Goal: Task Accomplishment & Management: Use online tool/utility

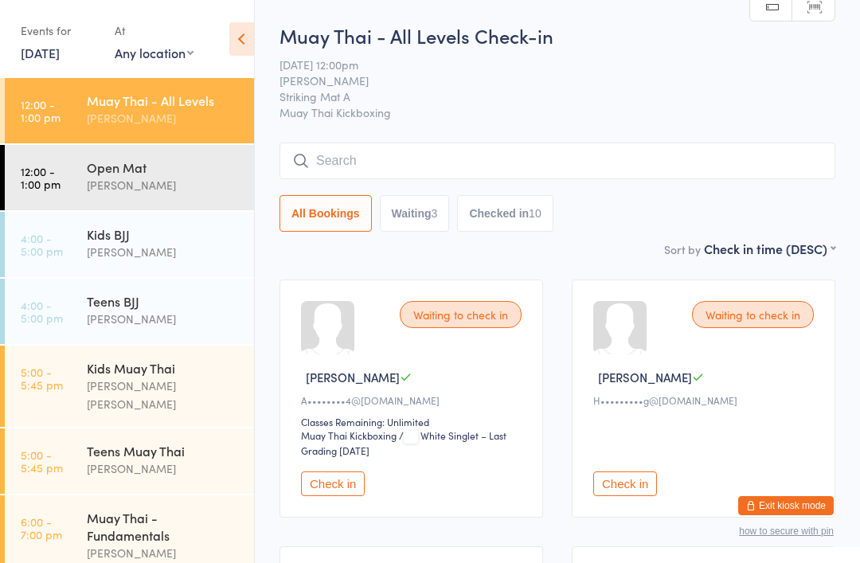
click at [485, 153] on input "search" at bounding box center [558, 161] width 556 height 37
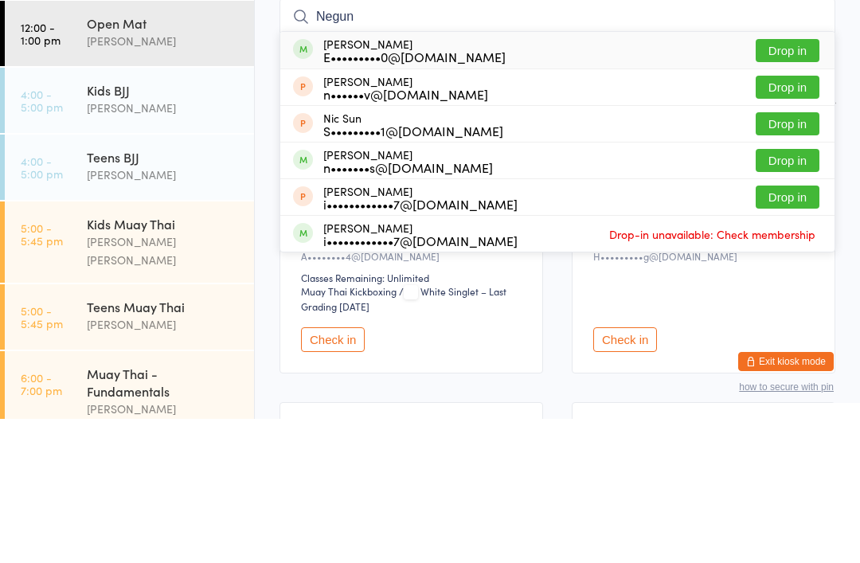
type input "Negun"
click at [539, 176] on div "Negun Naadambayar E•••••••••0@[DOMAIN_NAME] Drop in" at bounding box center [557, 194] width 554 height 37
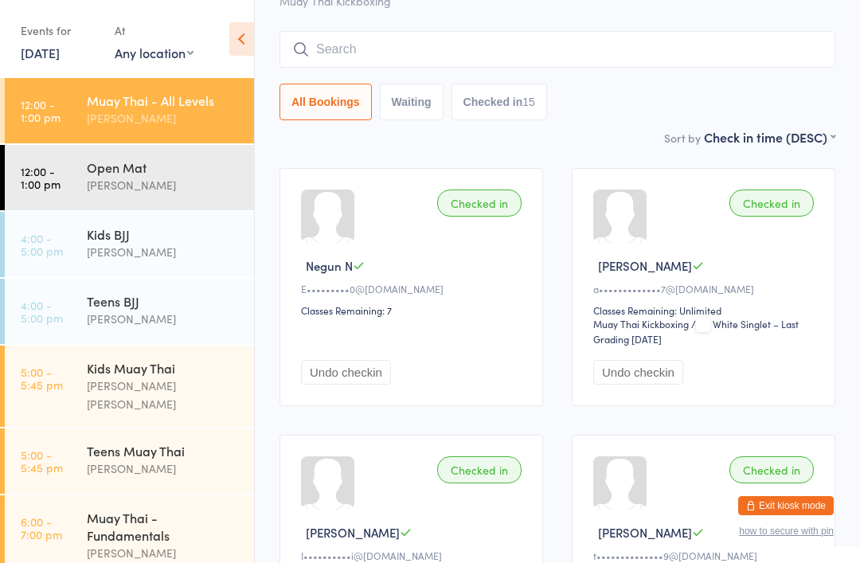
scroll to position [113, 0]
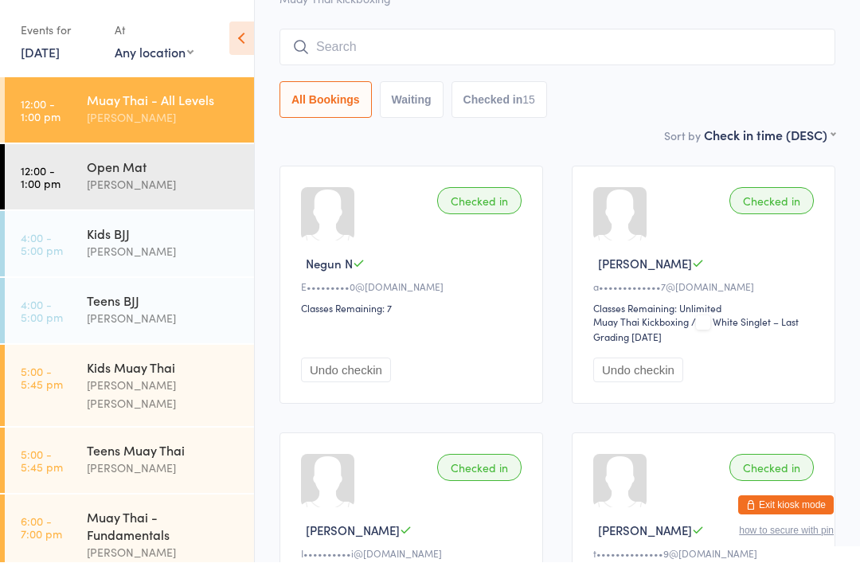
click at [354, 53] on input "search" at bounding box center [558, 47] width 556 height 37
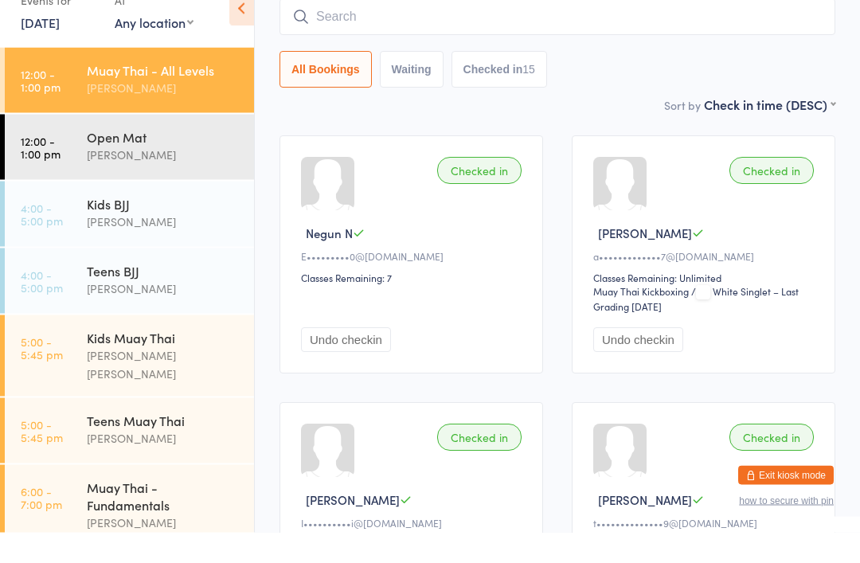
click at [151, 225] on div "Kids BJJ" at bounding box center [164, 234] width 154 height 18
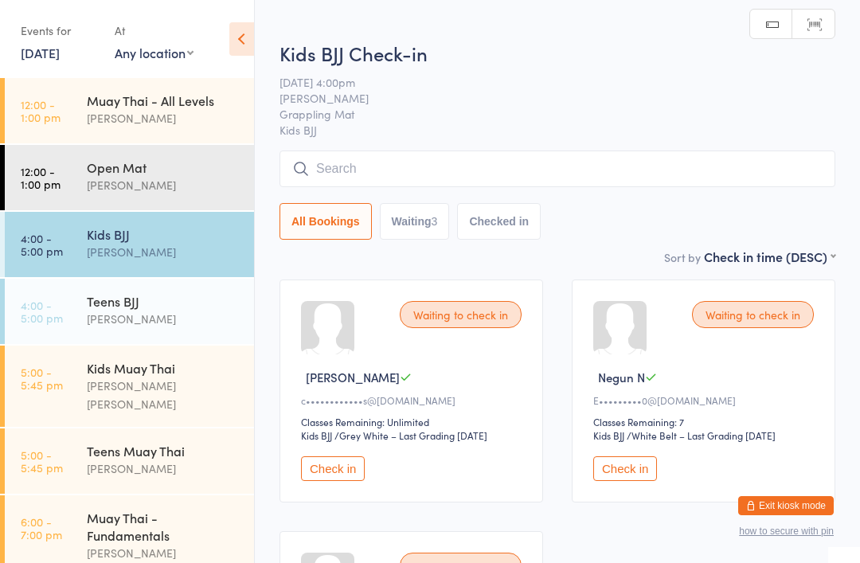
click at [401, 157] on input "search" at bounding box center [558, 169] width 556 height 37
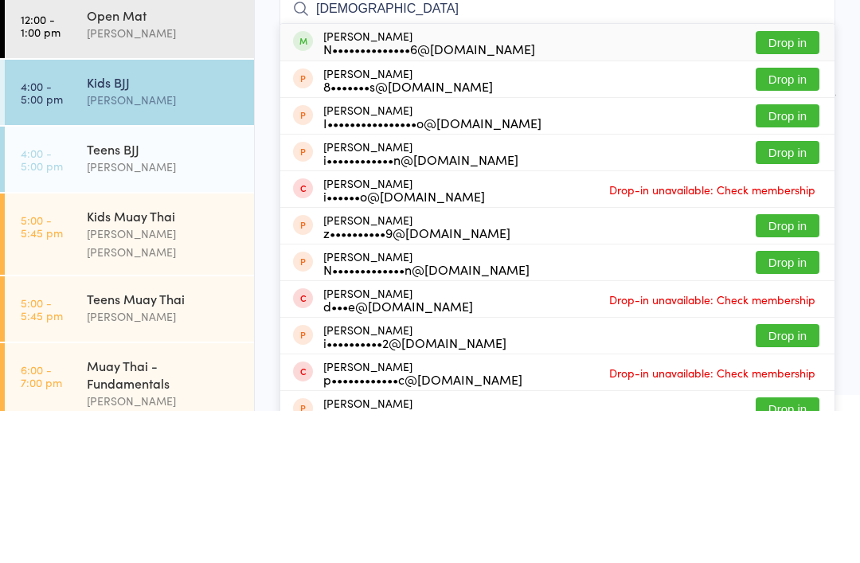
type input "[DEMOGRAPHIC_DATA]"
click at [302, 183] on span at bounding box center [303, 193] width 20 height 20
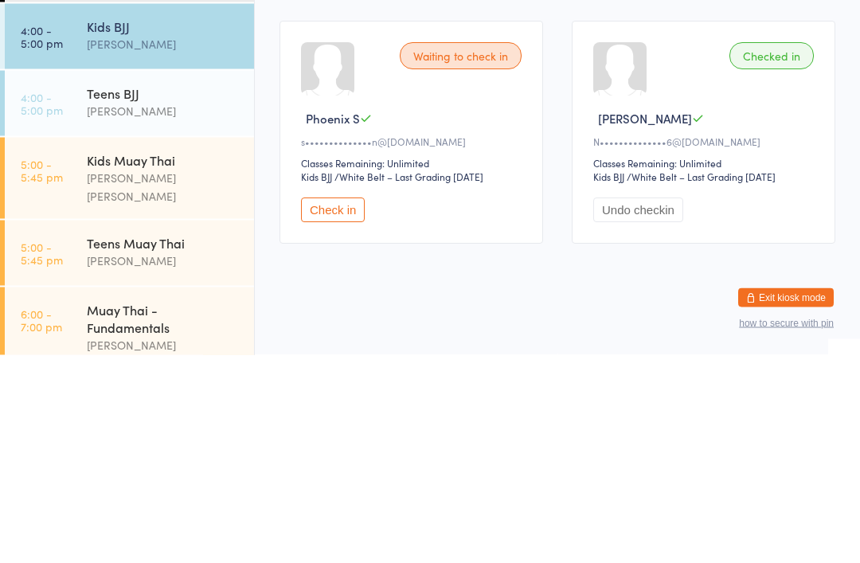
click at [179, 292] on div "Teens BJJ" at bounding box center [164, 301] width 154 height 18
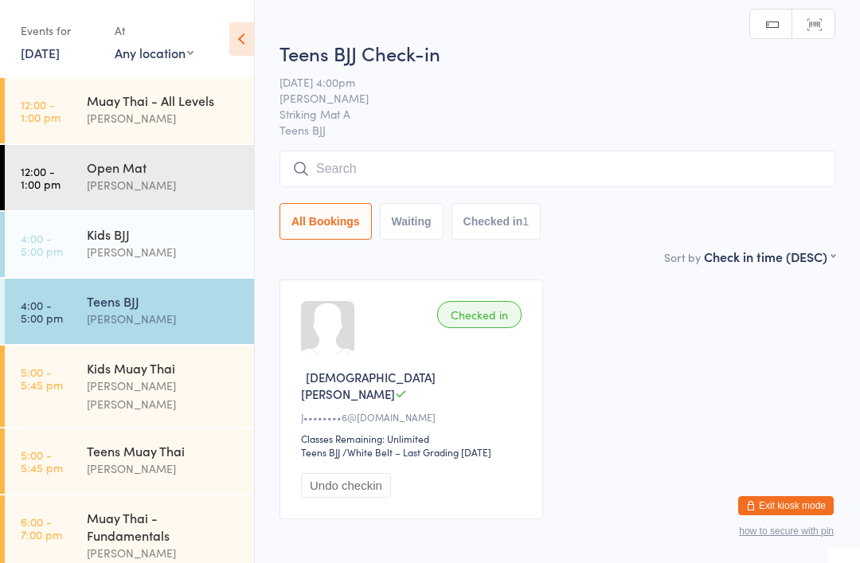
click at [479, 166] on input "search" at bounding box center [558, 169] width 556 height 37
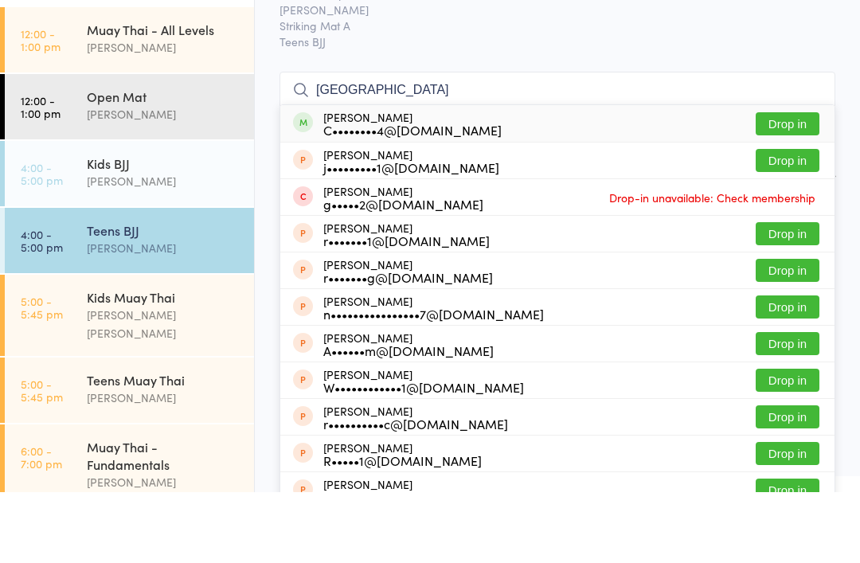
type input "[GEOGRAPHIC_DATA]"
click at [794, 183] on button "Drop in" at bounding box center [788, 194] width 64 height 23
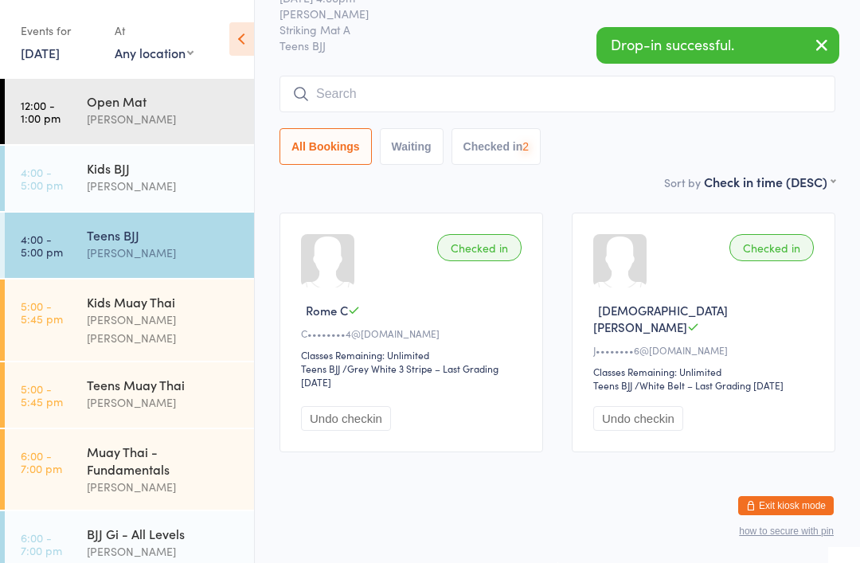
scroll to position [64, 0]
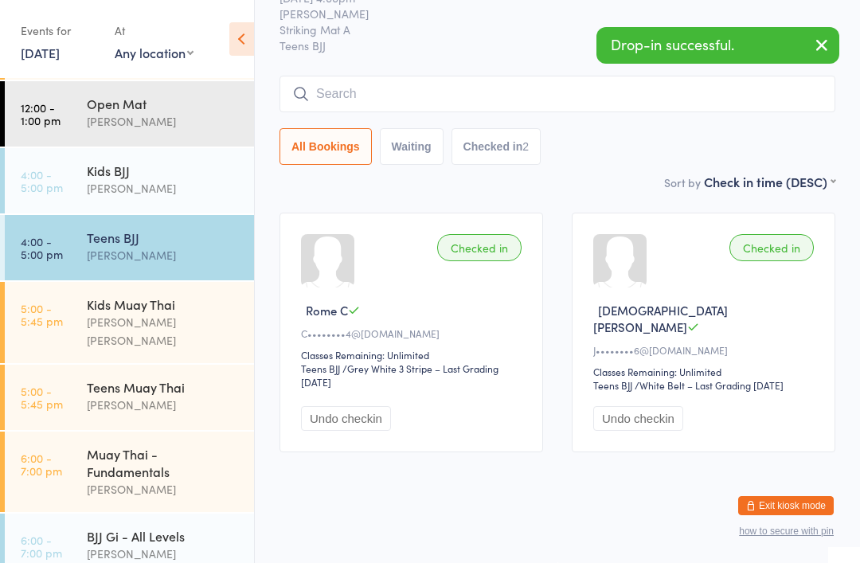
click at [187, 409] on div "Teens [PERSON_NAME]" at bounding box center [170, 396] width 167 height 63
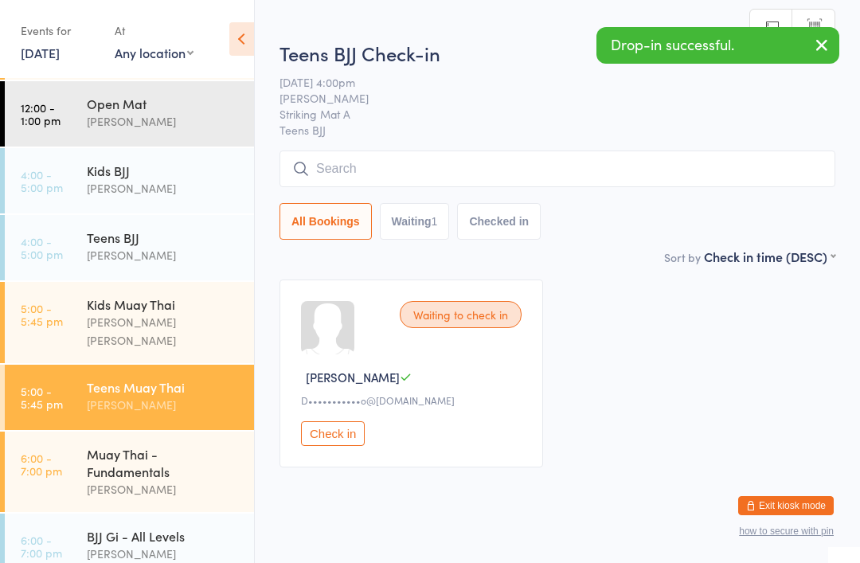
click at [398, 186] on input "search" at bounding box center [558, 169] width 556 height 37
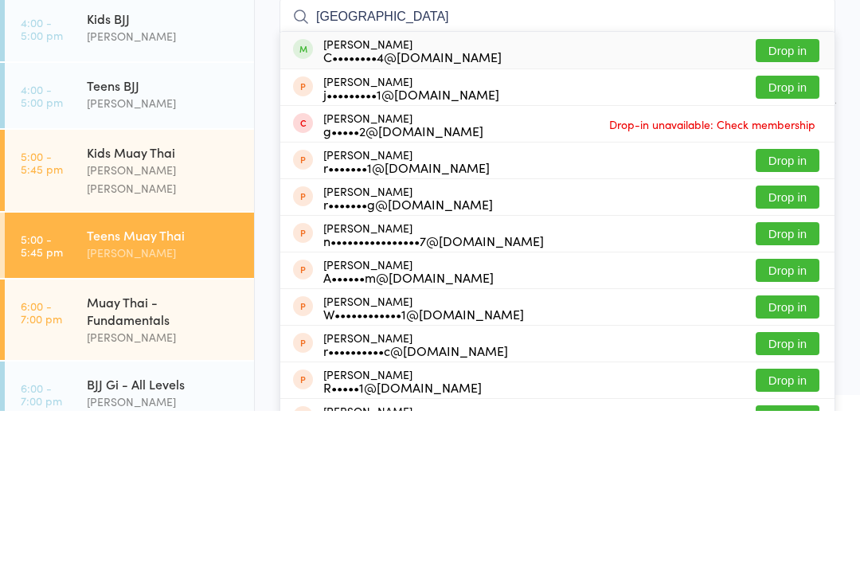
type input "[GEOGRAPHIC_DATA]"
click at [794, 191] on button "Drop in" at bounding box center [788, 202] width 64 height 23
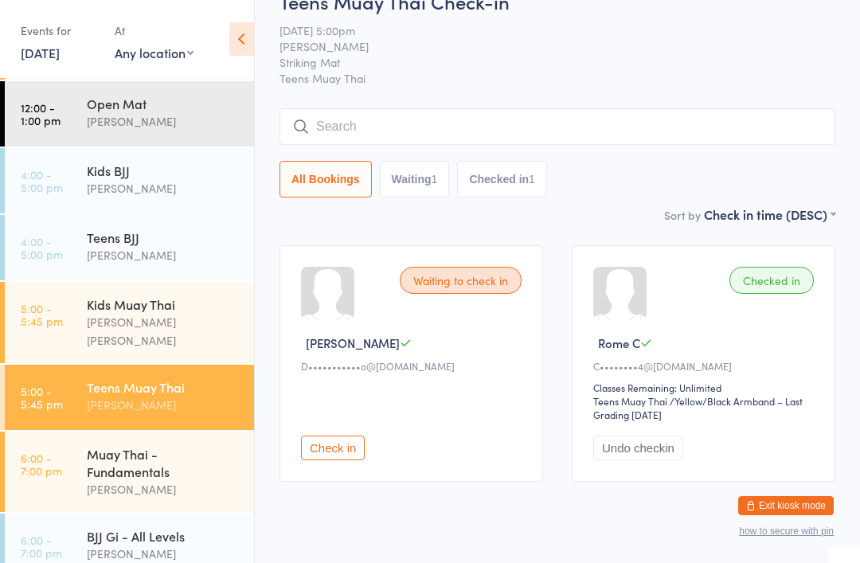
click at [96, 184] on div "[PERSON_NAME]" at bounding box center [164, 188] width 154 height 18
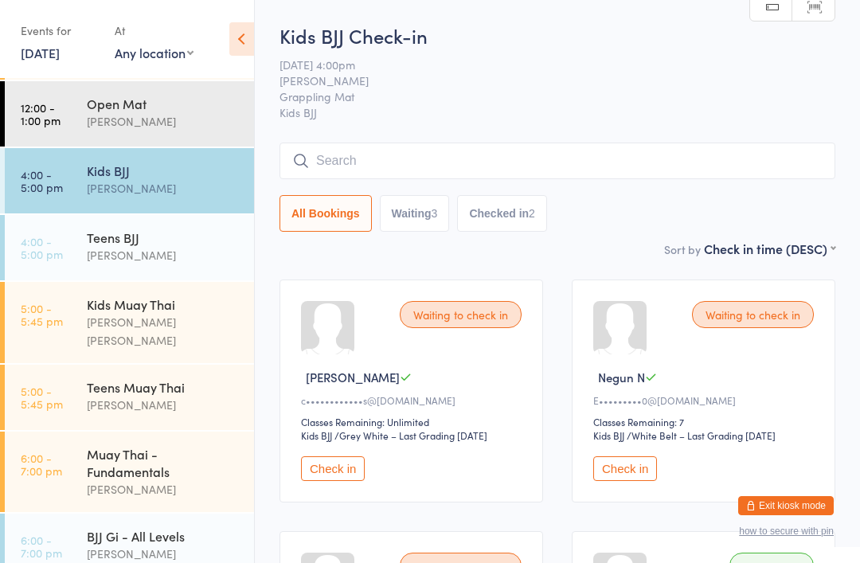
click at [317, 177] on input "search" at bounding box center [558, 161] width 556 height 37
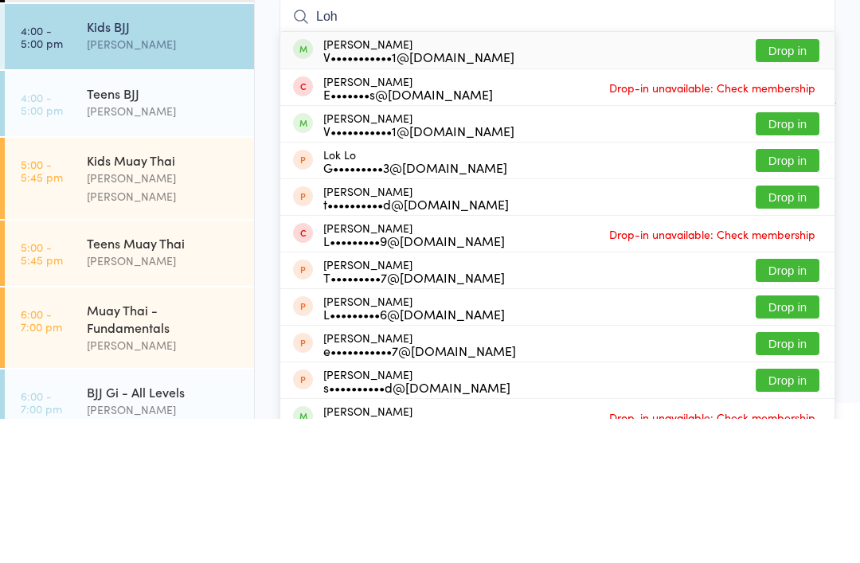
type input "Loh"
click at [778, 183] on button "Drop in" at bounding box center [788, 194] width 64 height 23
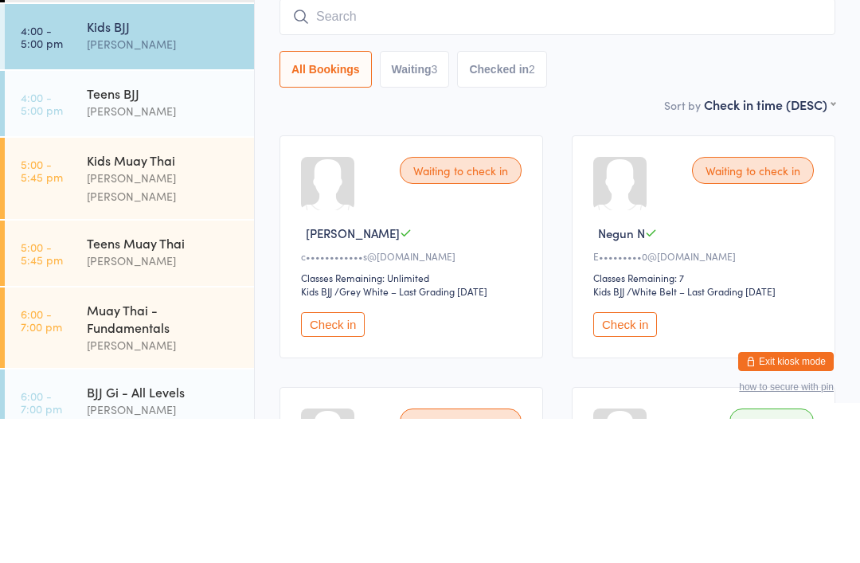
scroll to position [144, 0]
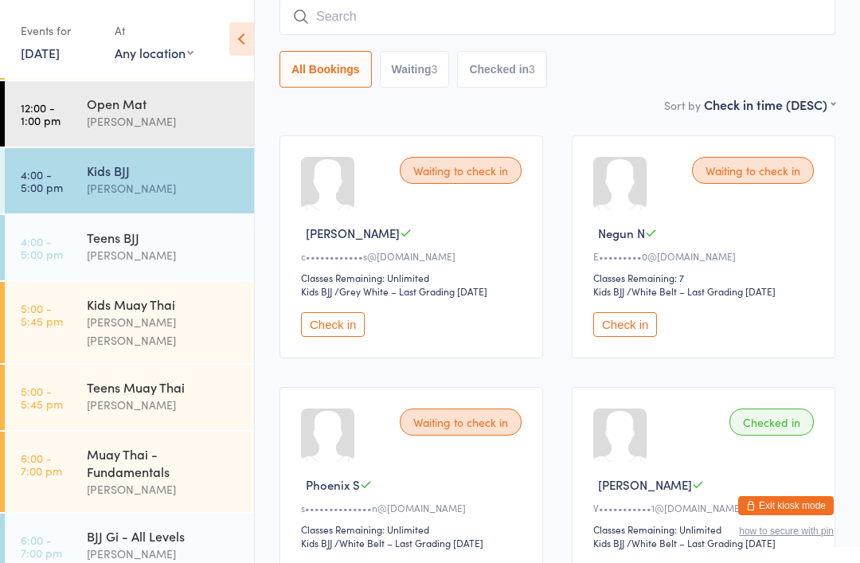
click at [166, 192] on div "[PERSON_NAME]" at bounding box center [164, 188] width 154 height 18
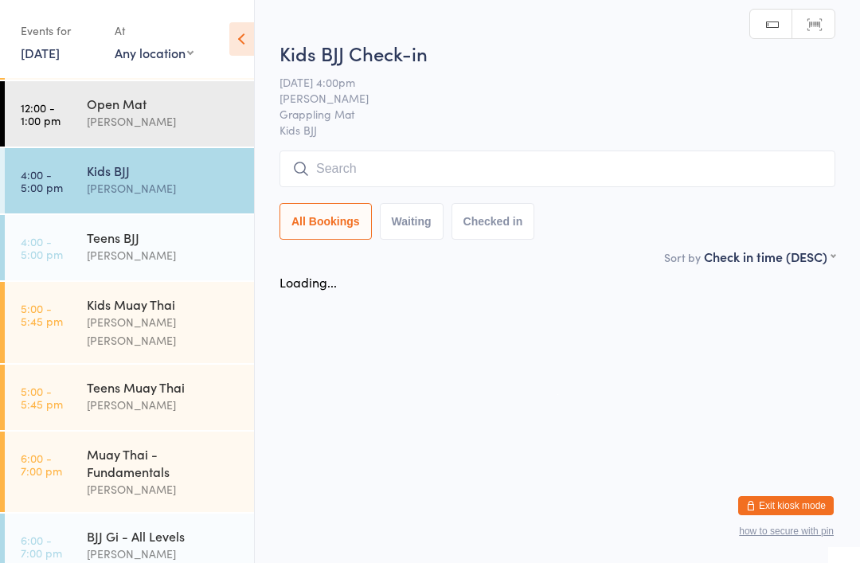
scroll to position [0, 0]
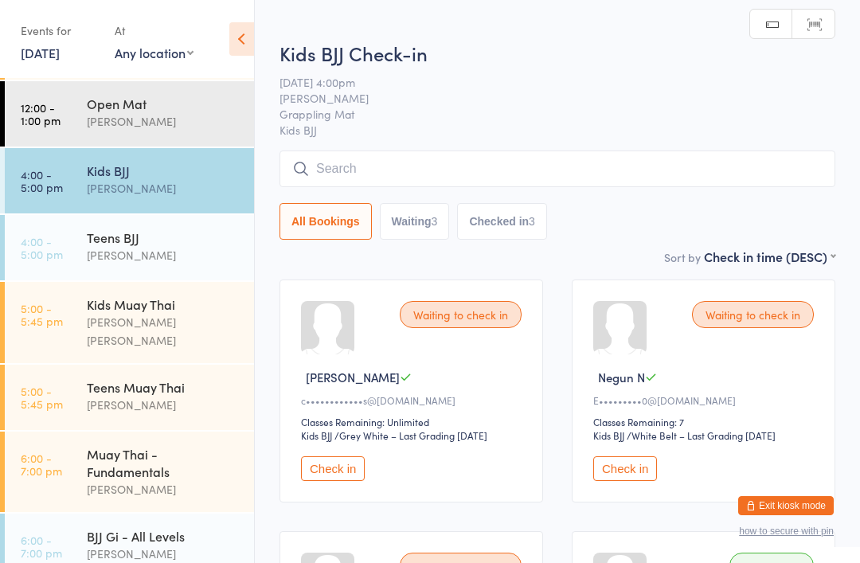
click at [516, 154] on input "search" at bounding box center [558, 169] width 556 height 37
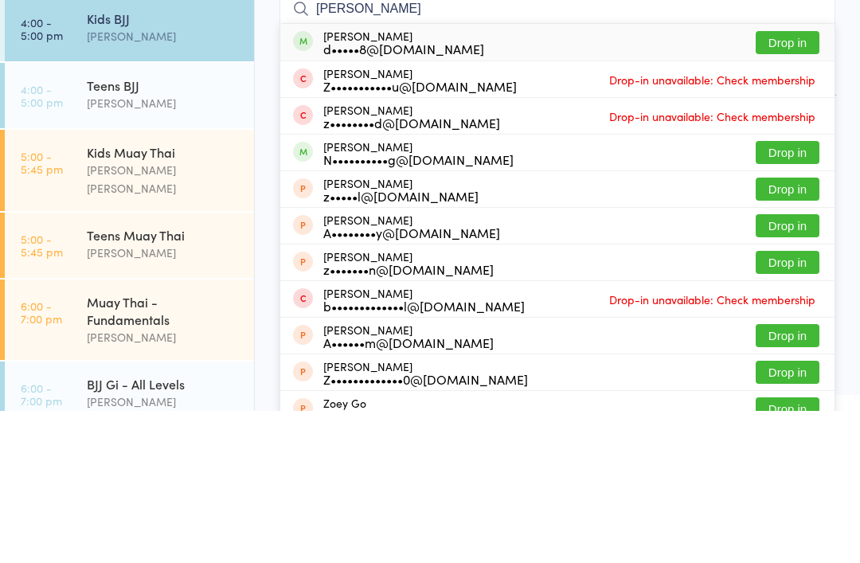
type input "[PERSON_NAME]"
click at [648, 176] on div "[PERSON_NAME] d•••••8@[DOMAIN_NAME] Drop in" at bounding box center [557, 194] width 554 height 37
type input "[PERSON_NAME]"
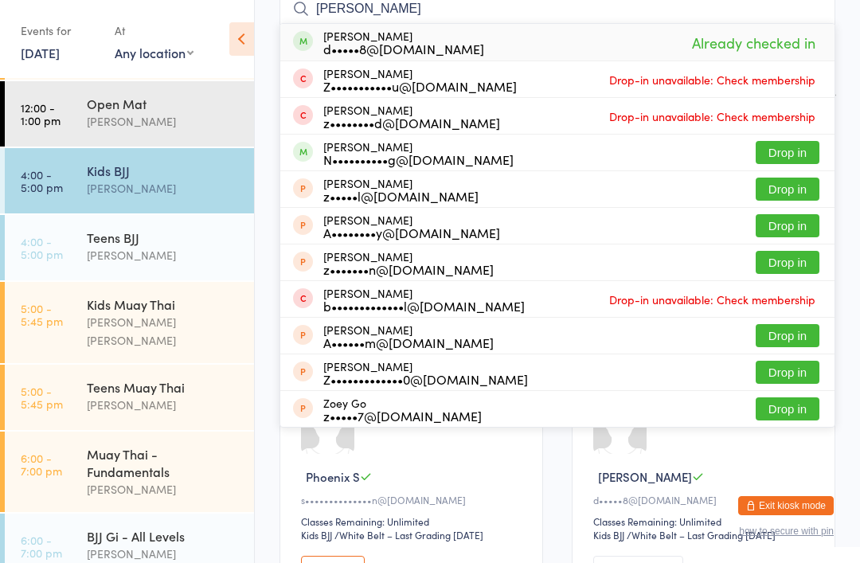
click at [110, 185] on div "[PERSON_NAME]" at bounding box center [164, 188] width 154 height 18
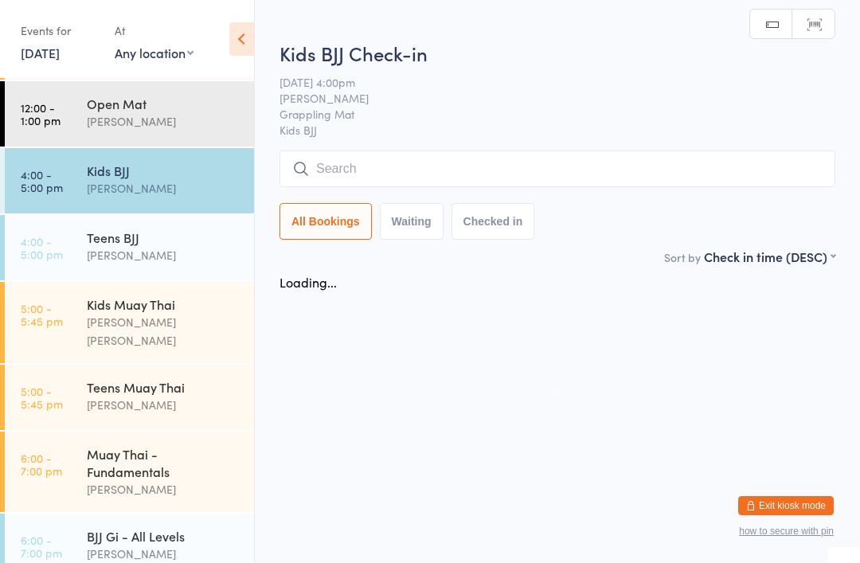
scroll to position [0, 0]
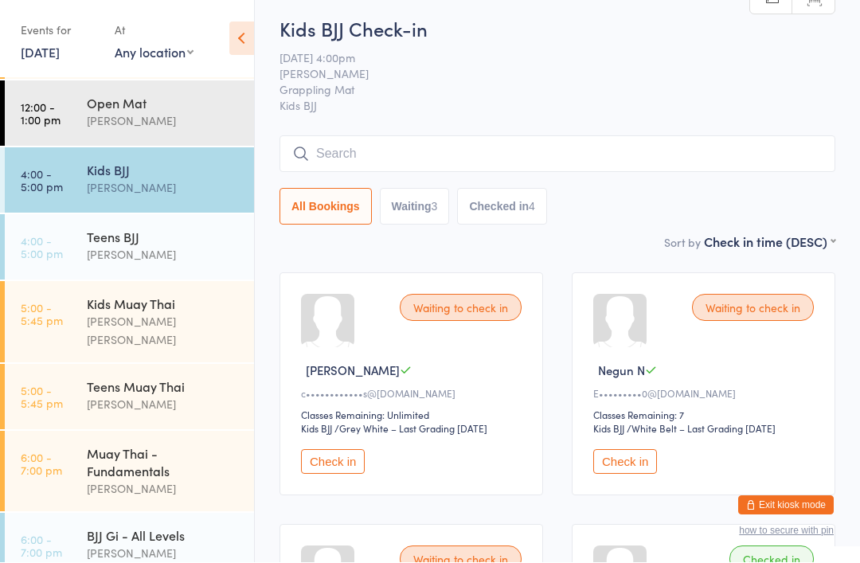
click at [408, 169] on input "search" at bounding box center [558, 154] width 556 height 37
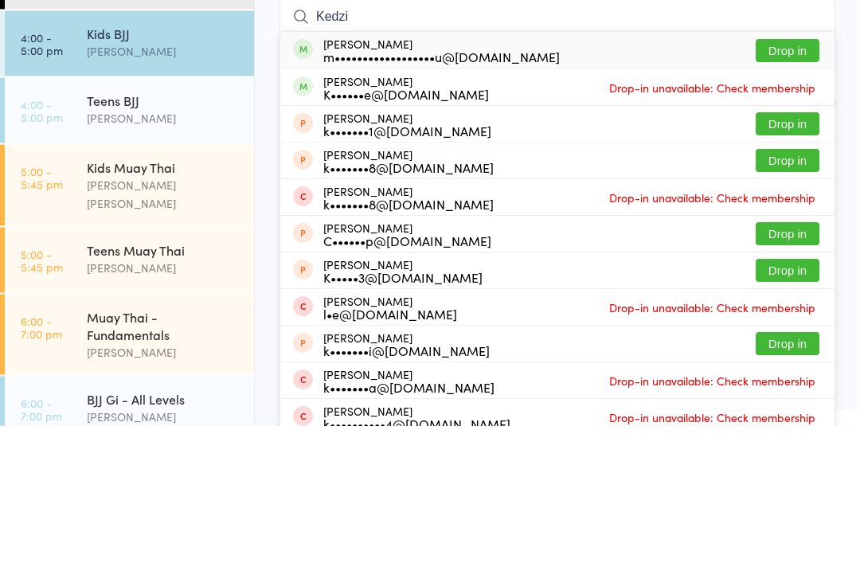
type input "Kedzi"
click at [784, 177] on button "Drop in" at bounding box center [788, 188] width 64 height 23
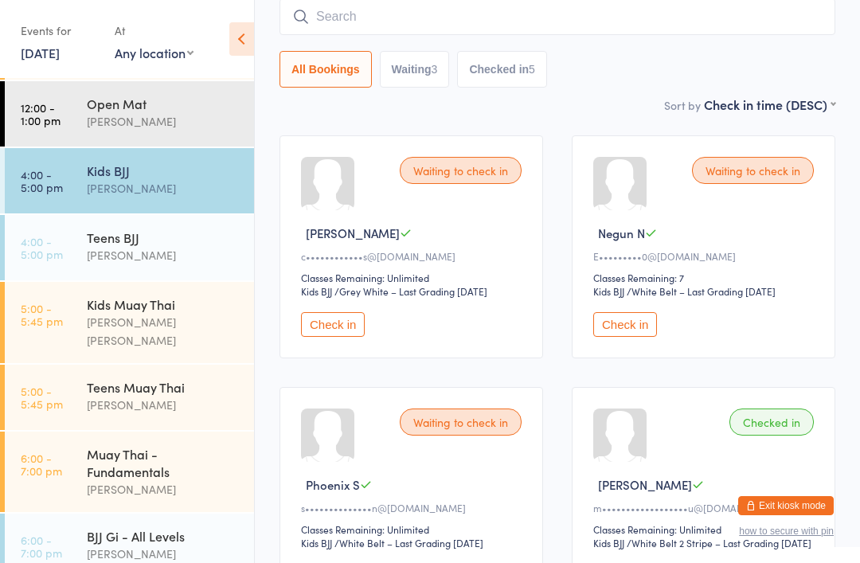
click at [389, 5] on input "search" at bounding box center [558, 16] width 556 height 37
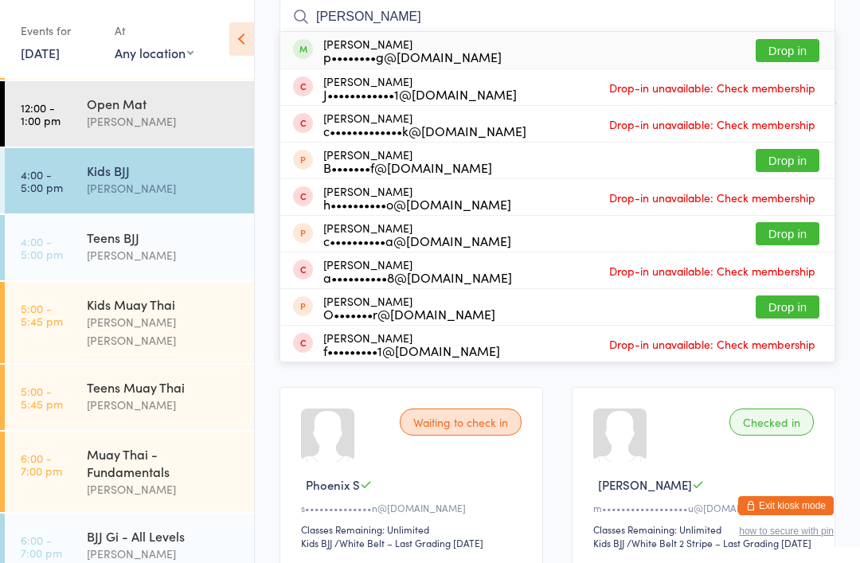
type input "[PERSON_NAME]"
click at [789, 62] on button "Drop in" at bounding box center [788, 50] width 64 height 23
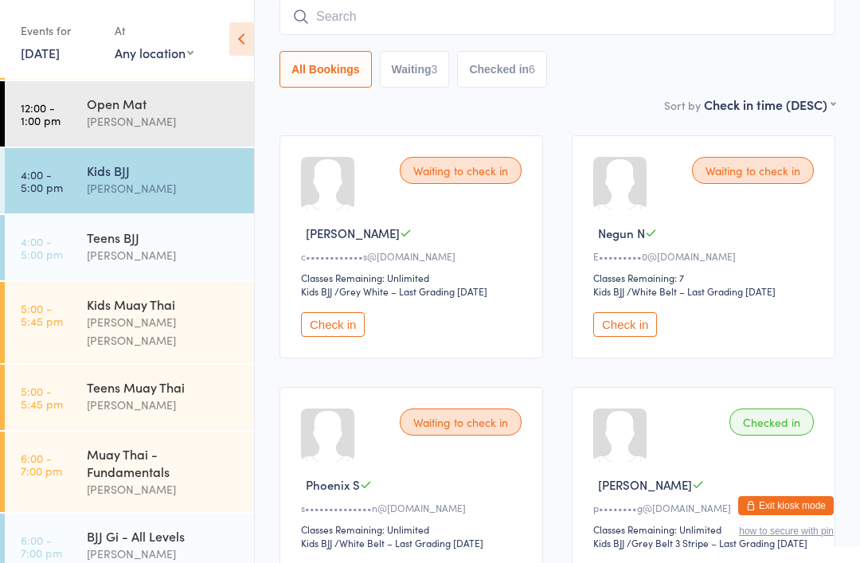
click at [87, 256] on div "[PERSON_NAME]" at bounding box center [164, 255] width 154 height 18
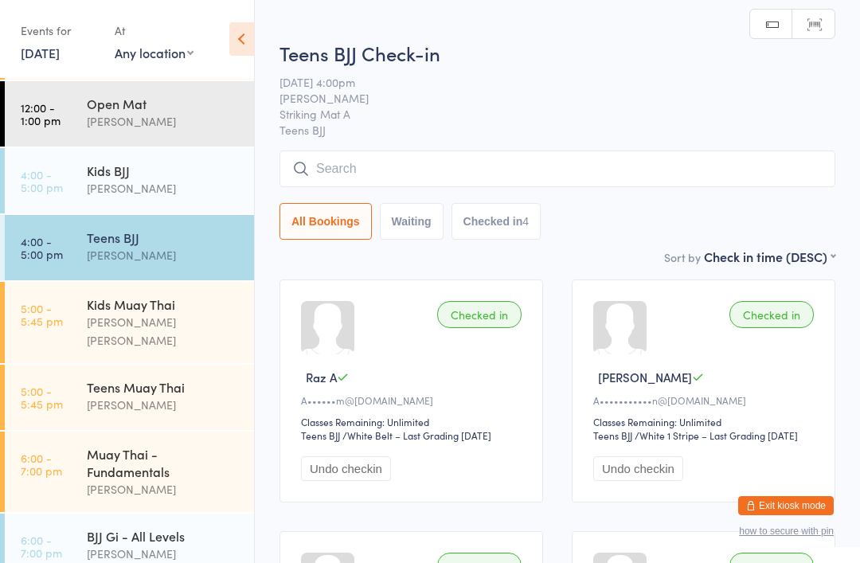
click at [330, 173] on input "search" at bounding box center [558, 169] width 556 height 37
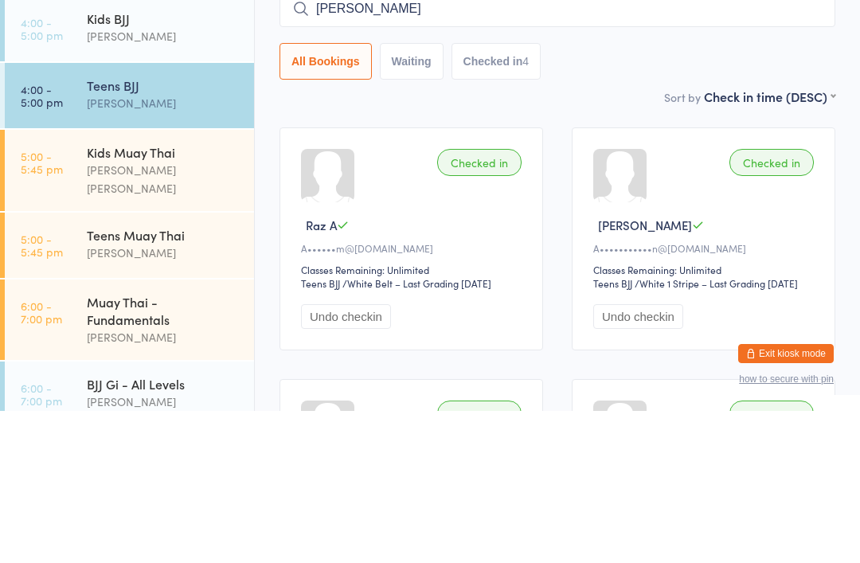
type input "[PERSON_NAME]"
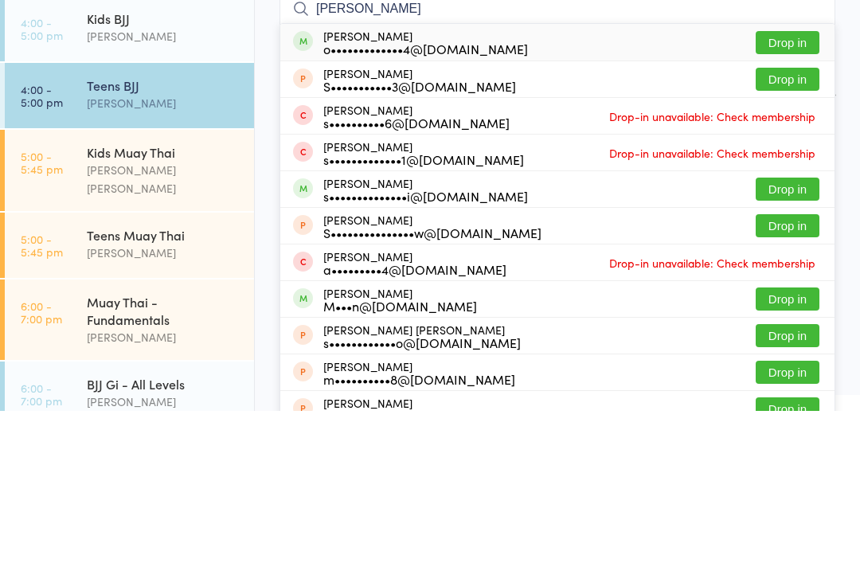
click at [768, 183] on button "Drop in" at bounding box center [788, 194] width 64 height 23
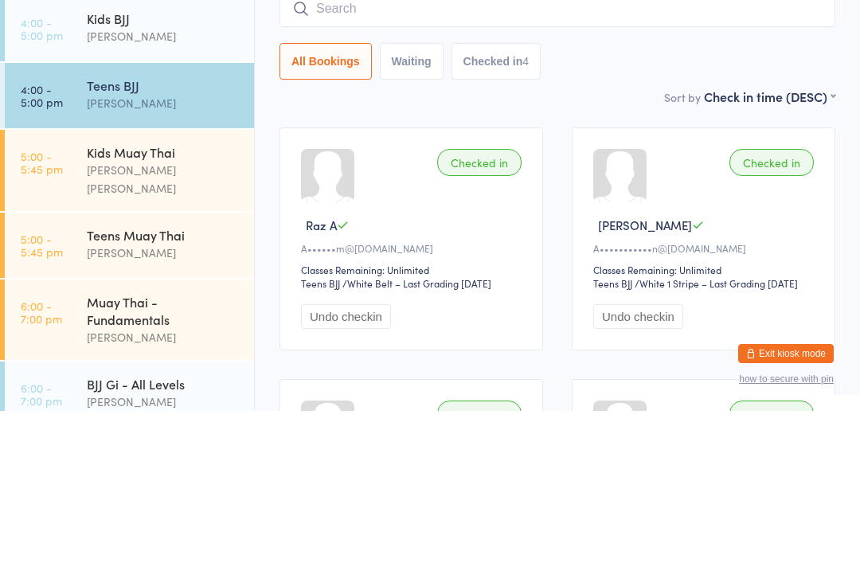
scroll to position [152, 0]
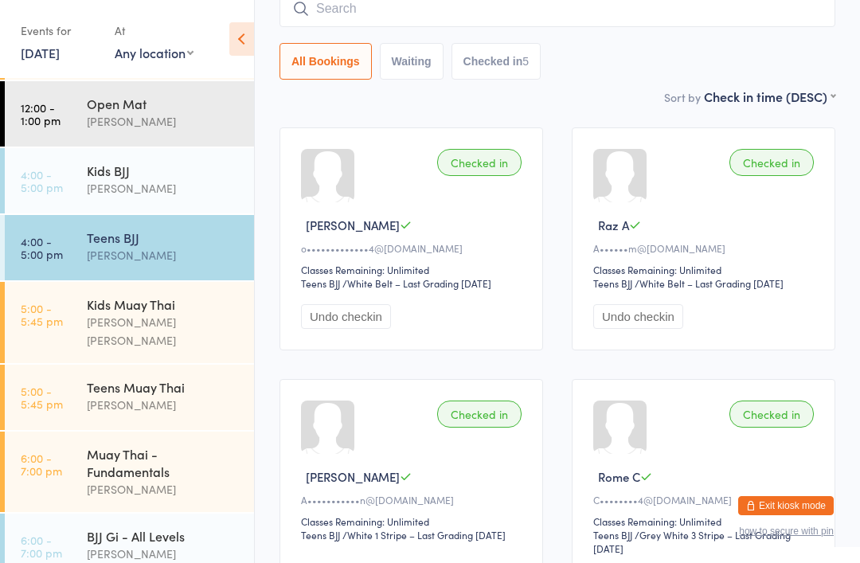
click at [93, 178] on div "Kids BJJ" at bounding box center [164, 171] width 154 height 18
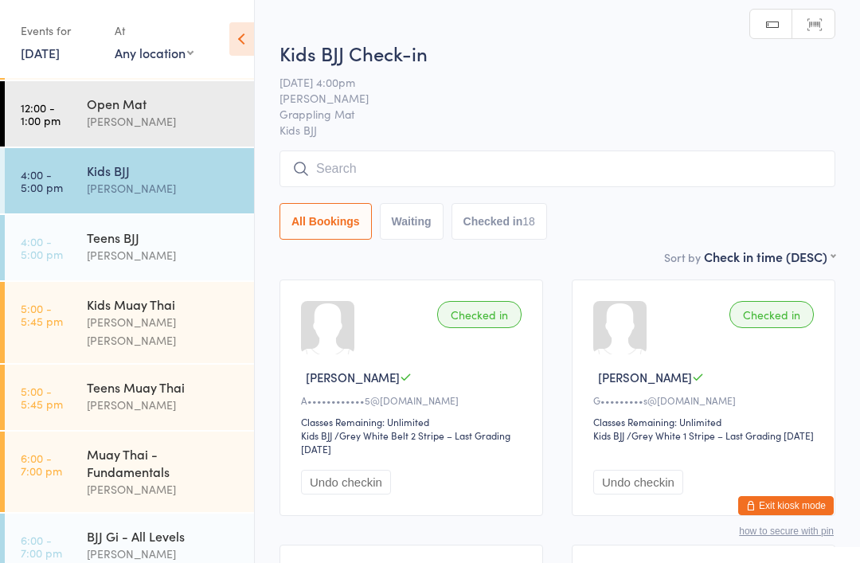
click at [45, 321] on time "5:00 - 5:45 pm" at bounding box center [42, 314] width 42 height 25
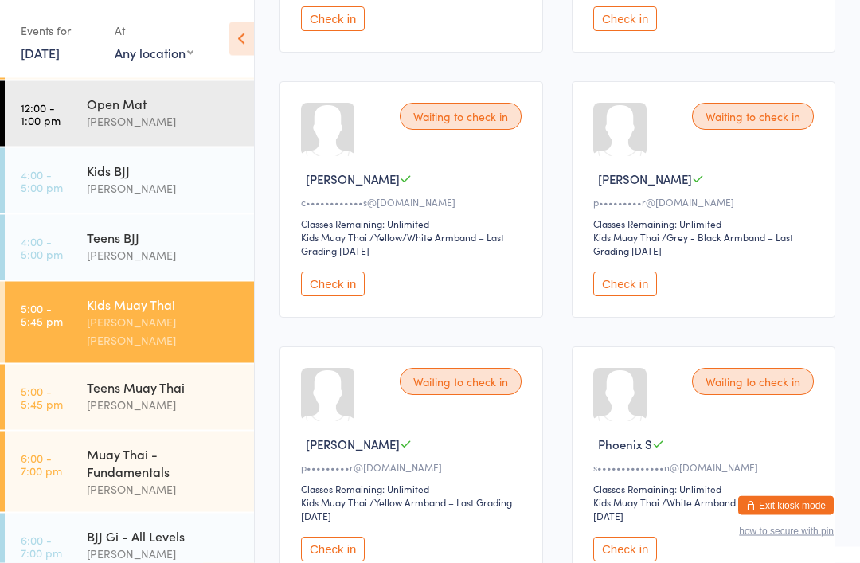
scroll to position [463, 0]
click at [334, 562] on button "Check in" at bounding box center [333, 550] width 64 height 25
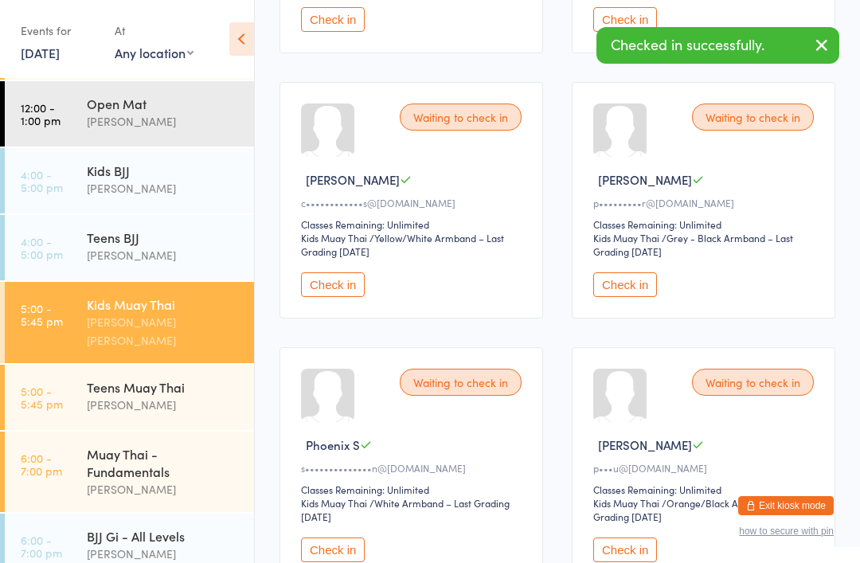
click at [650, 297] on button "Check in" at bounding box center [625, 284] width 64 height 25
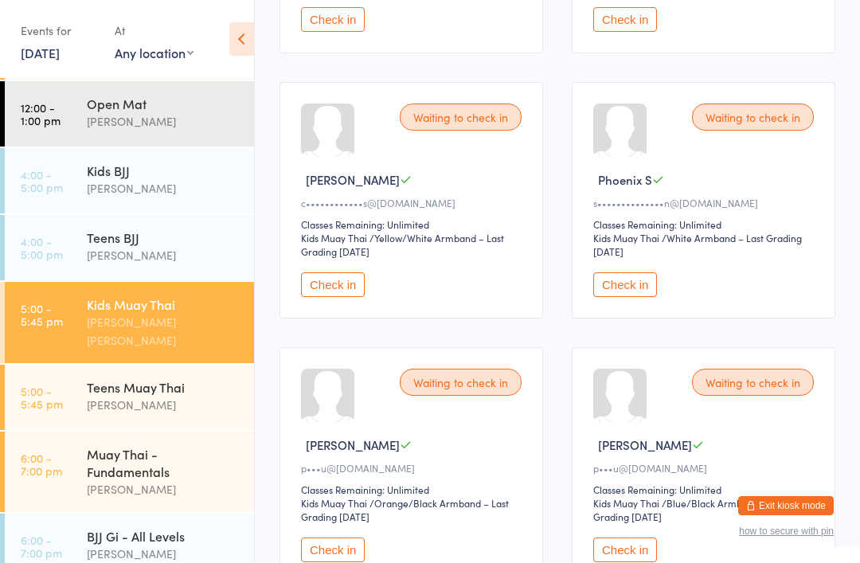
click at [182, 378] on div "Teens Muay Thai" at bounding box center [164, 387] width 154 height 18
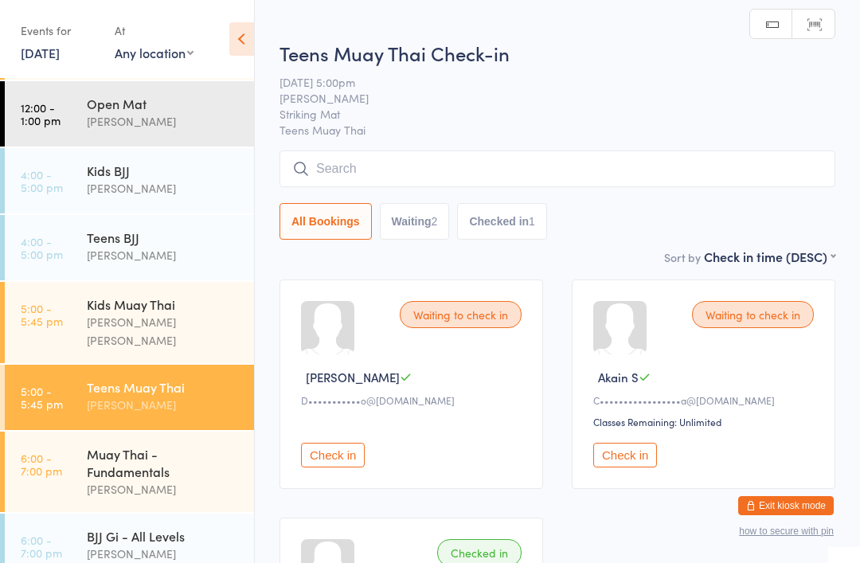
click at [592, 176] on input "search" at bounding box center [558, 169] width 556 height 37
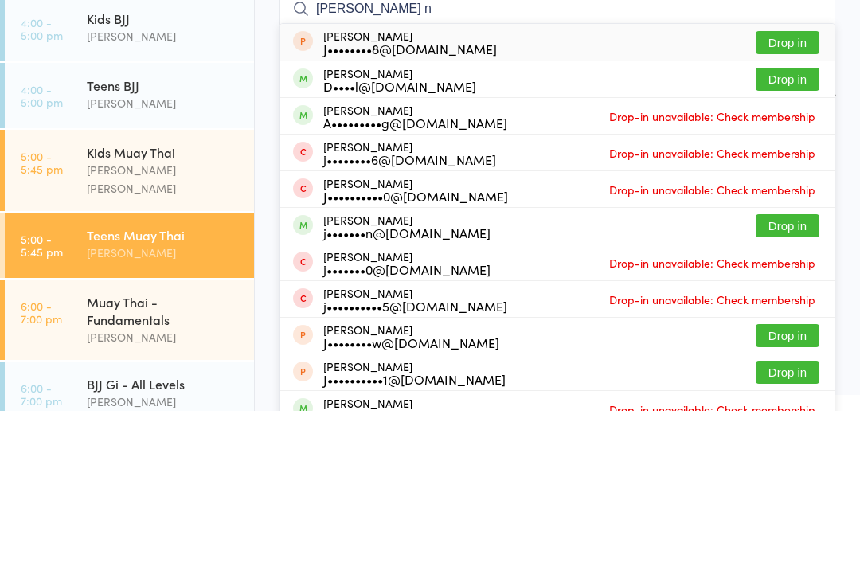
type input "[PERSON_NAME] n"
click at [779, 220] on button "Drop in" at bounding box center [788, 231] width 64 height 23
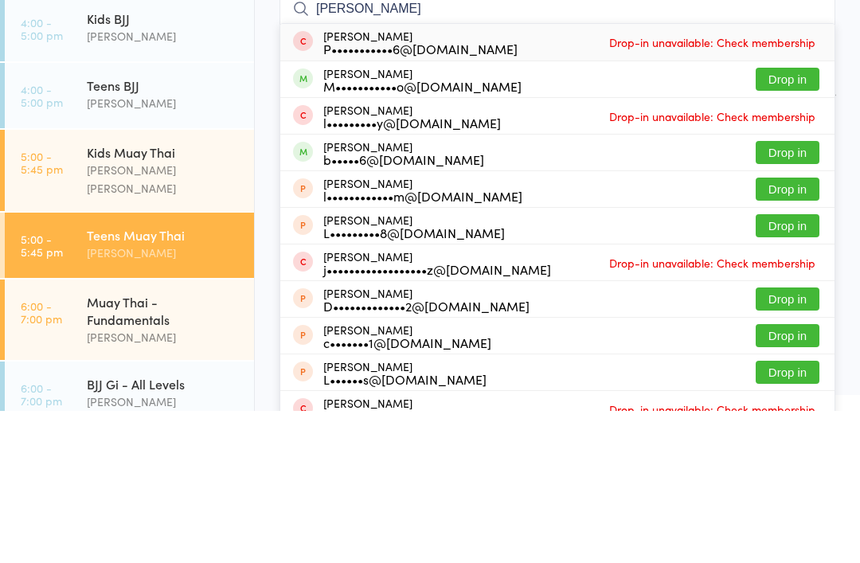
type input "[PERSON_NAME]"
click at [780, 293] on button "Drop in" at bounding box center [788, 304] width 64 height 23
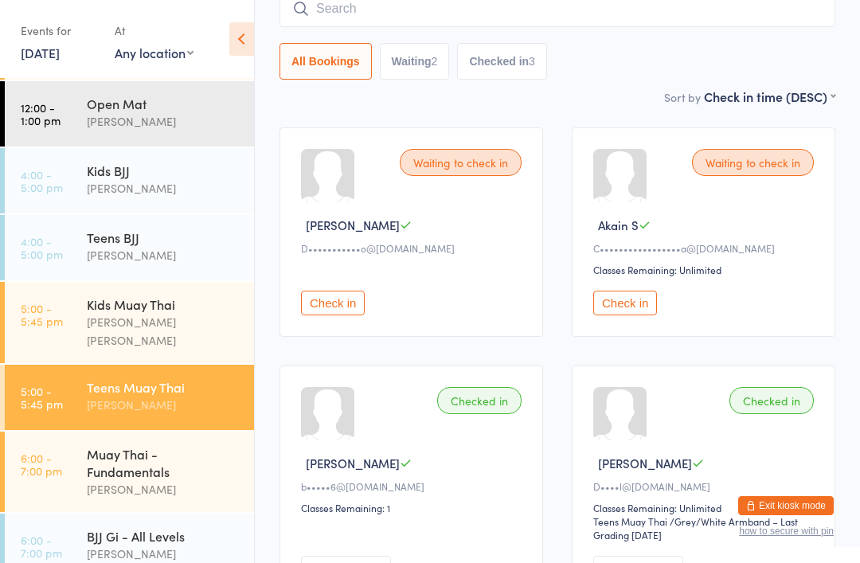
click at [375, 18] on input "search" at bounding box center [558, 8] width 556 height 37
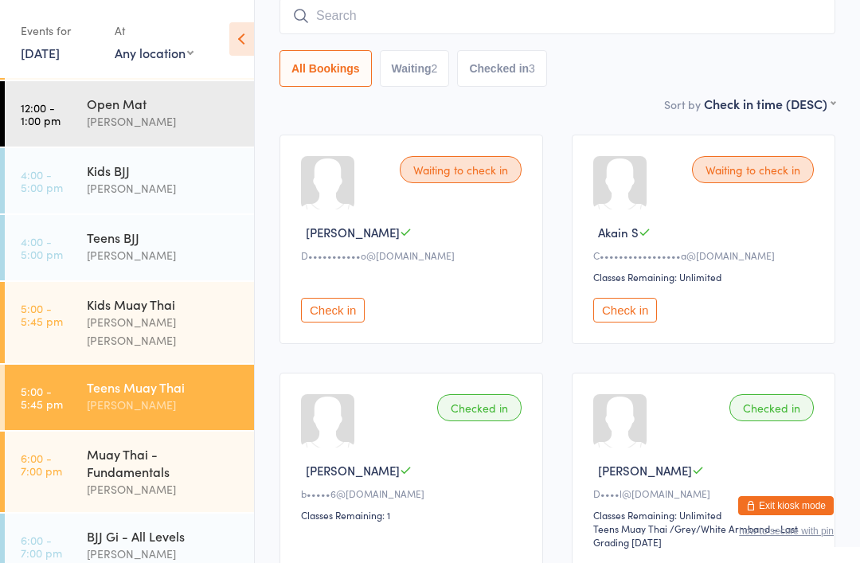
scroll to position [144, 0]
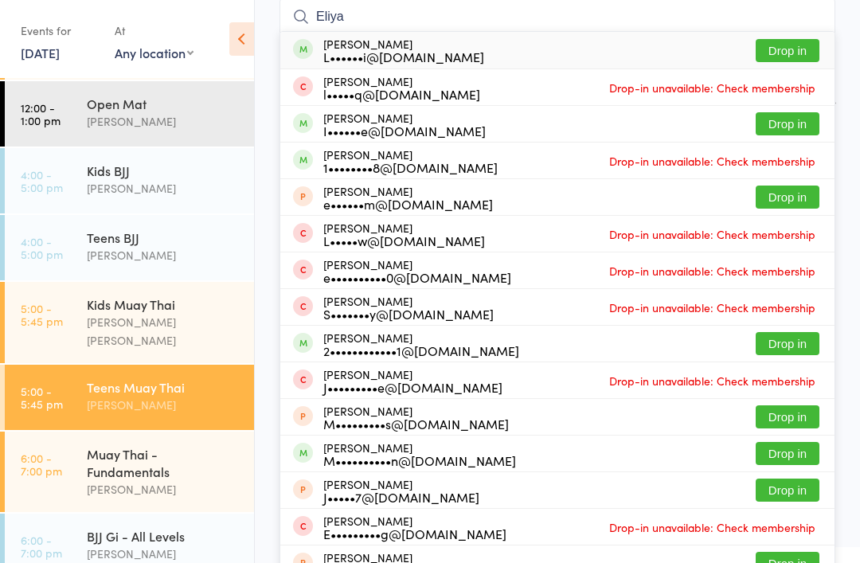
type input "Eliya"
click at [638, 53] on div "[PERSON_NAME] L••••••i@[DOMAIN_NAME] Drop in" at bounding box center [557, 50] width 554 height 37
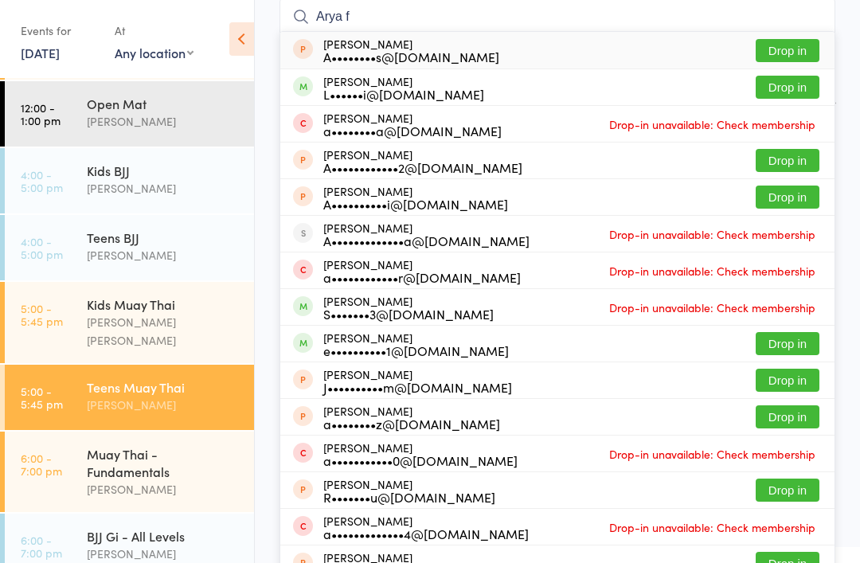
type input "Arya f"
click at [788, 89] on button "Drop in" at bounding box center [788, 87] width 64 height 23
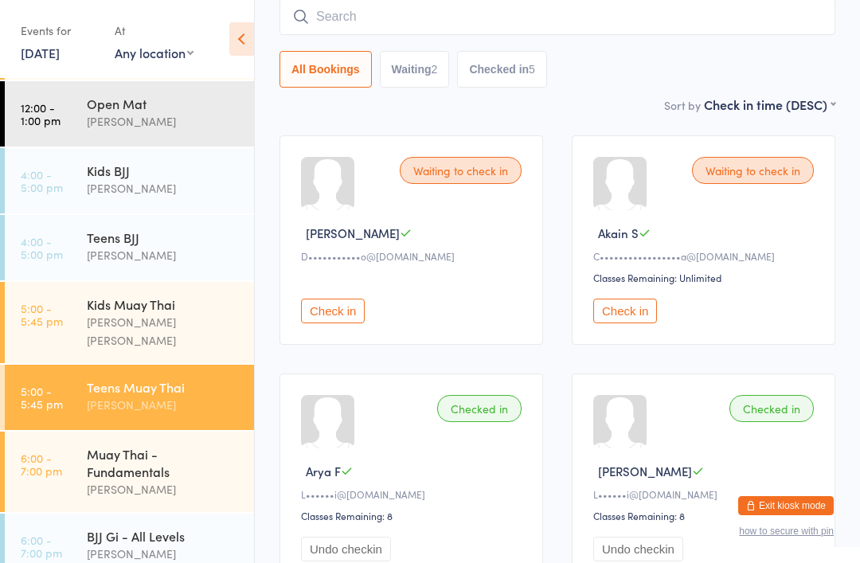
click at [158, 168] on div "Kids BJJ" at bounding box center [164, 171] width 154 height 18
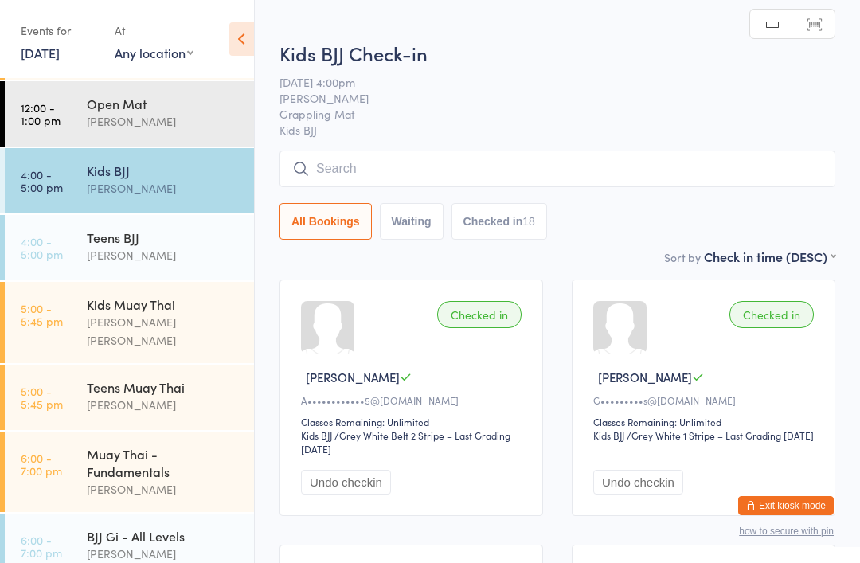
click at [184, 302] on div "Kids Muay Thai" at bounding box center [164, 304] width 154 height 18
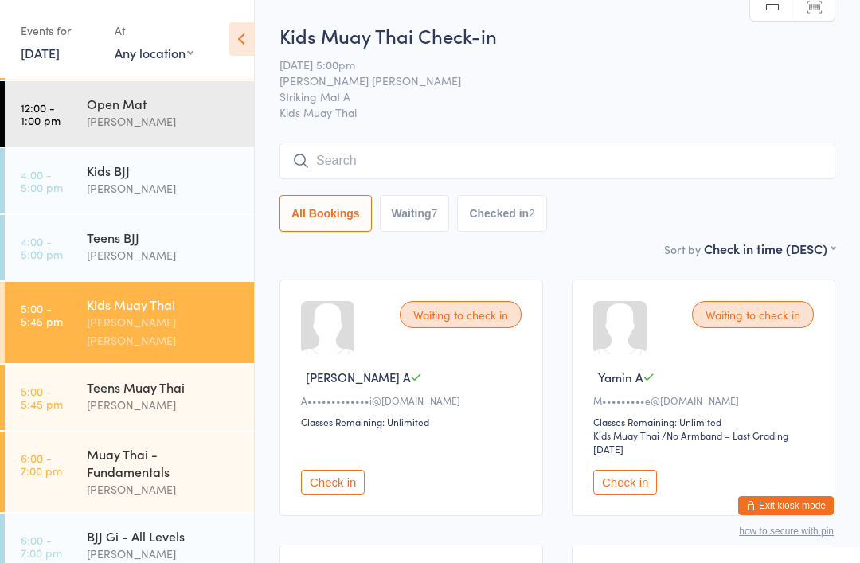
click at [180, 201] on div "Kids BJJ [PERSON_NAME]" at bounding box center [170, 179] width 167 height 63
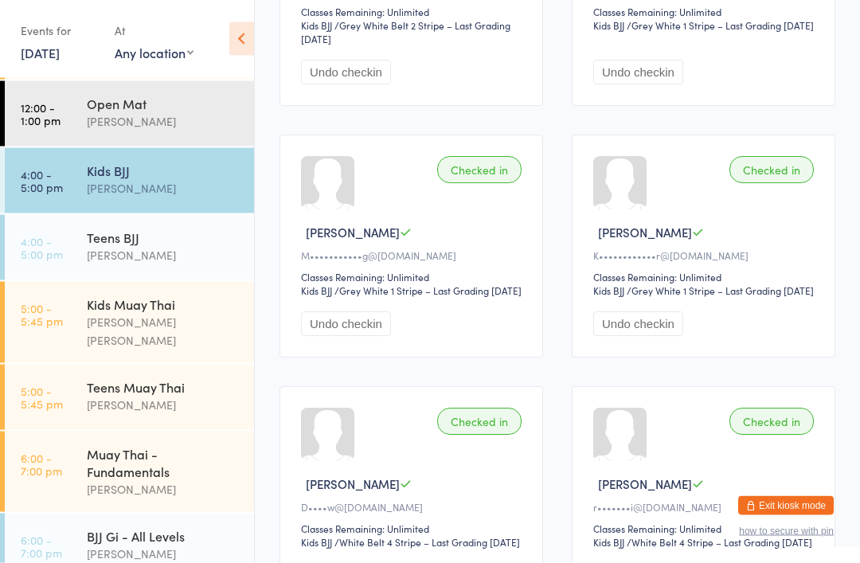
scroll to position [410, 0]
click at [162, 303] on div "Kids Muay Thai" at bounding box center [164, 304] width 154 height 18
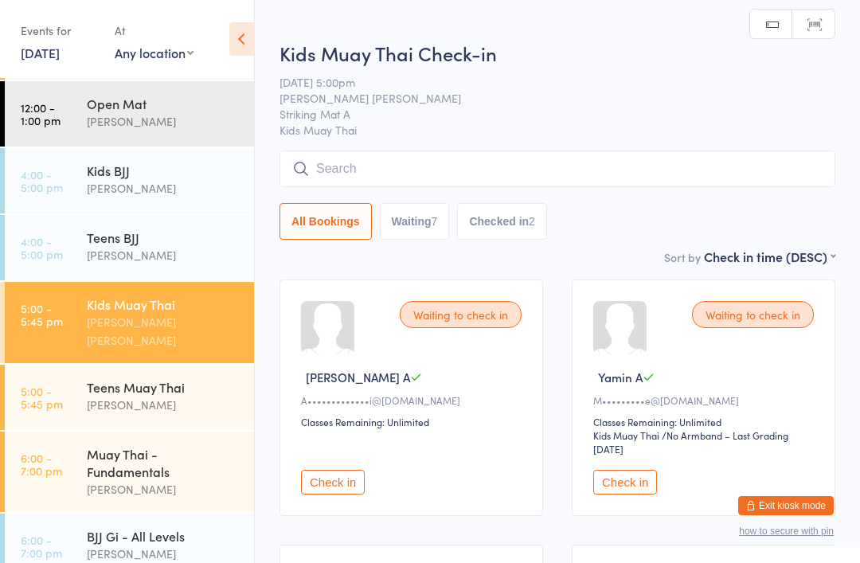
click at [188, 396] on div "[PERSON_NAME]" at bounding box center [164, 405] width 154 height 18
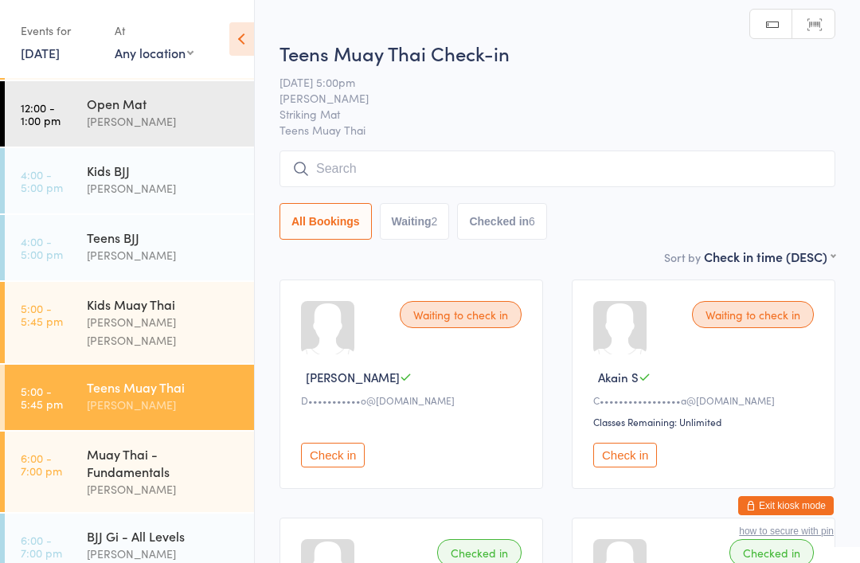
click at [158, 456] on div "Muay Thai - Fundamentals" at bounding box center [164, 462] width 154 height 35
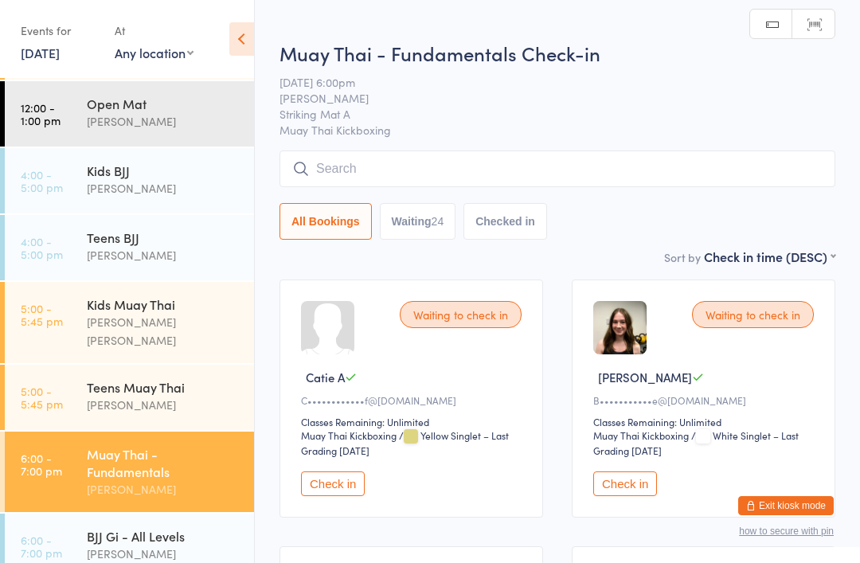
click at [195, 553] on div "BJJ Gi - All Levels [PERSON_NAME] [PERSON_NAME]" at bounding box center [170, 554] width 167 height 81
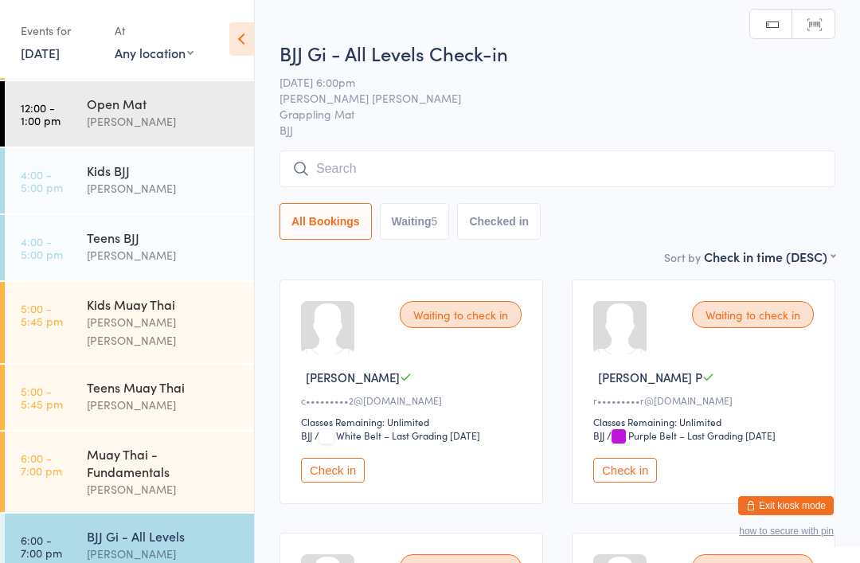
click at [166, 168] on div "Kids BJJ" at bounding box center [164, 171] width 154 height 18
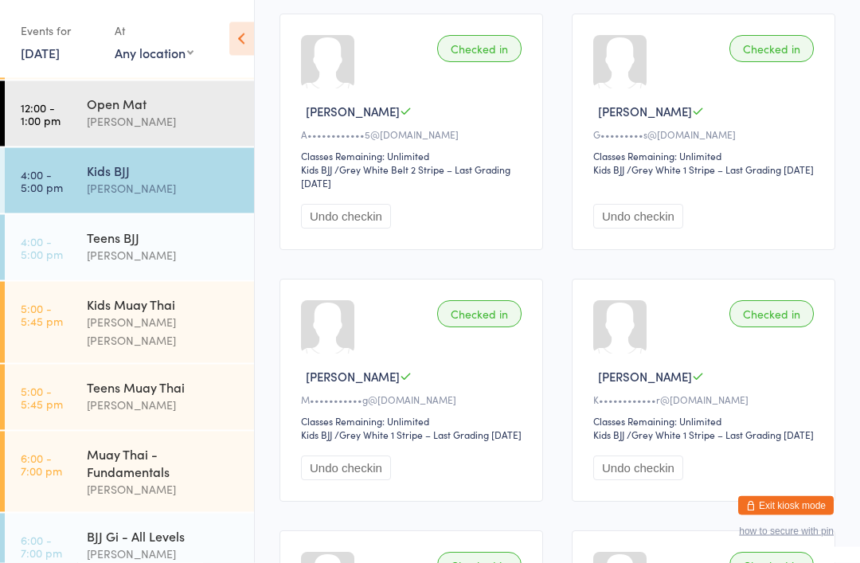
scroll to position [266, 0]
click at [131, 311] on div "Kids Muay Thai" at bounding box center [164, 304] width 154 height 18
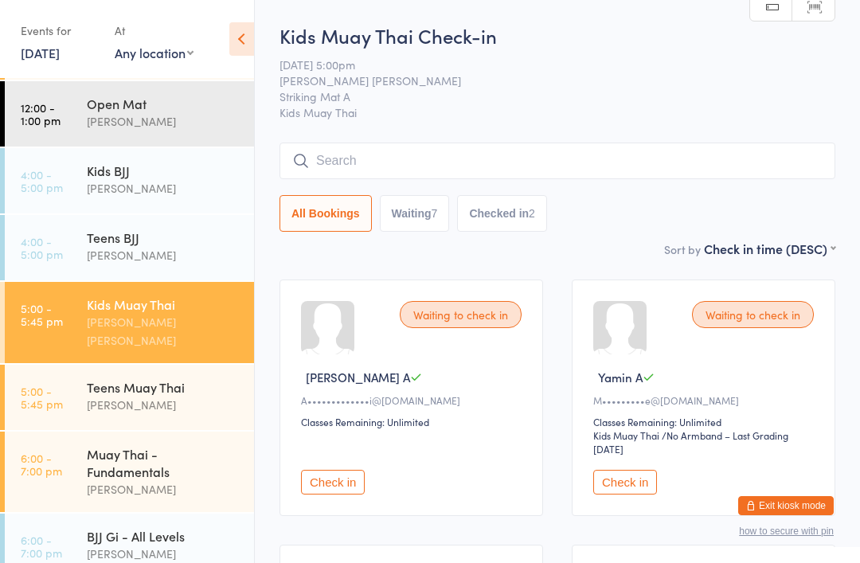
click at [114, 365] on div "Teens [PERSON_NAME]" at bounding box center [170, 396] width 167 height 63
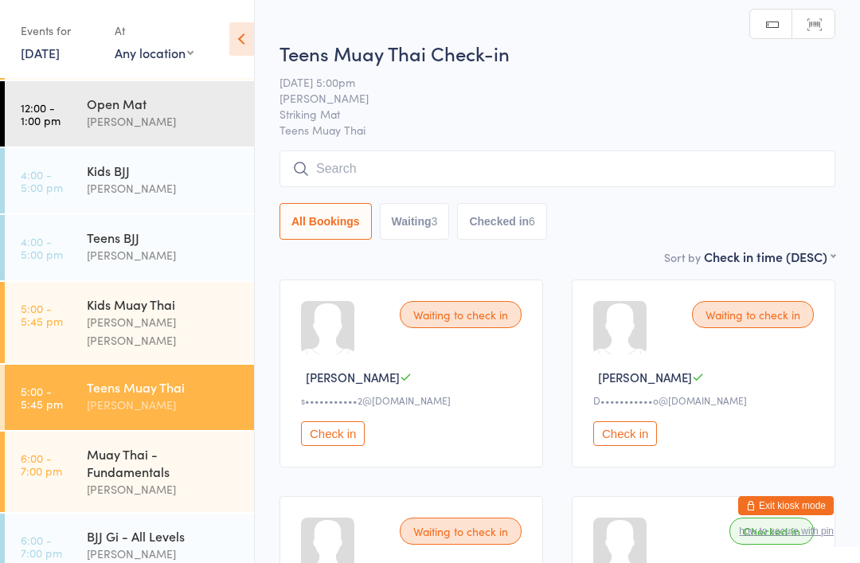
click at [577, 174] on input "search" at bounding box center [558, 169] width 556 height 37
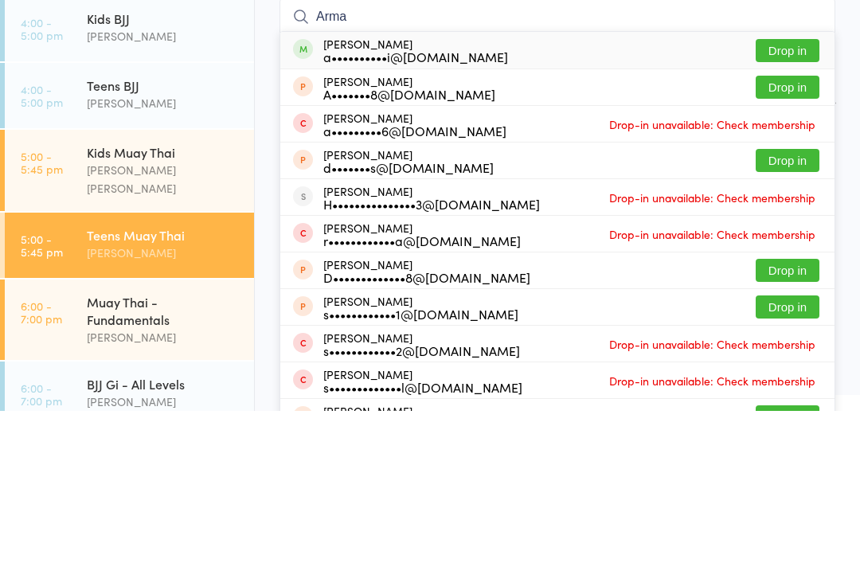
type input "Arma"
click at [815, 191] on button "Drop in" at bounding box center [788, 202] width 64 height 23
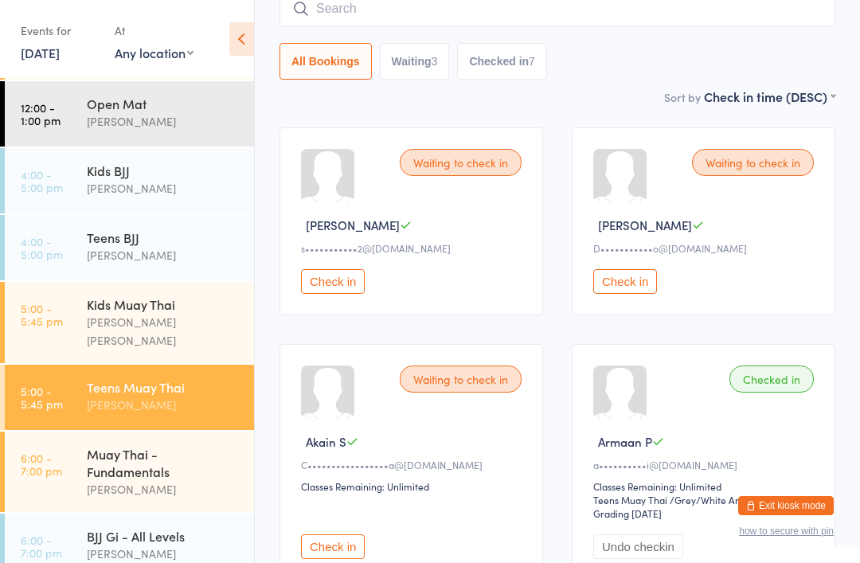
click at [166, 324] on div "[PERSON_NAME] [PERSON_NAME]" at bounding box center [164, 331] width 154 height 37
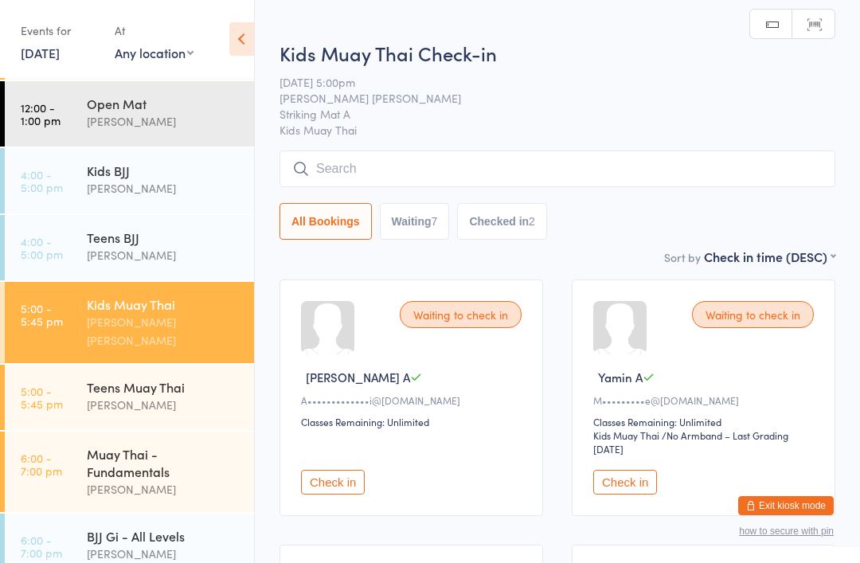
click at [487, 176] on input "search" at bounding box center [558, 169] width 556 height 37
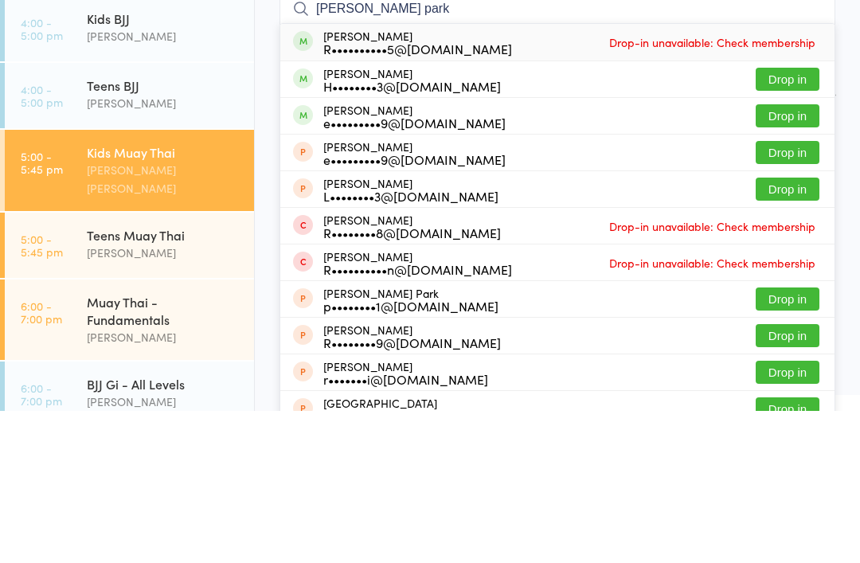
type input "[PERSON_NAME] park"
click at [794, 220] on button "Drop in" at bounding box center [788, 231] width 64 height 23
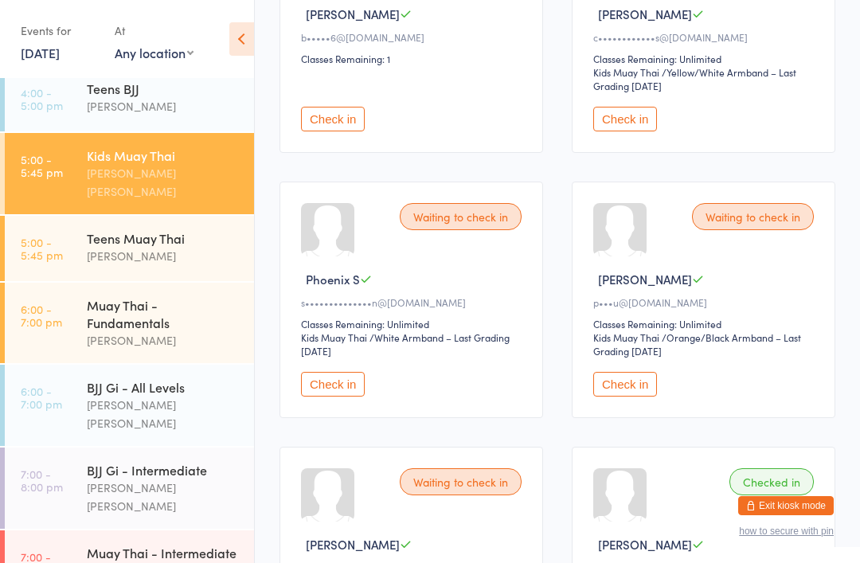
scroll to position [215, 0]
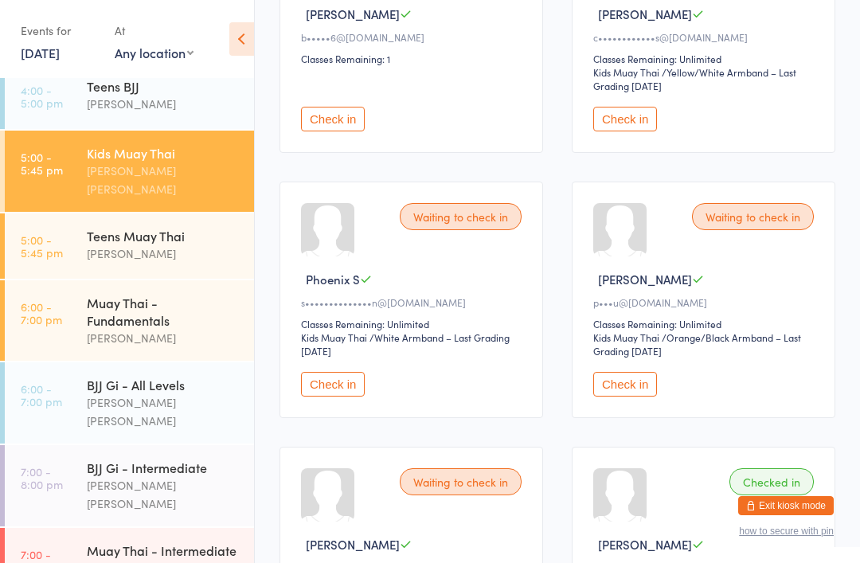
click at [209, 244] on div "[PERSON_NAME]" at bounding box center [164, 253] width 154 height 18
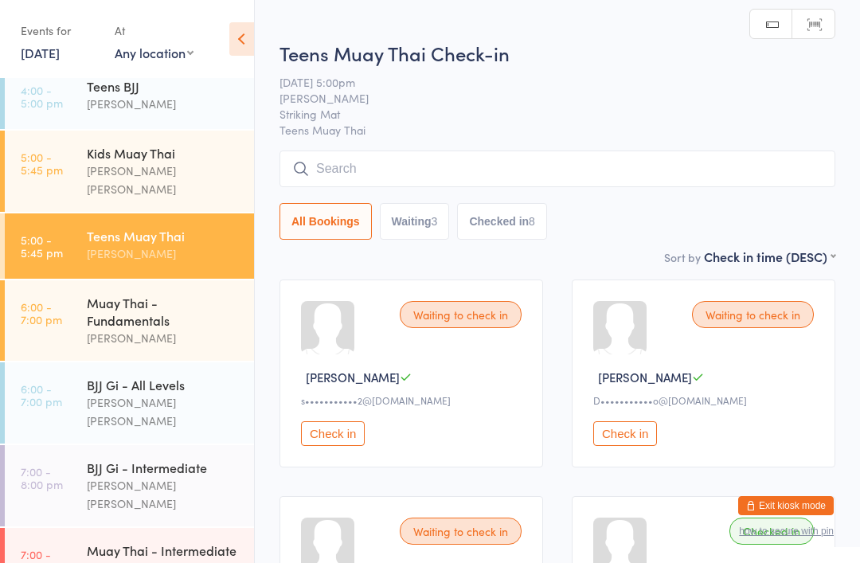
click at [671, 186] on input "search" at bounding box center [558, 169] width 556 height 37
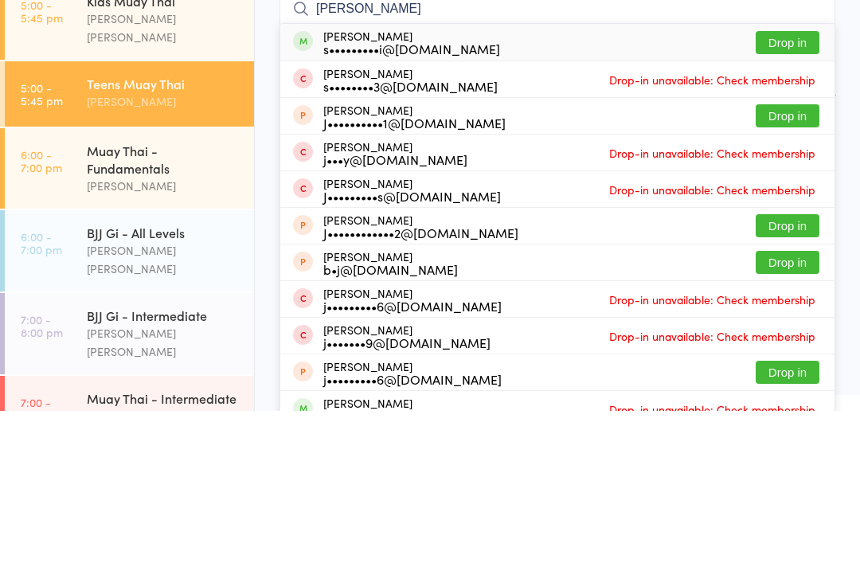
type input "[PERSON_NAME]"
click at [798, 183] on button "Drop in" at bounding box center [788, 194] width 64 height 23
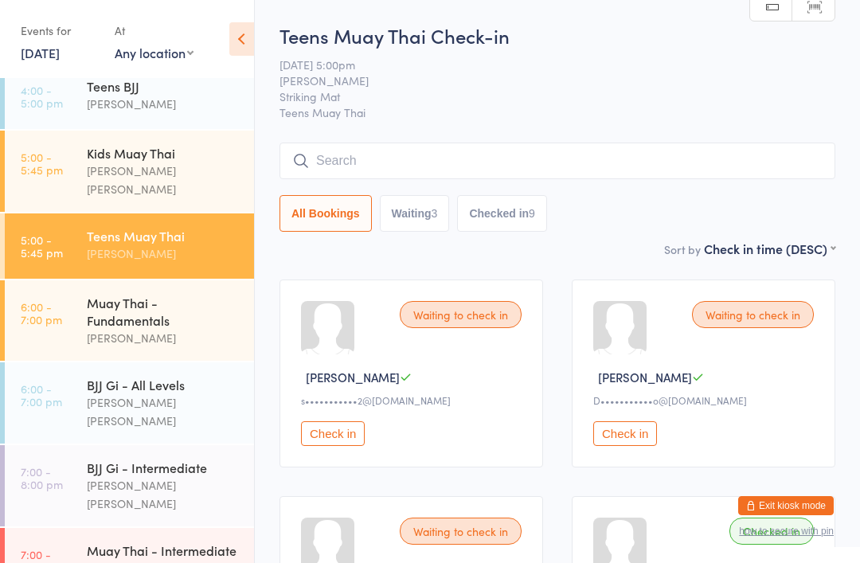
click at [591, 177] on input "search" at bounding box center [558, 161] width 556 height 37
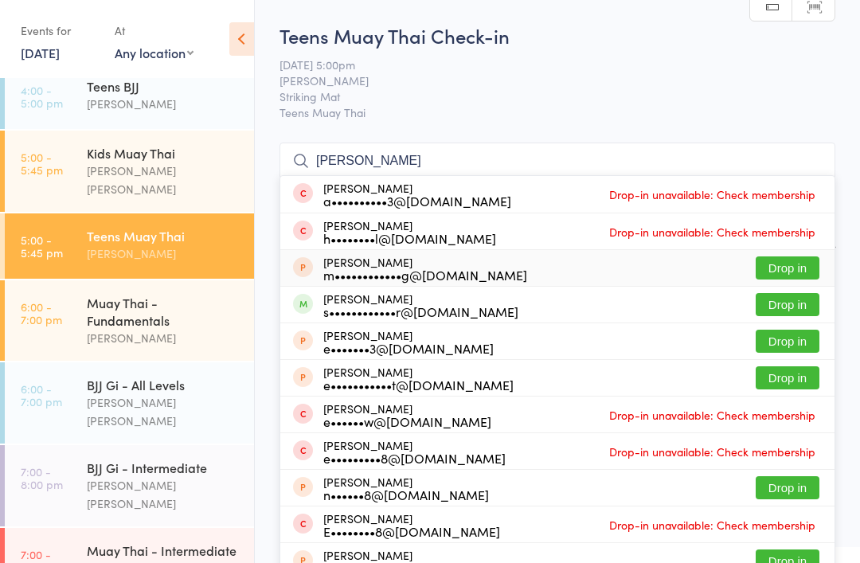
type input "[PERSON_NAME]"
click at [631, 270] on div "[PERSON_NAME] m••••••••••••g@[DOMAIN_NAME] Drop in" at bounding box center [557, 268] width 554 height 36
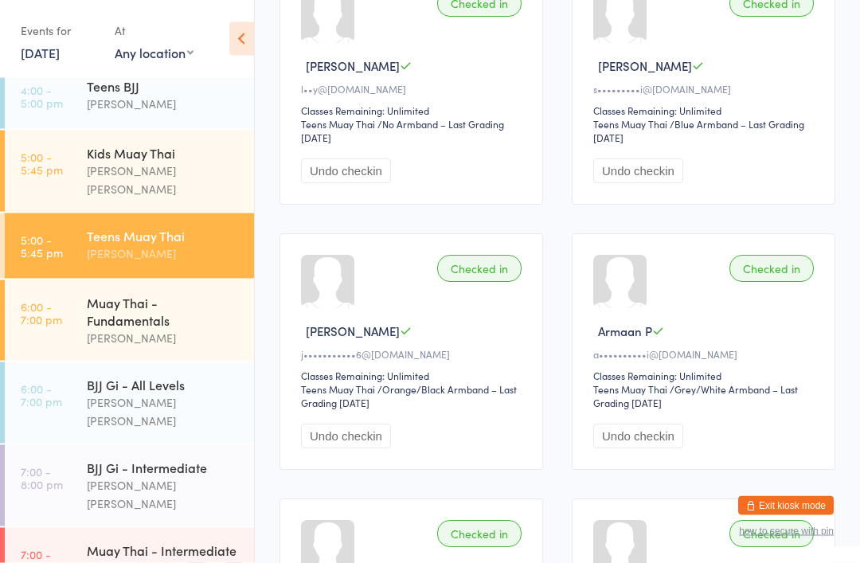
scroll to position [995, 0]
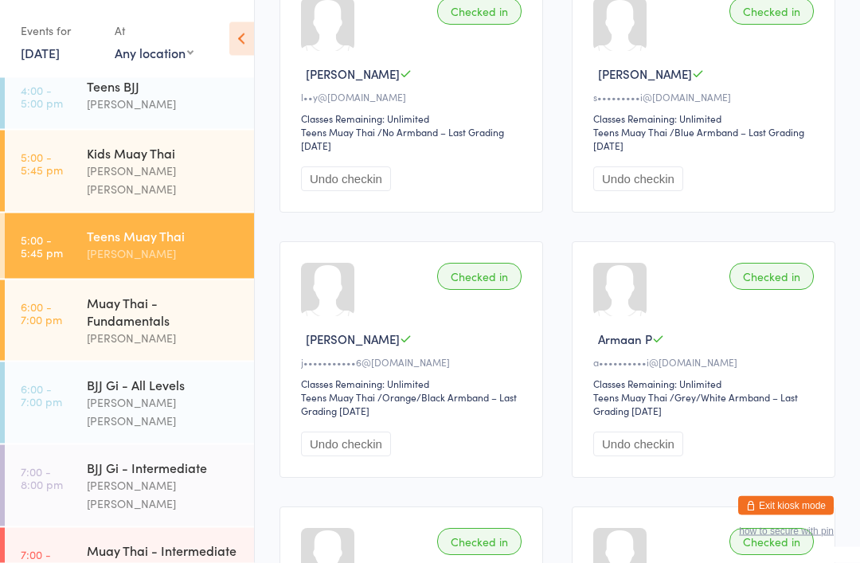
click at [158, 380] on div "BJJ Gi - All Levels" at bounding box center [164, 385] width 154 height 18
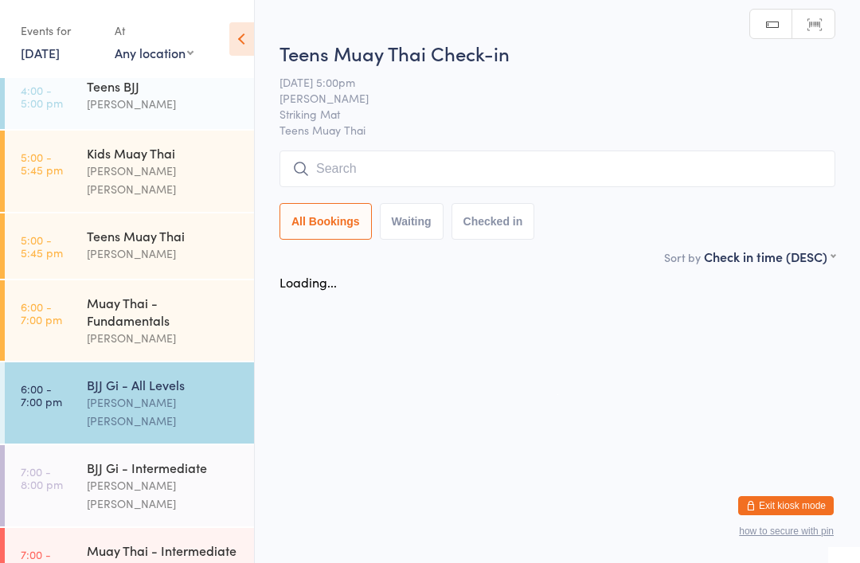
click at [174, 393] on div "[PERSON_NAME] [PERSON_NAME]" at bounding box center [164, 411] width 154 height 37
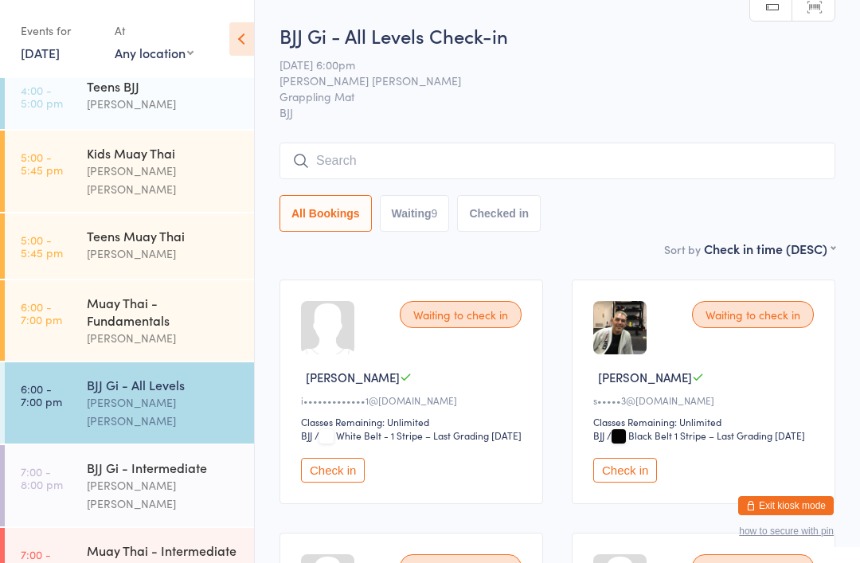
click at [180, 294] on div "Muay Thai - Fundamentals" at bounding box center [164, 311] width 154 height 35
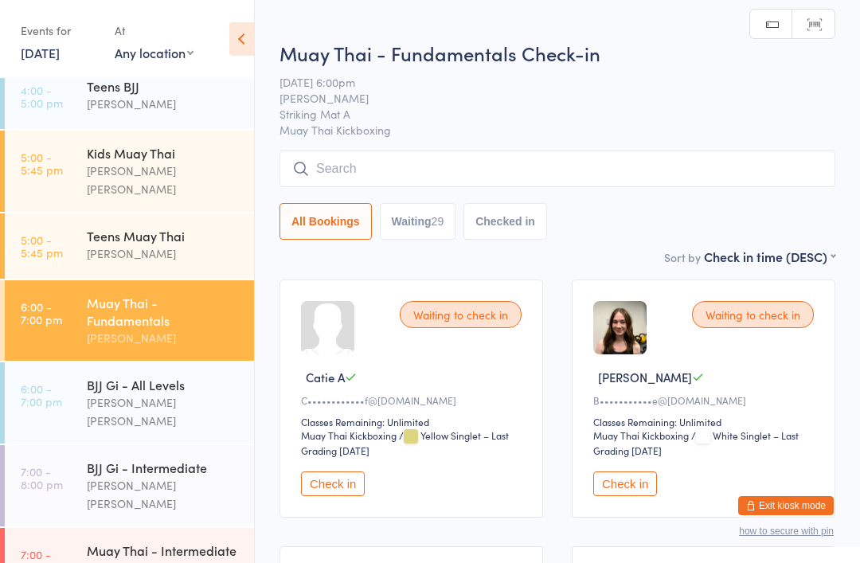
click at [413, 170] on input "search" at bounding box center [558, 169] width 556 height 37
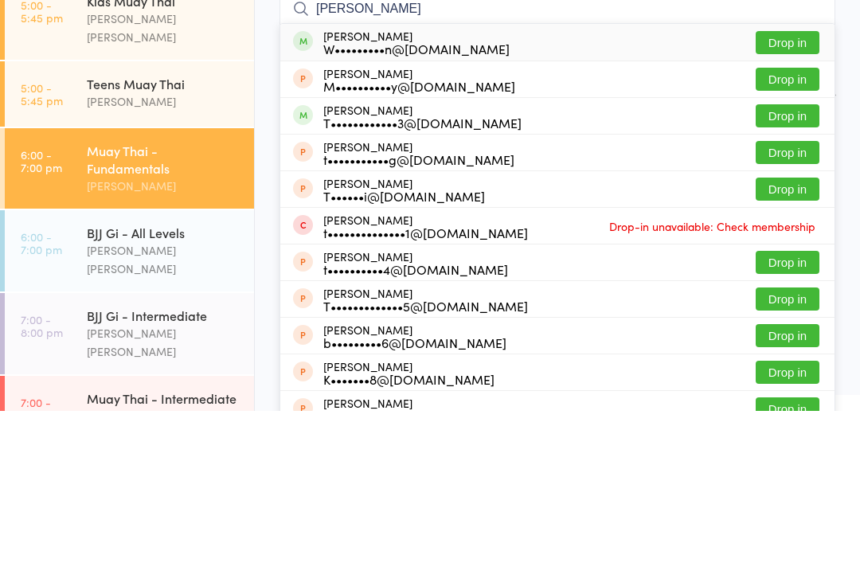
type input "[PERSON_NAME]"
click at [796, 183] on button "Drop in" at bounding box center [788, 194] width 64 height 23
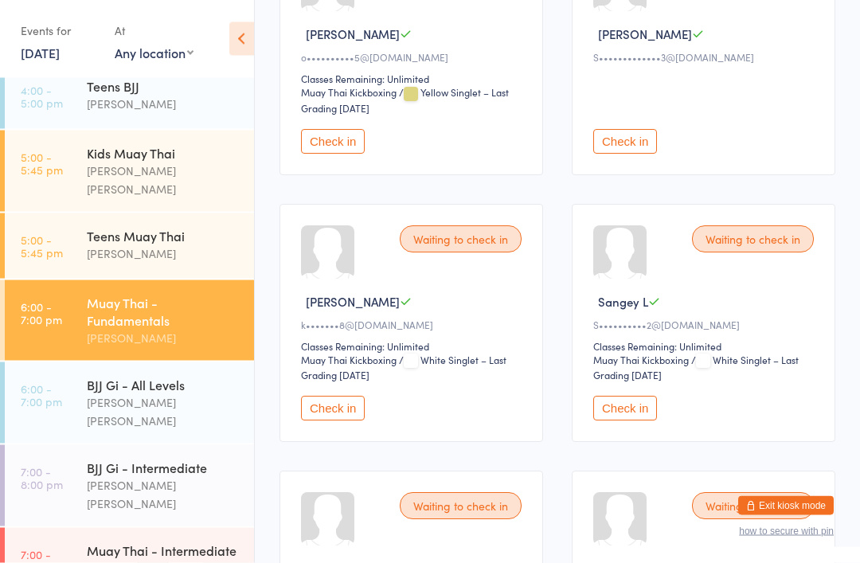
scroll to position [2212, 0]
click at [631, 420] on button "Check in" at bounding box center [625, 408] width 64 height 25
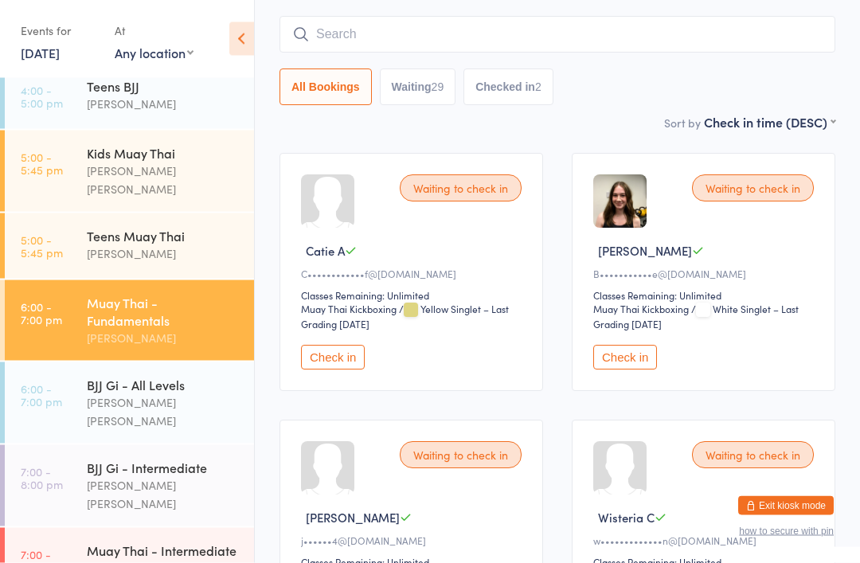
scroll to position [131, 0]
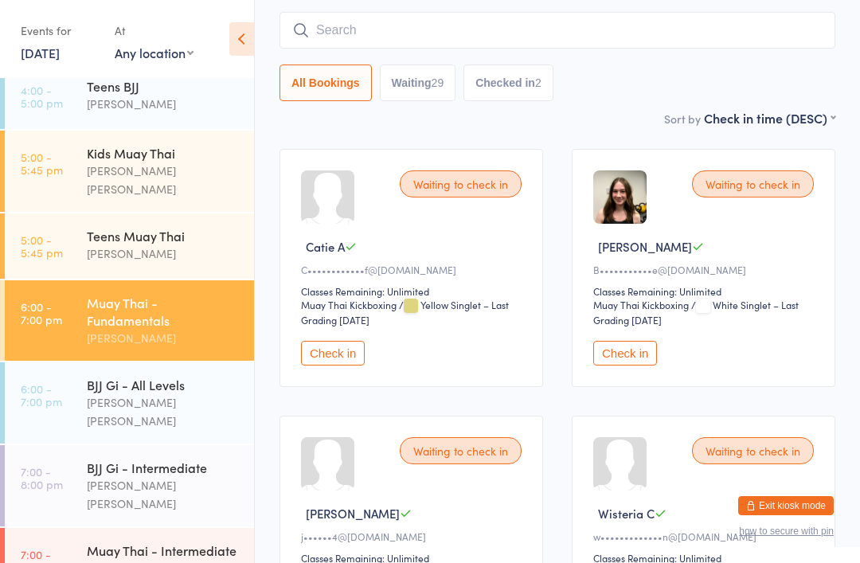
click at [632, 366] on button "Check in" at bounding box center [625, 353] width 64 height 25
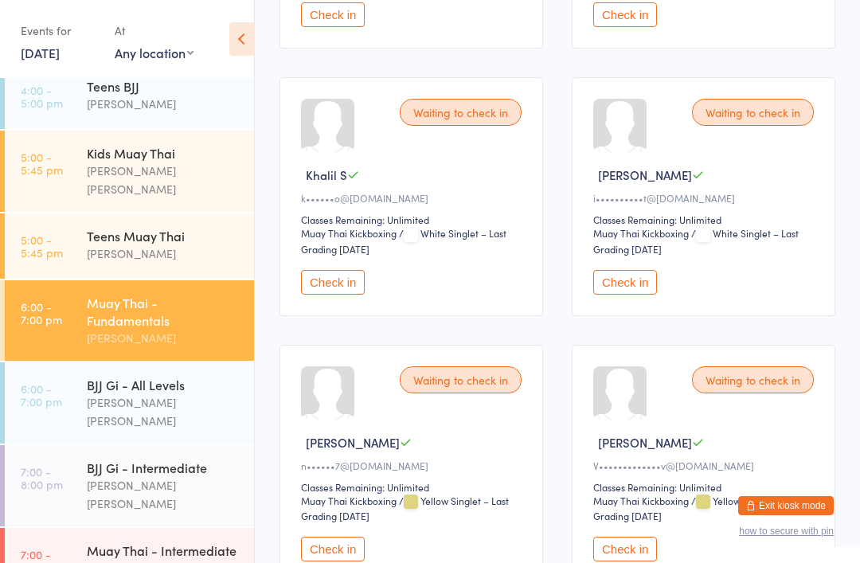
scroll to position [3412, 0]
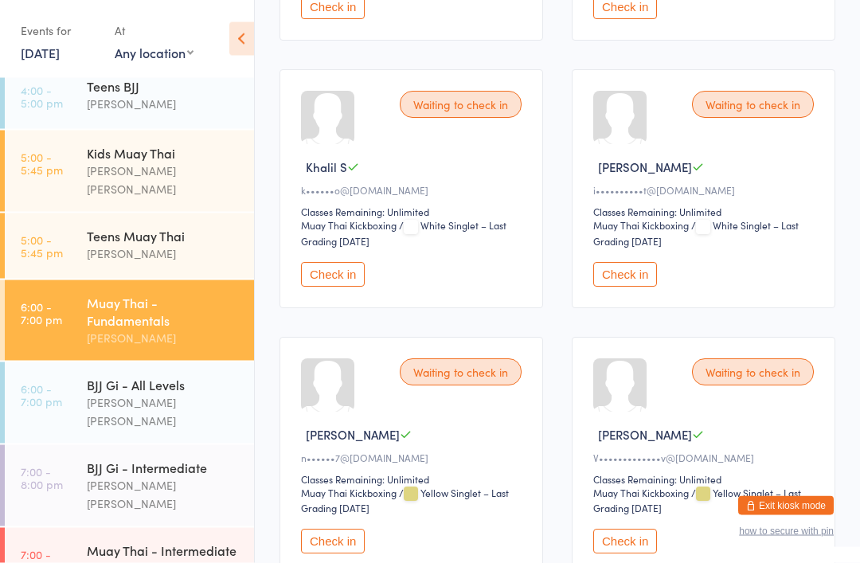
click at [629, 287] on button "Check in" at bounding box center [625, 275] width 64 height 25
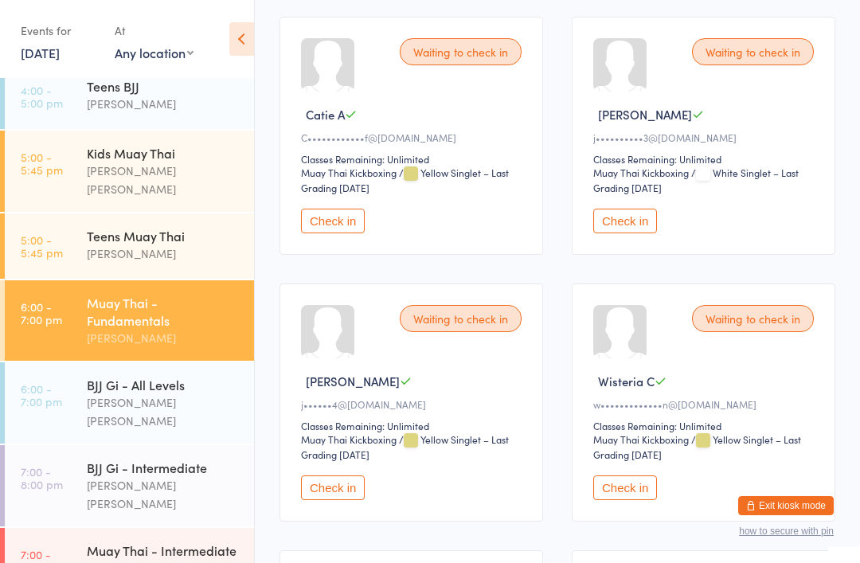
scroll to position [0, 0]
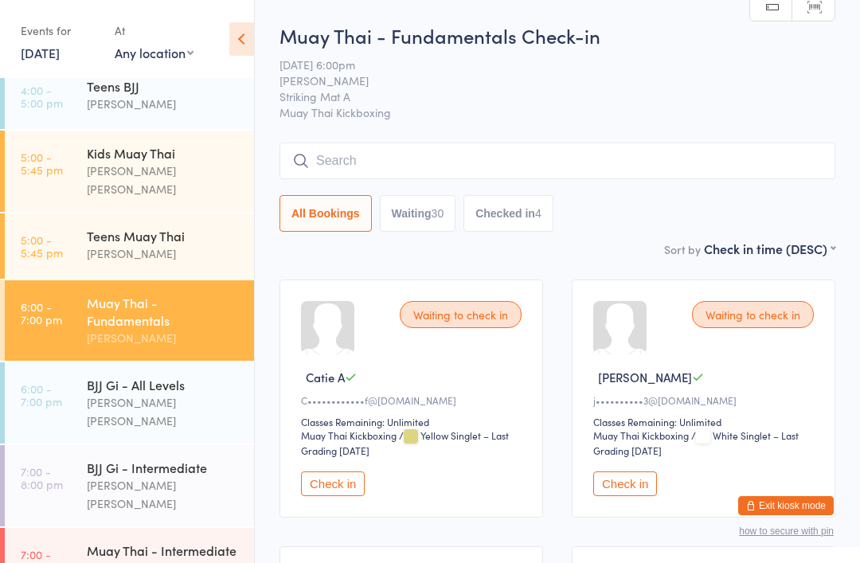
click at [490, 158] on input "search" at bounding box center [558, 161] width 556 height 37
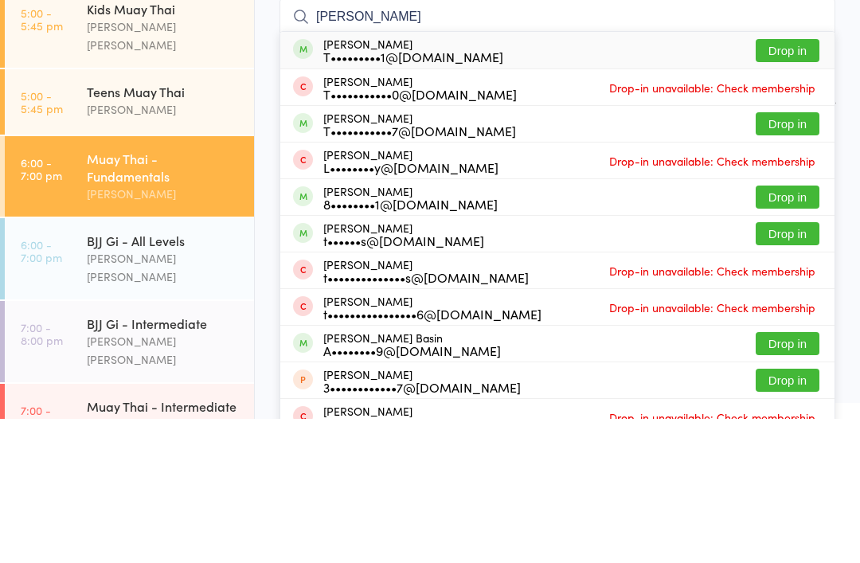
type input "[PERSON_NAME]"
click at [797, 183] on button "Drop in" at bounding box center [788, 194] width 64 height 23
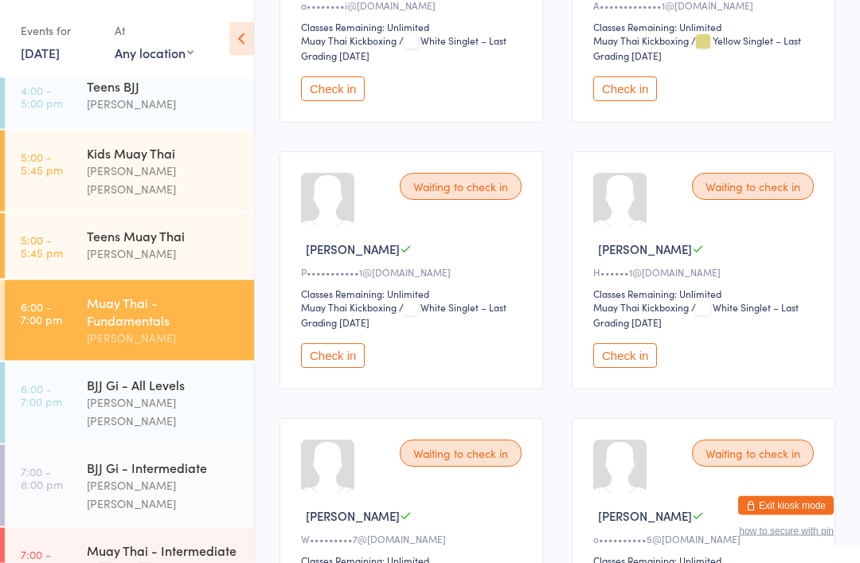
scroll to position [1761, 0]
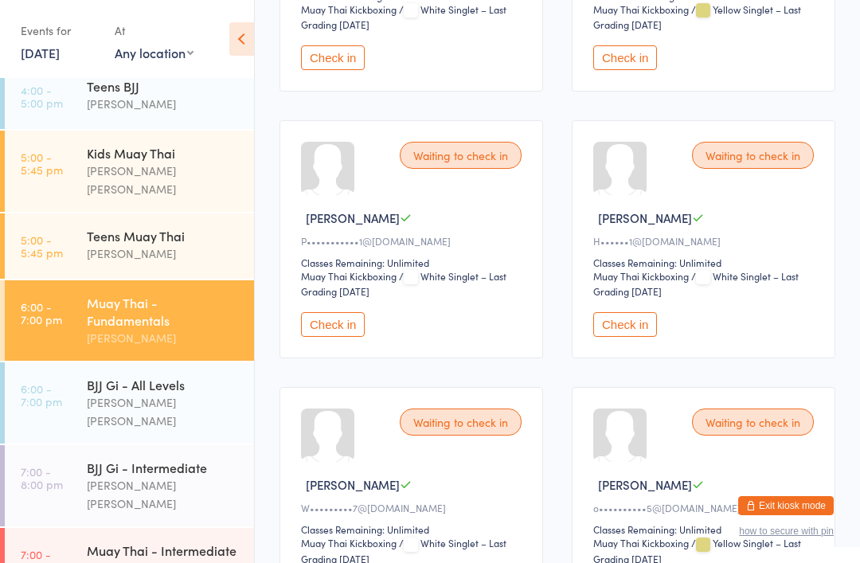
click at [628, 337] on button "Check in" at bounding box center [625, 324] width 64 height 25
click at [173, 299] on div "Muay Thai - Fundamentals" at bounding box center [164, 311] width 154 height 35
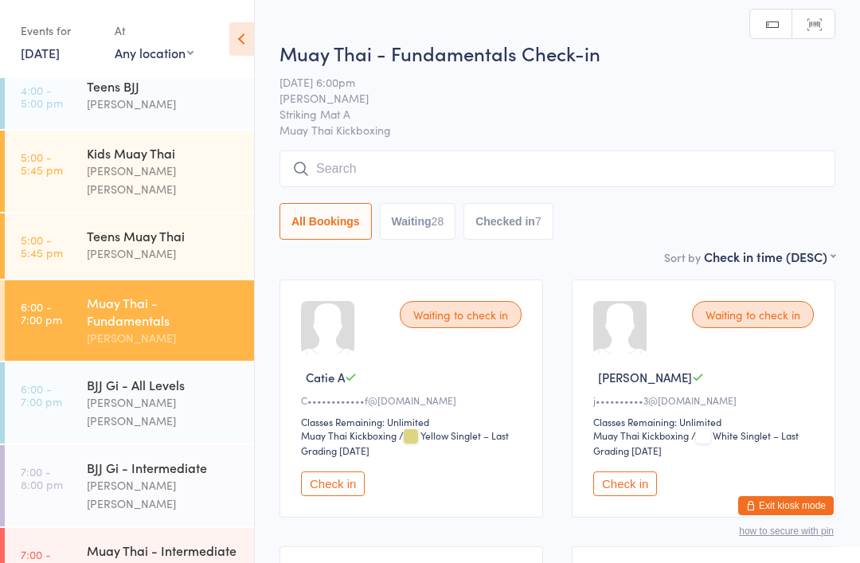
click at [460, 179] on input "search" at bounding box center [558, 169] width 556 height 37
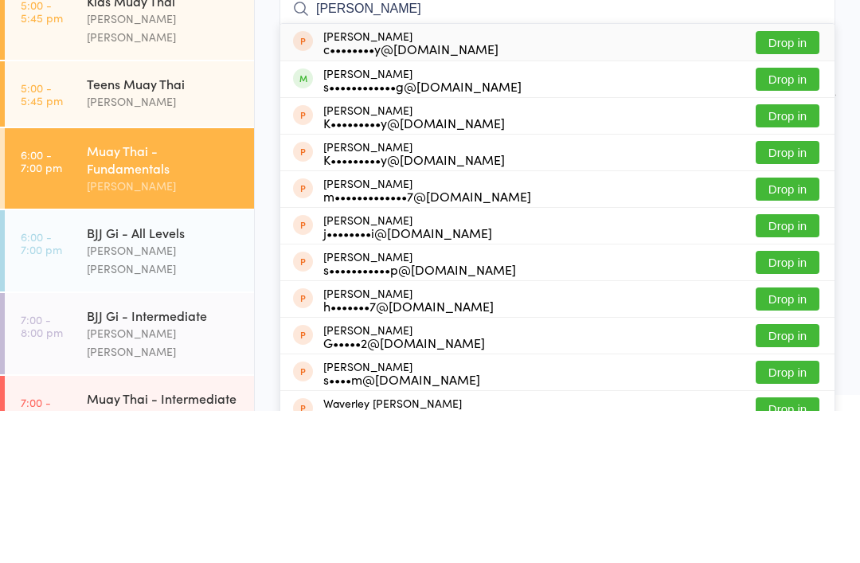
type input "[PERSON_NAME]"
click at [787, 220] on button "Drop in" at bounding box center [788, 231] width 64 height 23
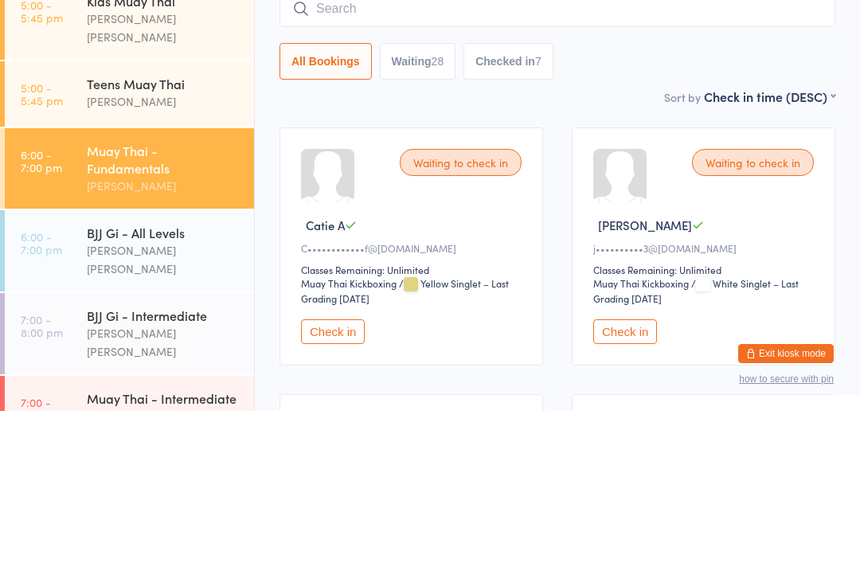
scroll to position [152, 0]
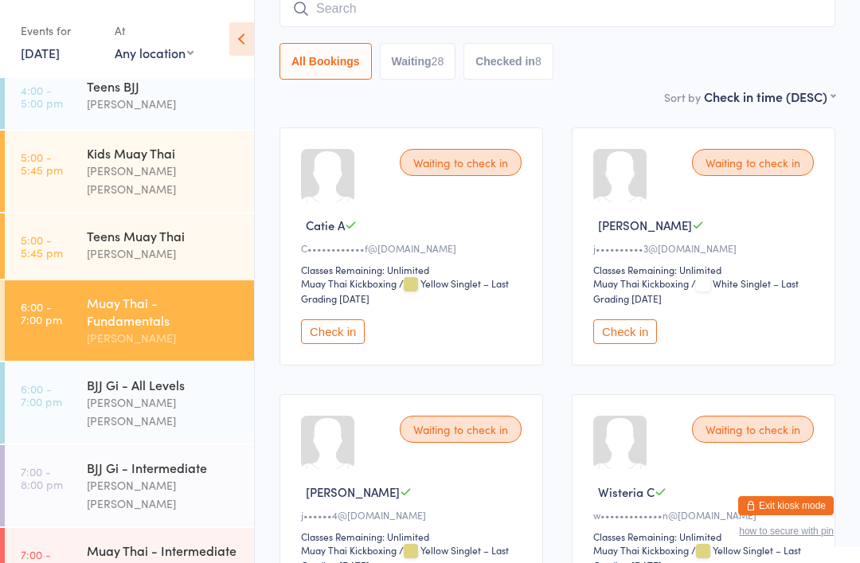
click at [463, 2] on input "search" at bounding box center [558, 8] width 556 height 37
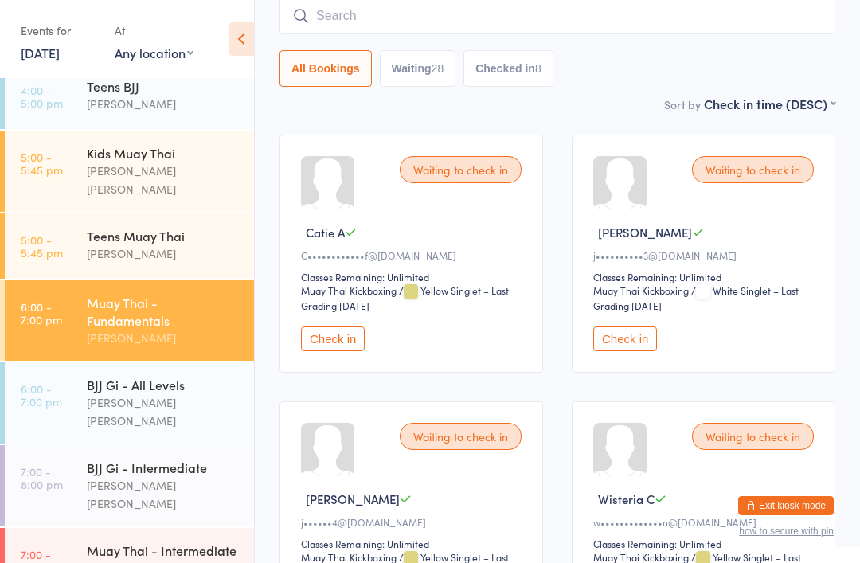
scroll to position [144, 0]
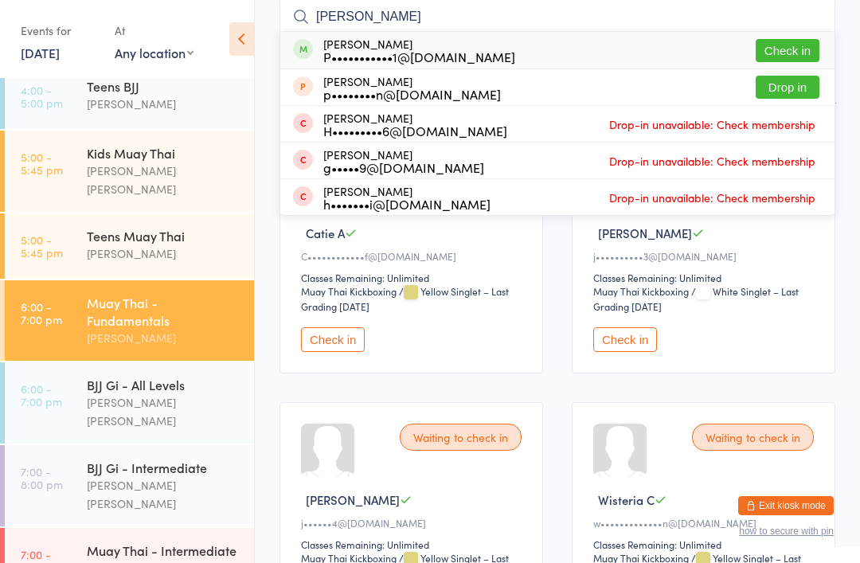
type input "[PERSON_NAME]"
click at [789, 47] on button "Check in" at bounding box center [788, 50] width 64 height 23
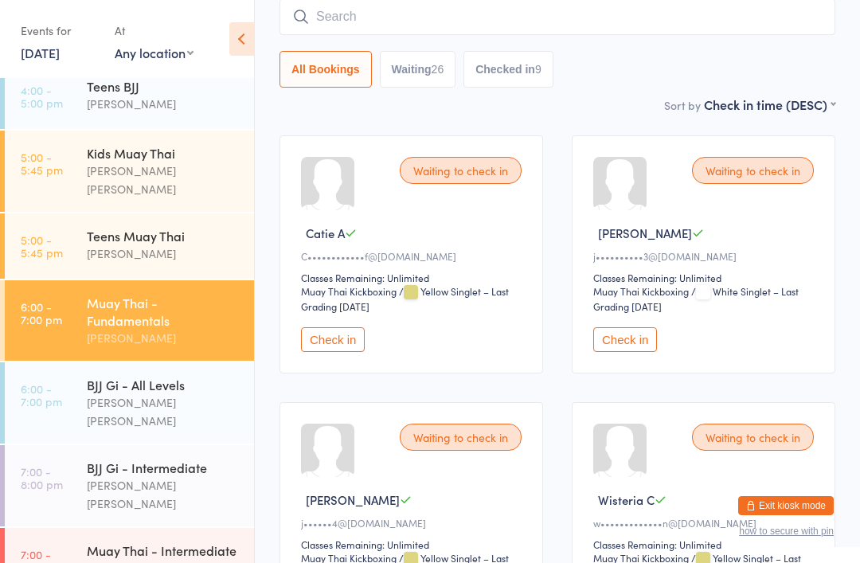
click at [522, 17] on input "search" at bounding box center [558, 16] width 556 height 37
type input "Varrica"
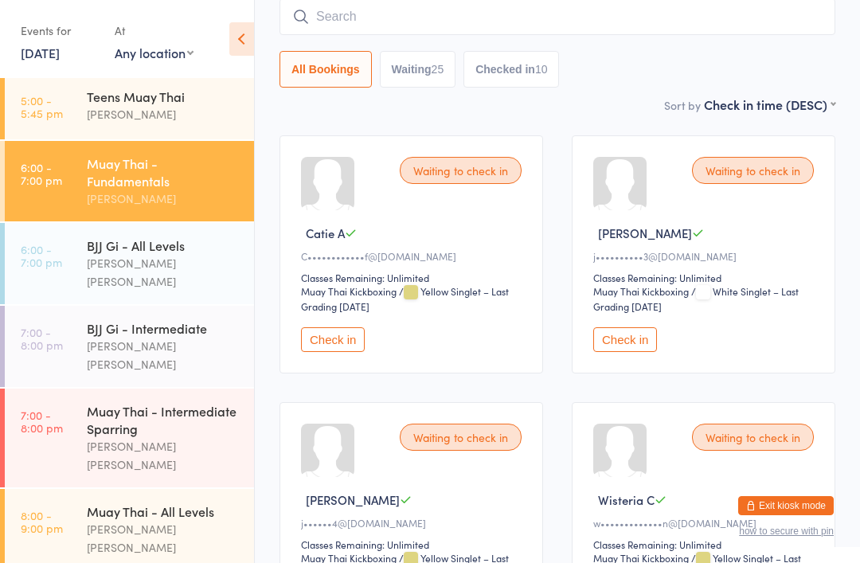
scroll to position [354, 0]
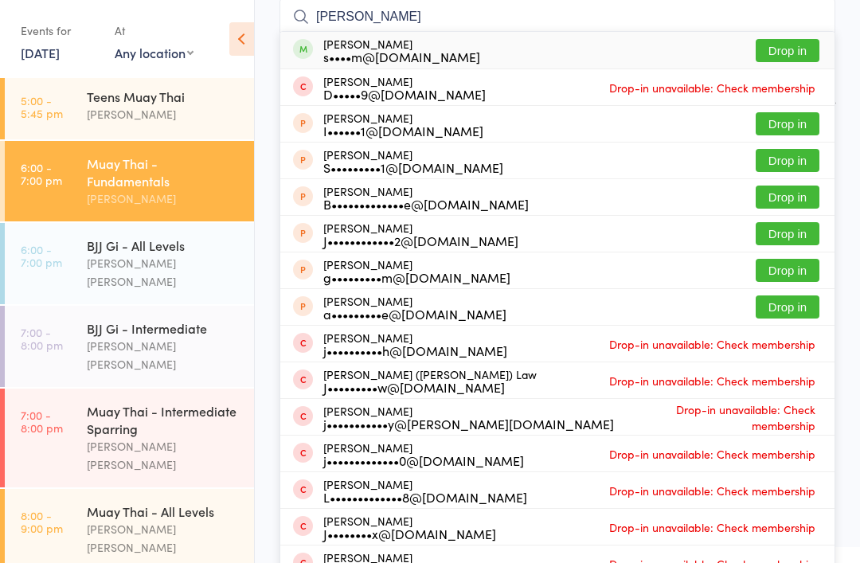
type input "[PERSON_NAME]"
click at [788, 48] on button "Drop in" at bounding box center [788, 50] width 64 height 23
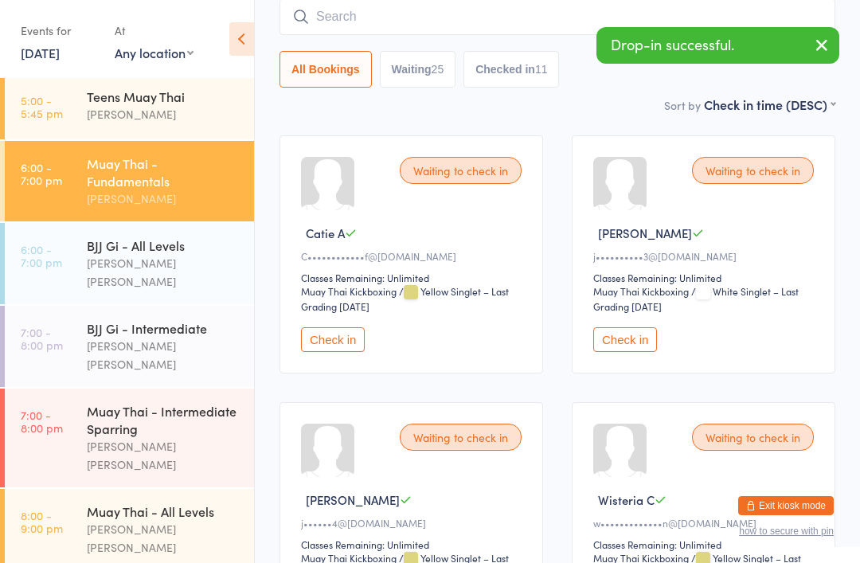
click at [161, 254] on div "[PERSON_NAME] [PERSON_NAME]" at bounding box center [164, 272] width 154 height 37
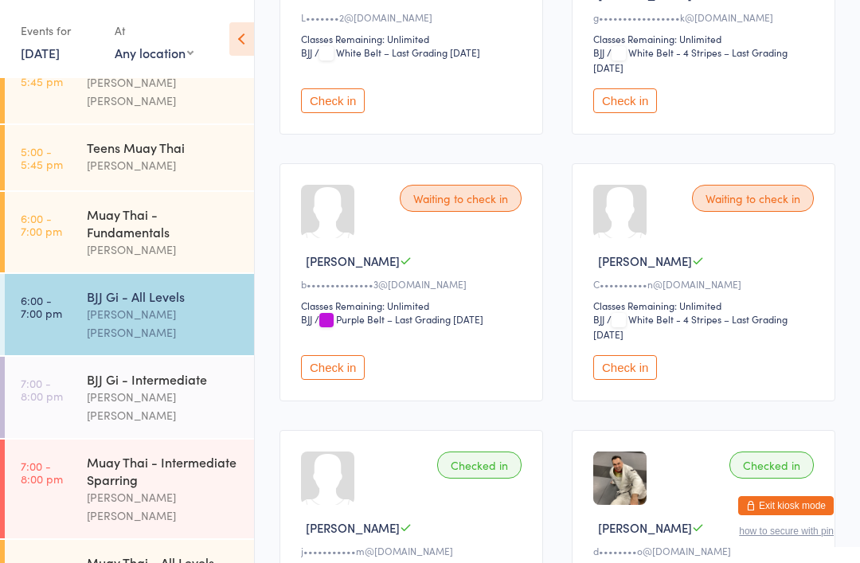
scroll to position [1140, 0]
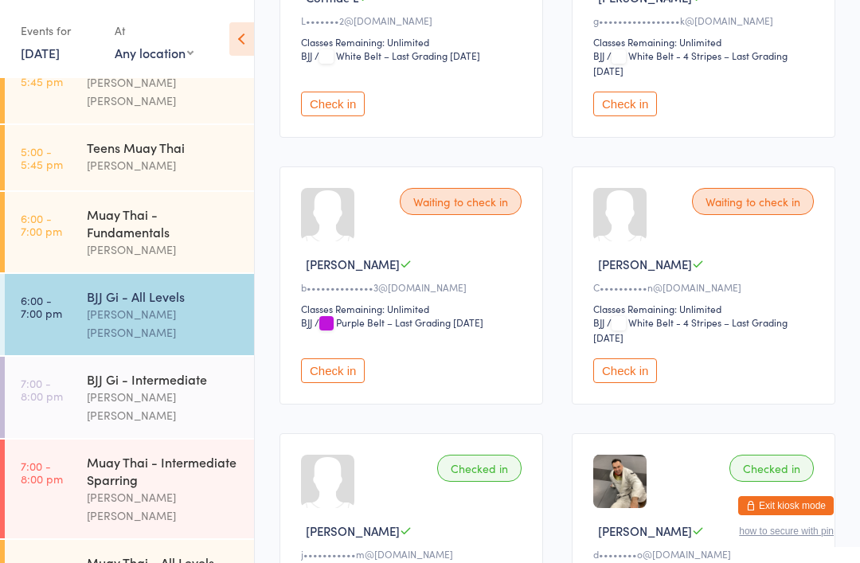
click at [632, 405] on div "Waiting to check in [PERSON_NAME]••••••••••n@[DOMAIN_NAME] Classes Remaining: U…" at bounding box center [704, 285] width 264 height 238
click at [640, 383] on button "Check in" at bounding box center [625, 370] width 64 height 25
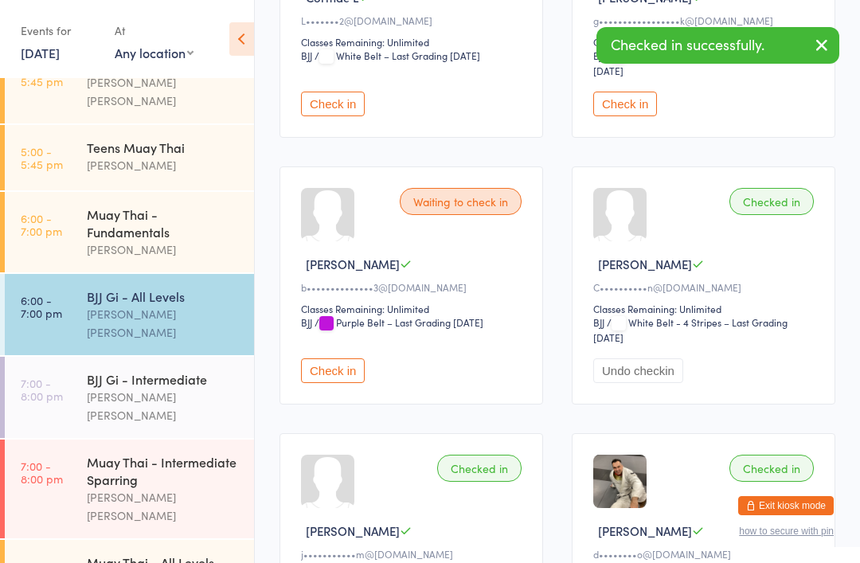
click at [191, 370] on div "BJJ Gi - Intermediate" at bounding box center [164, 379] width 154 height 18
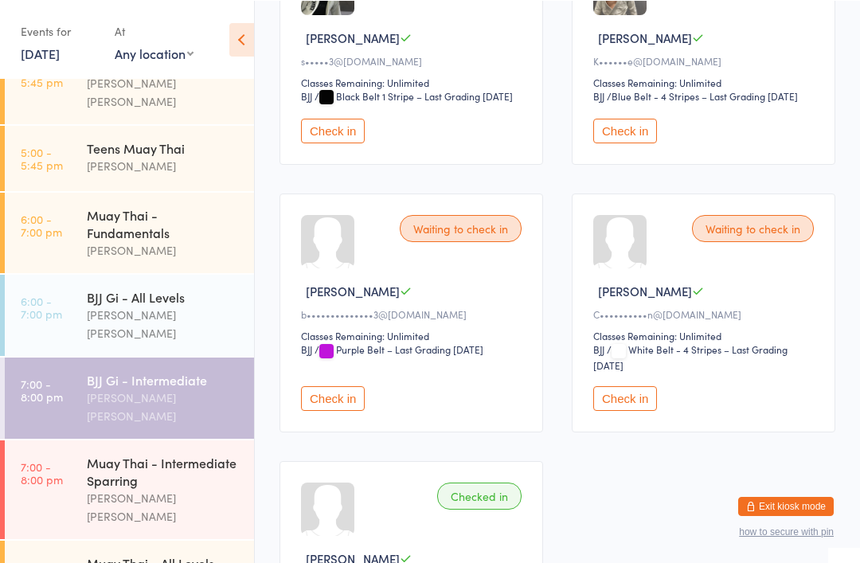
click at [630, 410] on button "Check in" at bounding box center [625, 397] width 64 height 25
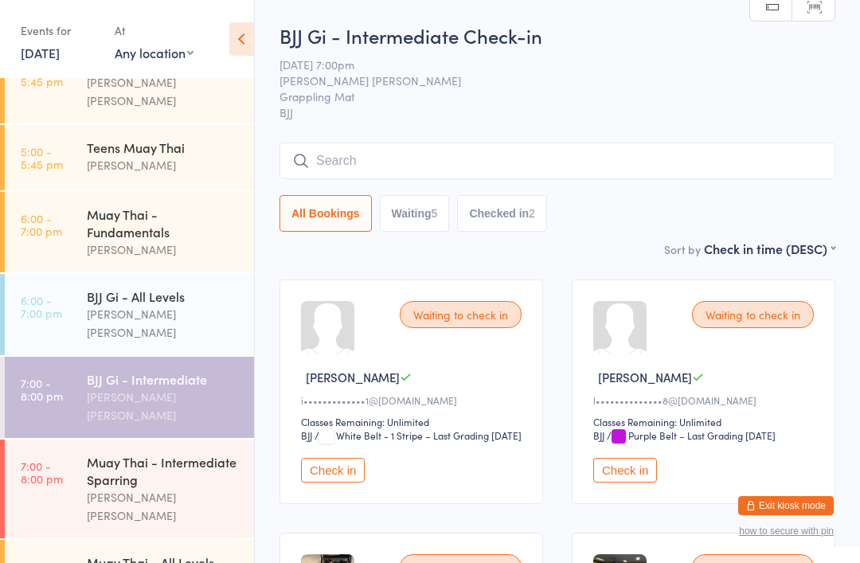
click at [636, 164] on input "search" at bounding box center [558, 161] width 556 height 37
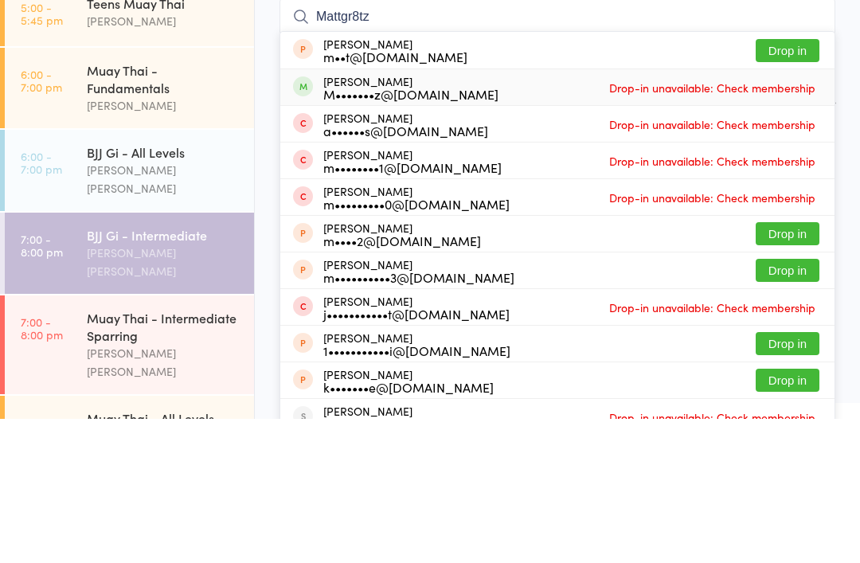
type input "Mattgr8tz"
click at [772, 220] on span "Drop-in unavailable: Check membership" at bounding box center [712, 232] width 214 height 24
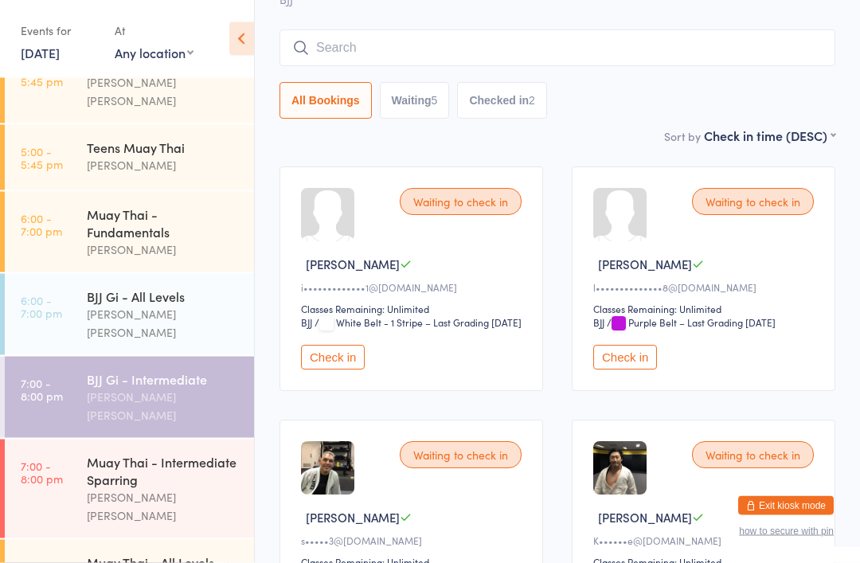
scroll to position [117, 0]
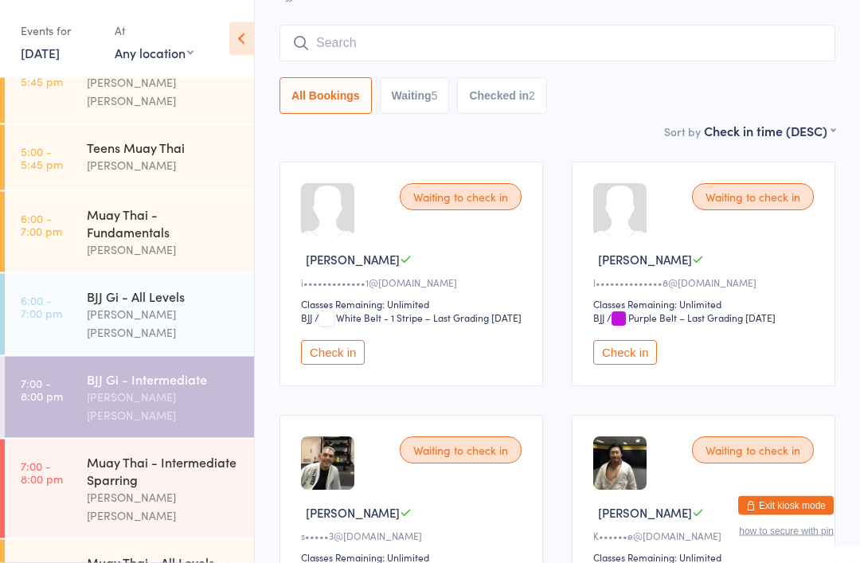
click at [107, 488] on div "[PERSON_NAME] [PERSON_NAME]" at bounding box center [164, 506] width 154 height 37
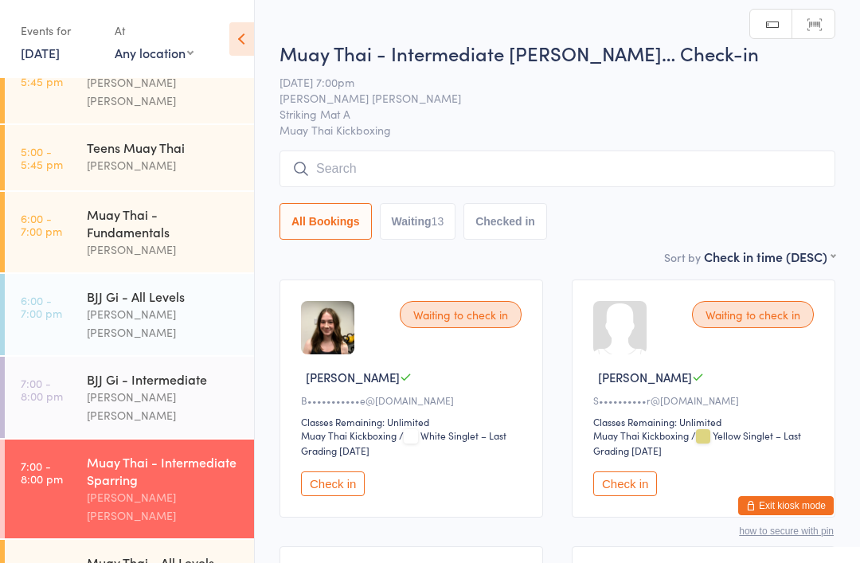
click at [114, 241] on div "[PERSON_NAME]" at bounding box center [164, 250] width 154 height 18
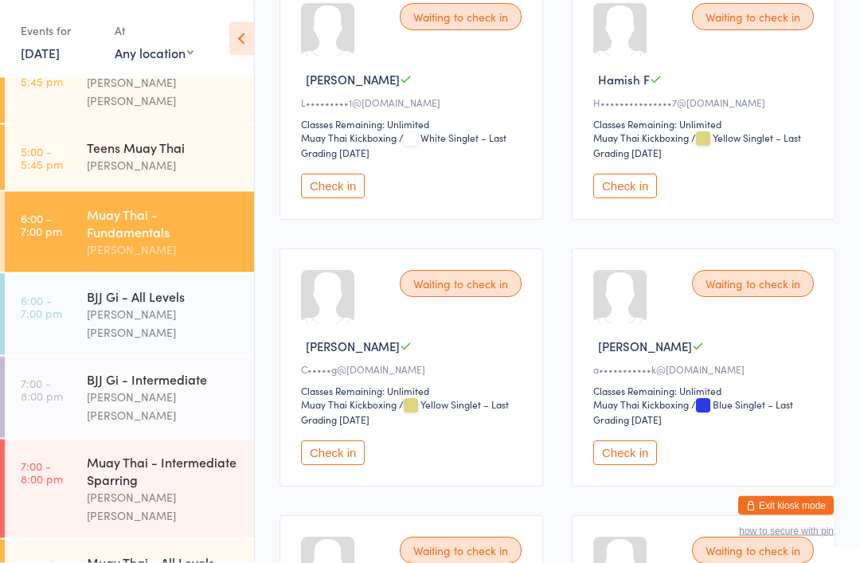
click at [615, 199] on button "Check in" at bounding box center [625, 186] width 64 height 25
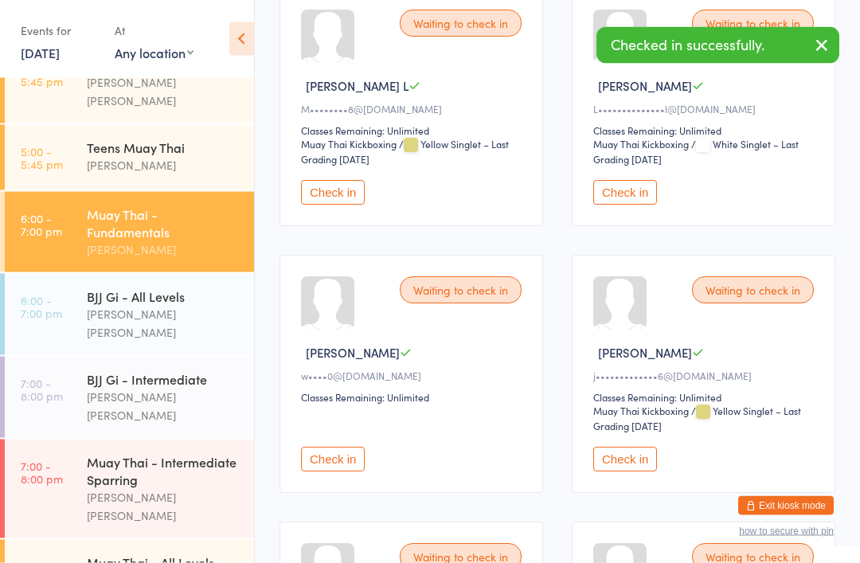
click at [631, 205] on button "Check in" at bounding box center [625, 193] width 64 height 25
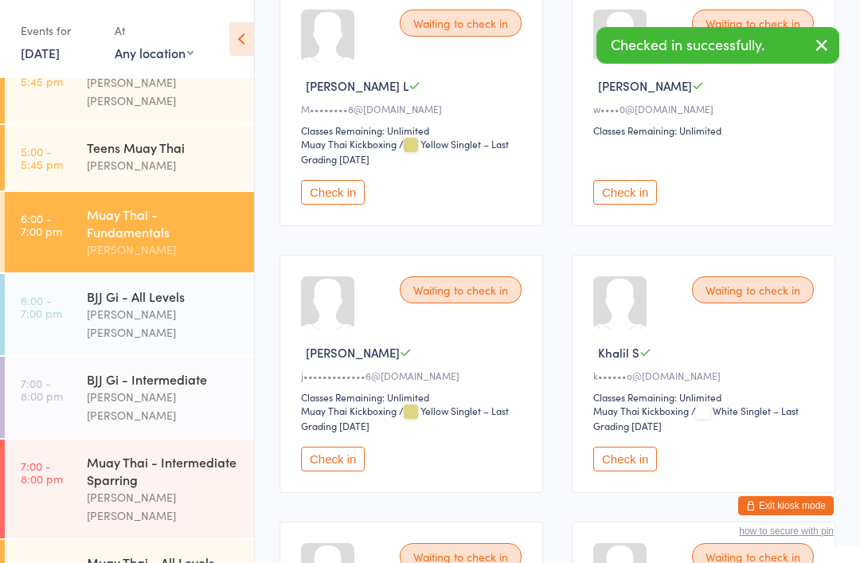
click at [134, 453] on div "Muay Thai - Intermediate Sparring" at bounding box center [164, 470] width 154 height 35
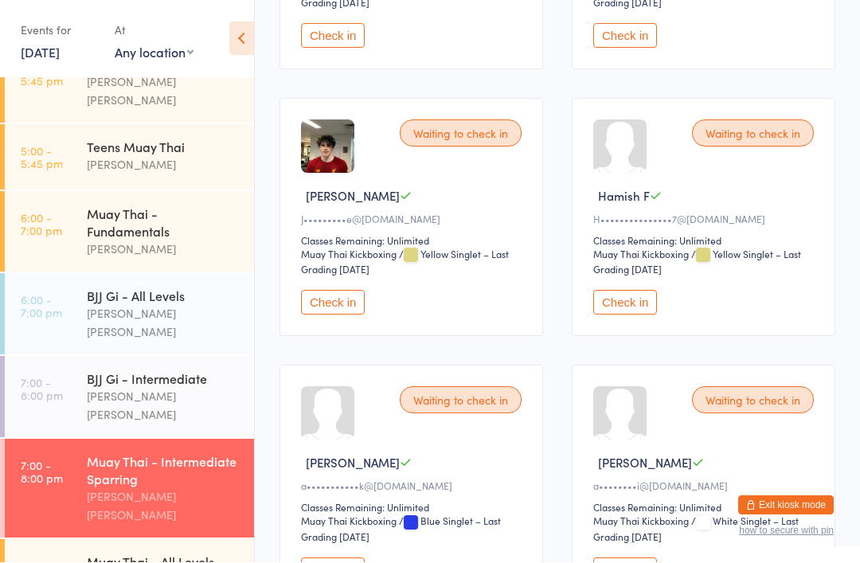
click at [638, 315] on button "Check in" at bounding box center [625, 303] width 64 height 25
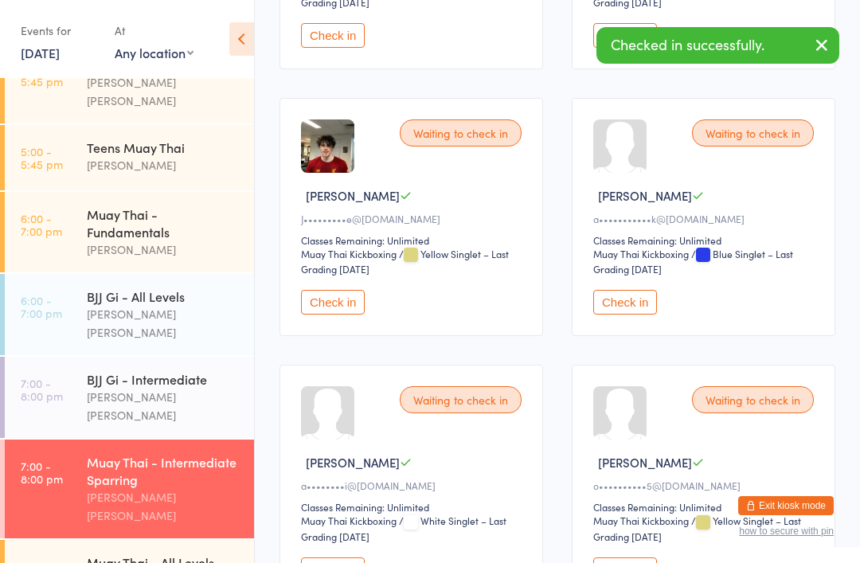
click at [135, 214] on div "Muay Thai - Fundamentals" at bounding box center [164, 222] width 154 height 35
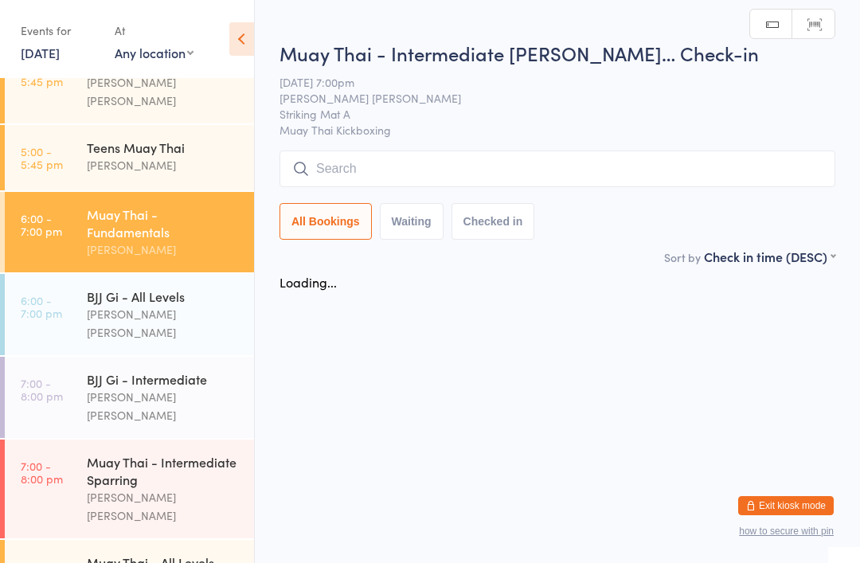
click at [371, 155] on input "search" at bounding box center [558, 169] width 556 height 37
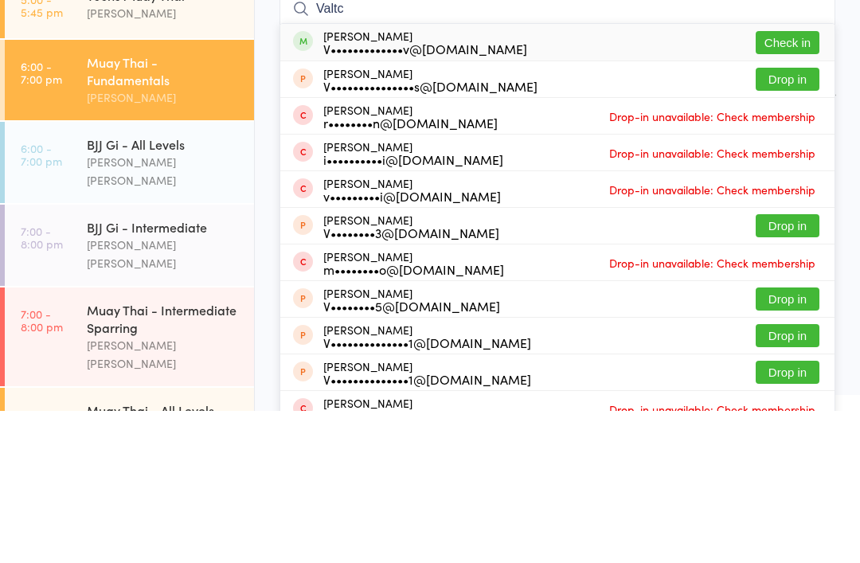
type input "Valtc"
click at [807, 183] on button "Check in" at bounding box center [788, 194] width 64 height 23
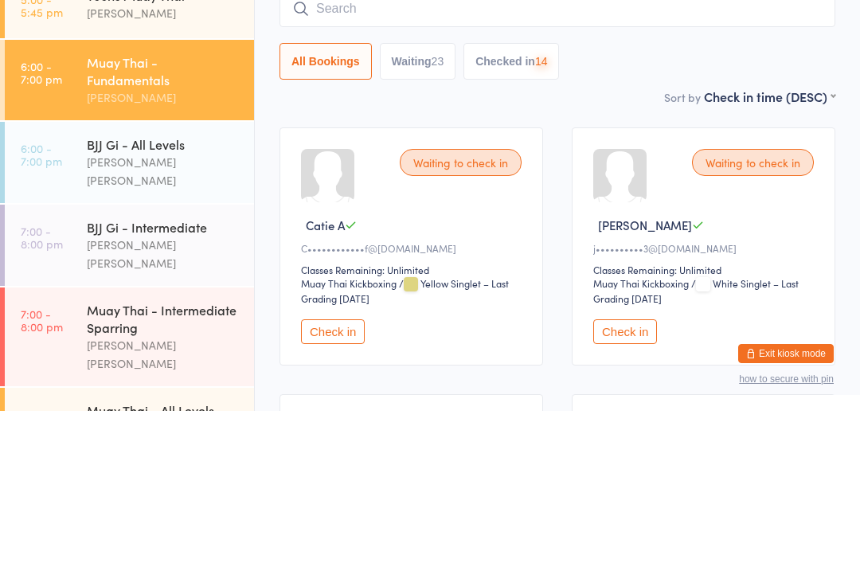
scroll to position [152, 0]
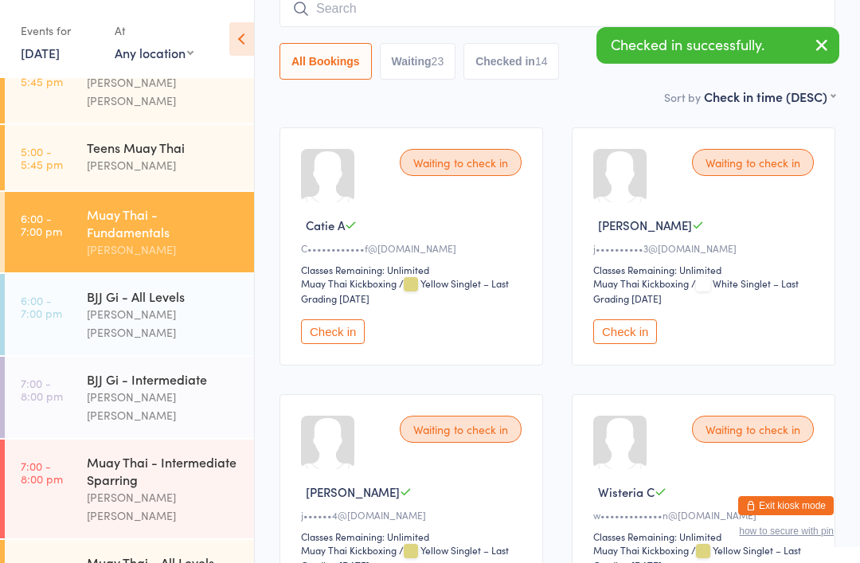
click at [149, 453] on div "Muay Thai - Intermediate Sparring" at bounding box center [164, 470] width 154 height 35
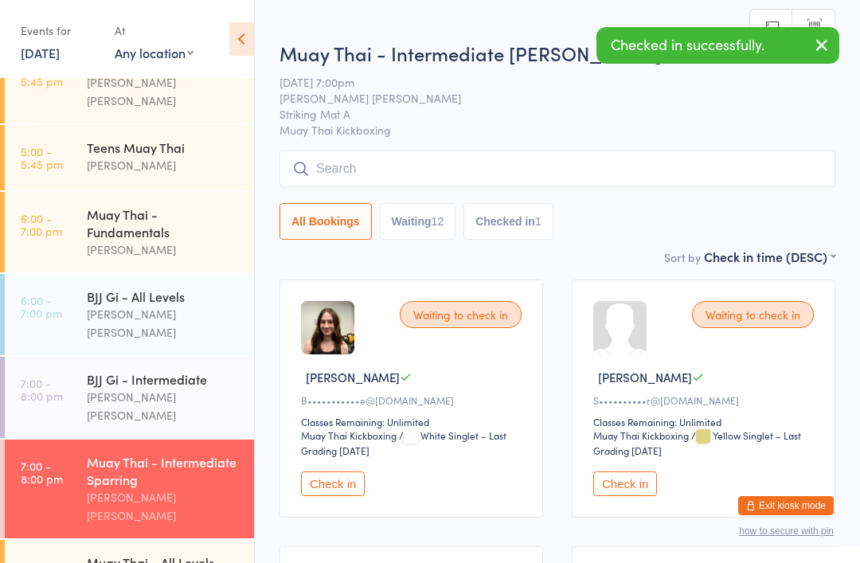
click at [713, 180] on input "search" at bounding box center [558, 169] width 556 height 37
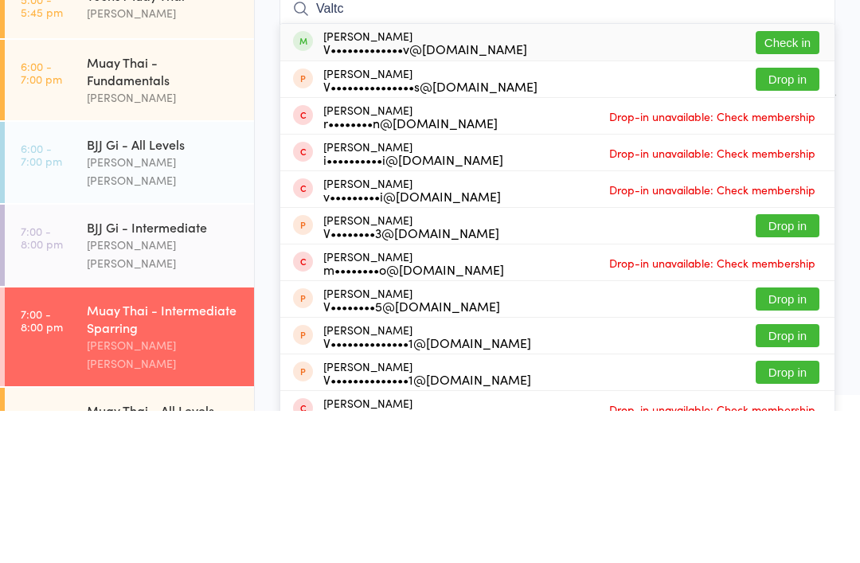
type input "Valtc"
click at [811, 183] on button "Check in" at bounding box center [788, 194] width 64 height 23
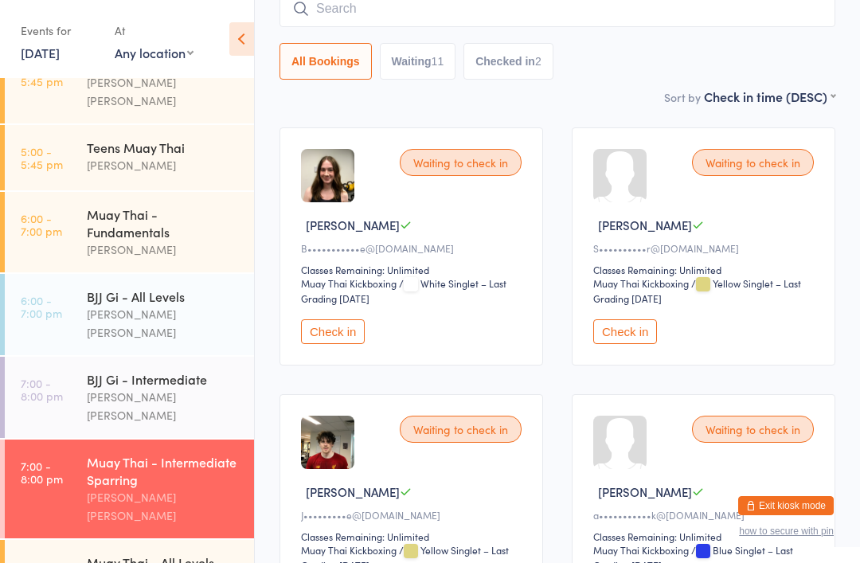
click at [79, 226] on link "6:00 - 7:00 pm Muay Thai - Fundamentals [PERSON_NAME]" at bounding box center [129, 232] width 249 height 80
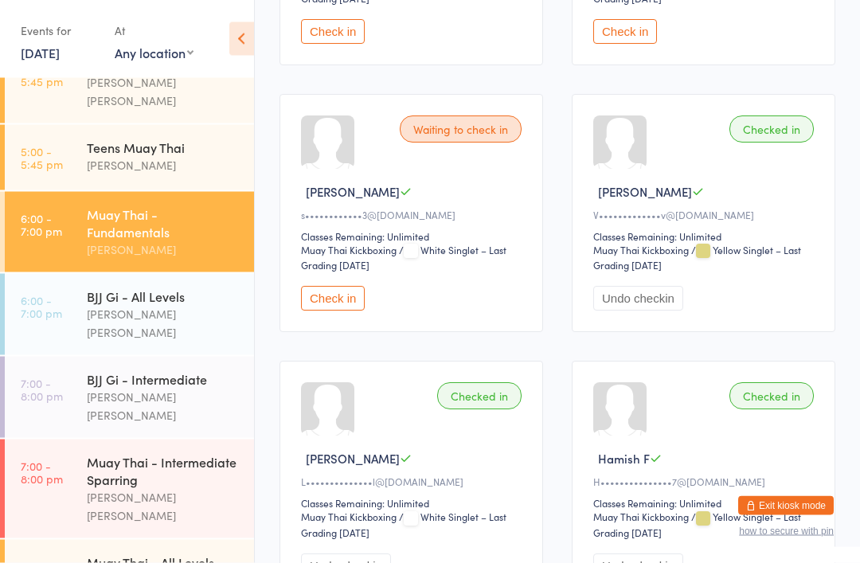
scroll to position [3122, 0]
click at [311, 311] on button "Check in" at bounding box center [333, 298] width 64 height 25
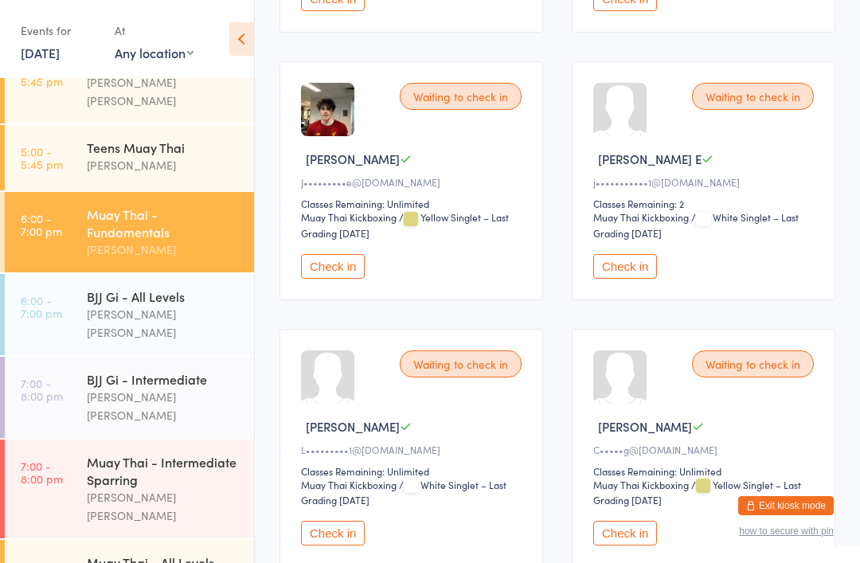
scroll to position [749, 0]
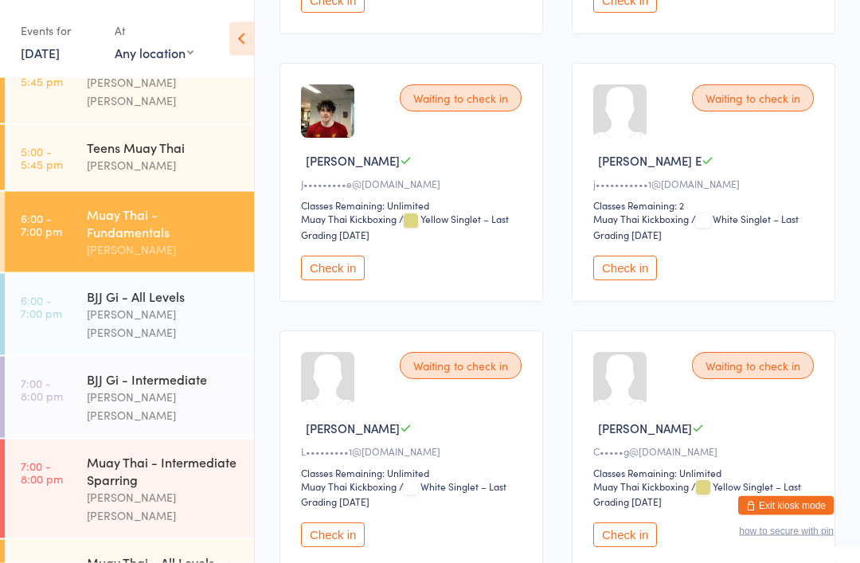
click at [180, 305] on div "[PERSON_NAME] [PERSON_NAME]" at bounding box center [164, 323] width 154 height 37
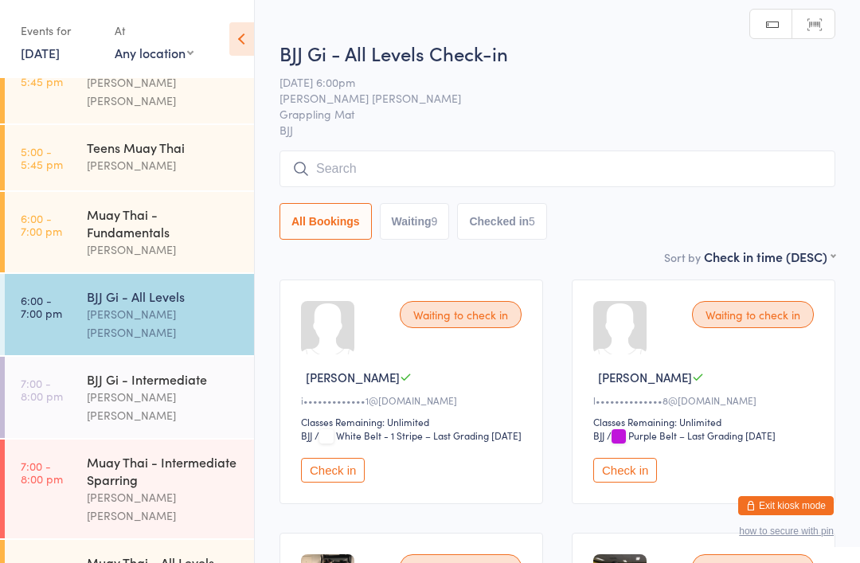
click at [633, 178] on input "search" at bounding box center [558, 169] width 556 height 37
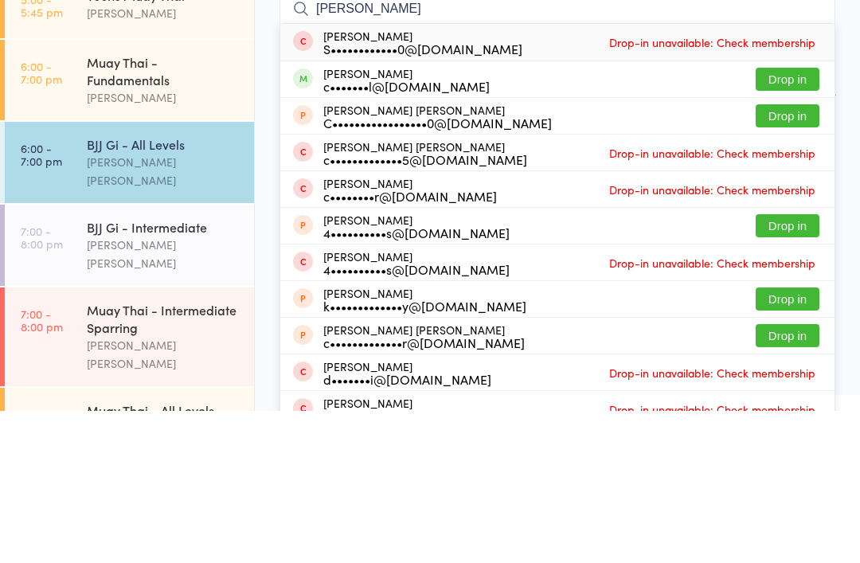
type input "[PERSON_NAME]"
click at [796, 220] on button "Drop in" at bounding box center [788, 231] width 64 height 23
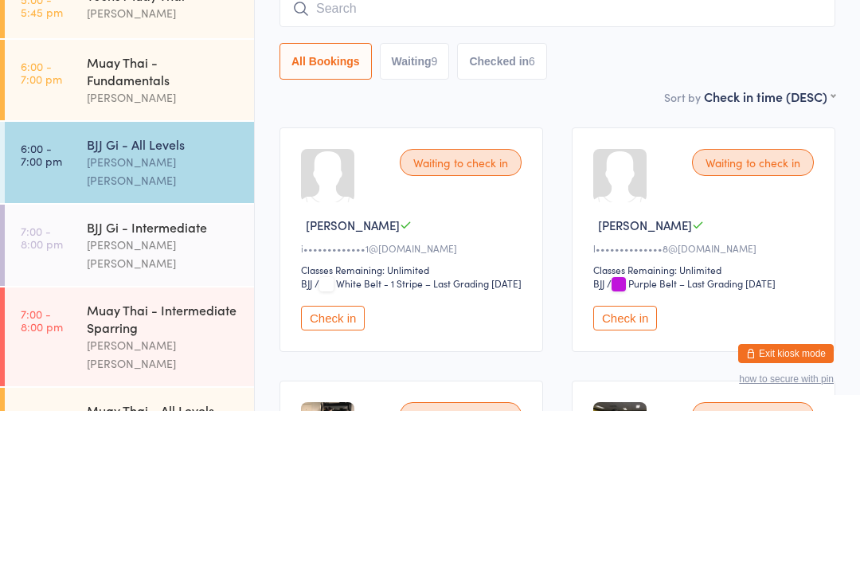
click at [133, 241] on div "[PERSON_NAME]" at bounding box center [164, 250] width 154 height 18
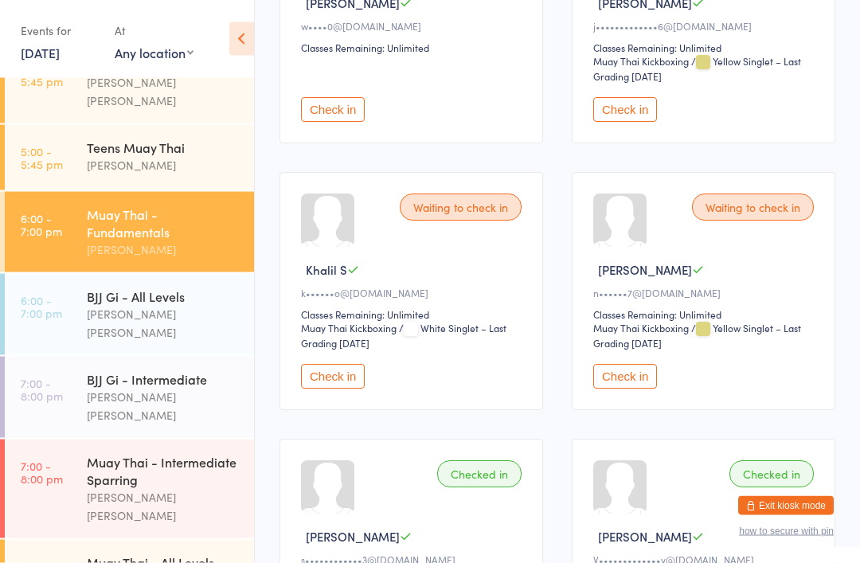
scroll to position [2781, 0]
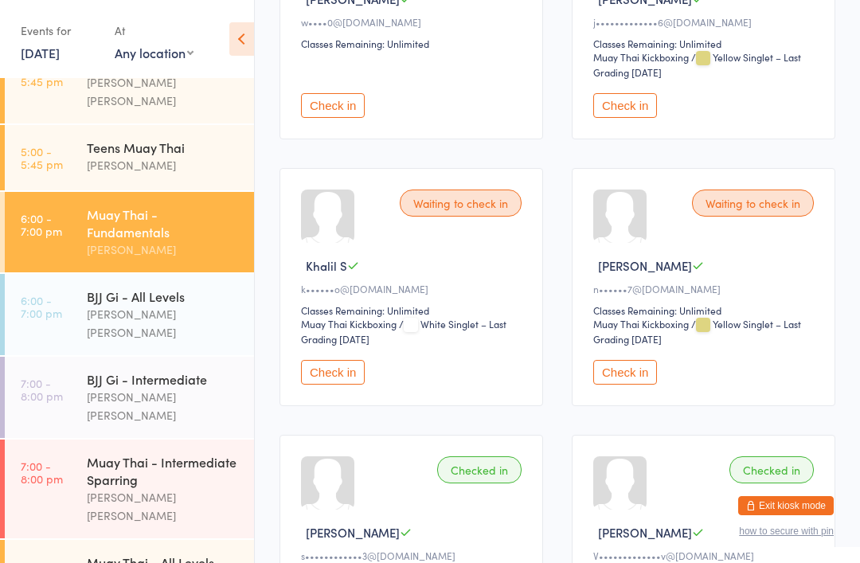
click at [612, 385] on button "Check in" at bounding box center [625, 372] width 64 height 25
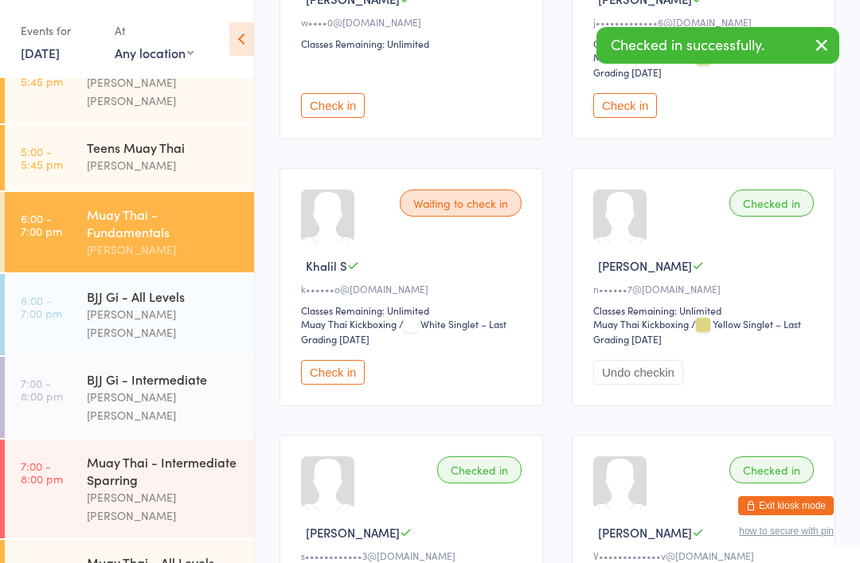
click at [115, 453] on div "Muay Thai - Intermediate Sparring" at bounding box center [164, 470] width 154 height 35
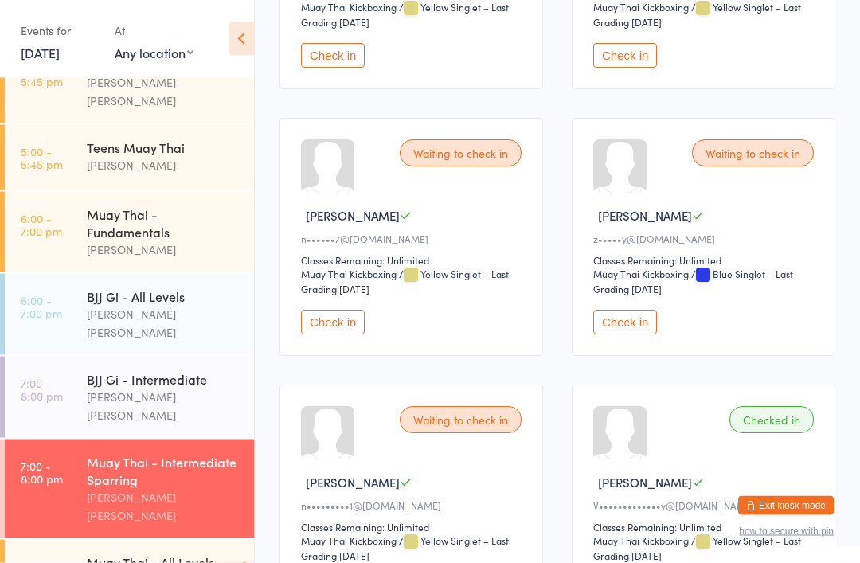
scroll to position [1280, 0]
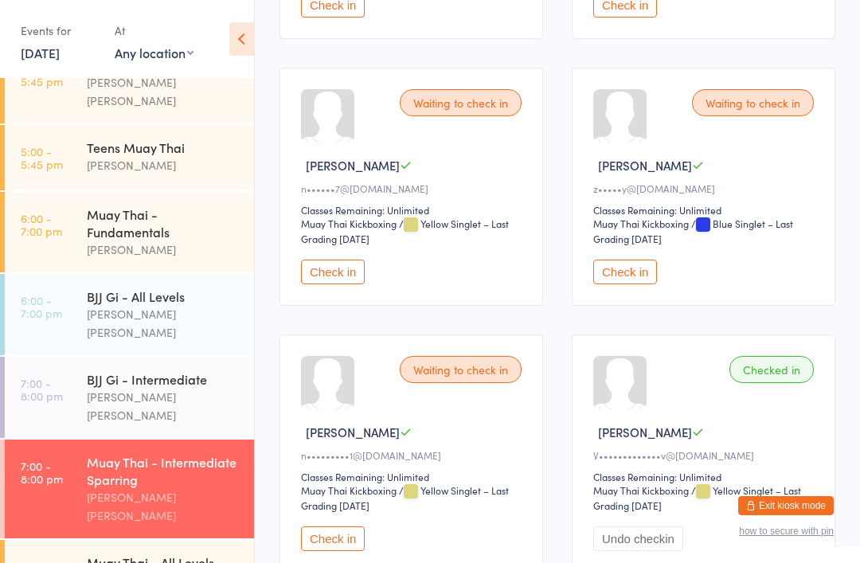
click at [322, 284] on button "Check in" at bounding box center [333, 272] width 64 height 25
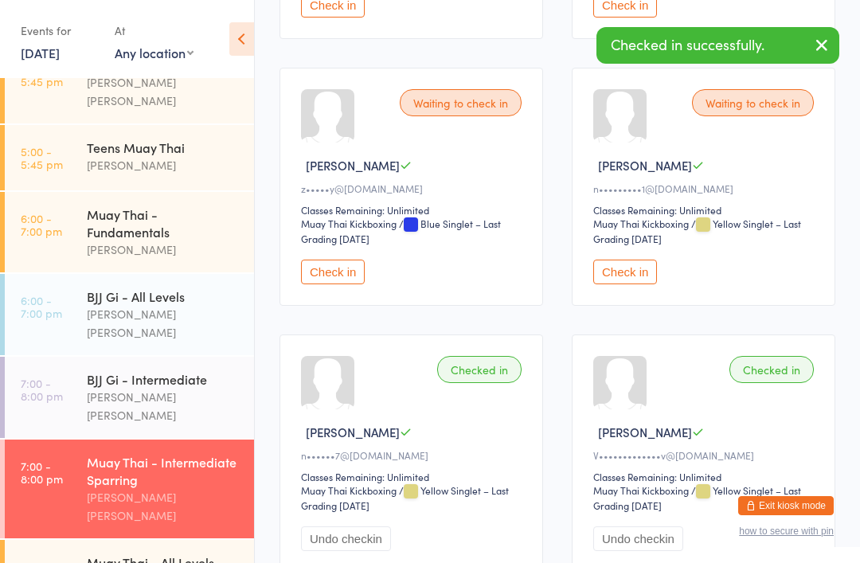
click at [157, 289] on div "BJJ Gi - All Levels" at bounding box center [164, 296] width 154 height 18
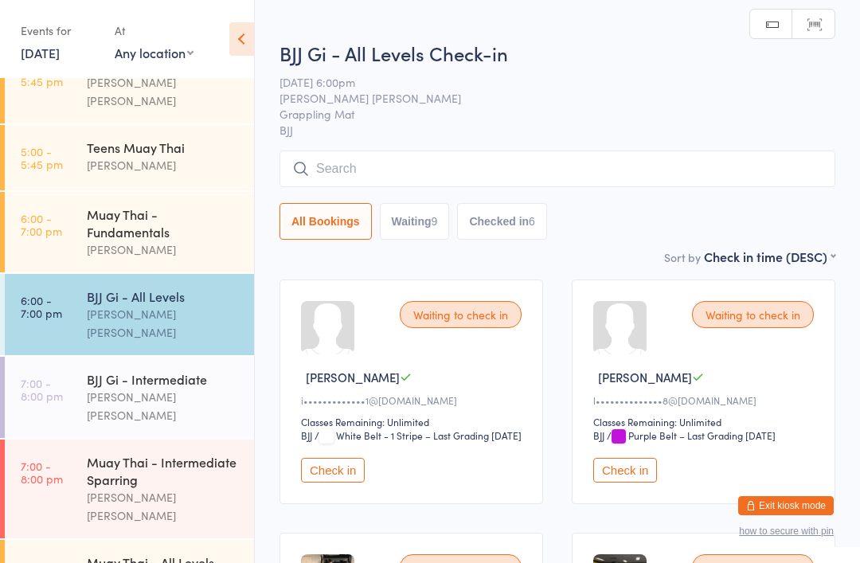
click at [550, 177] on input "search" at bounding box center [558, 169] width 556 height 37
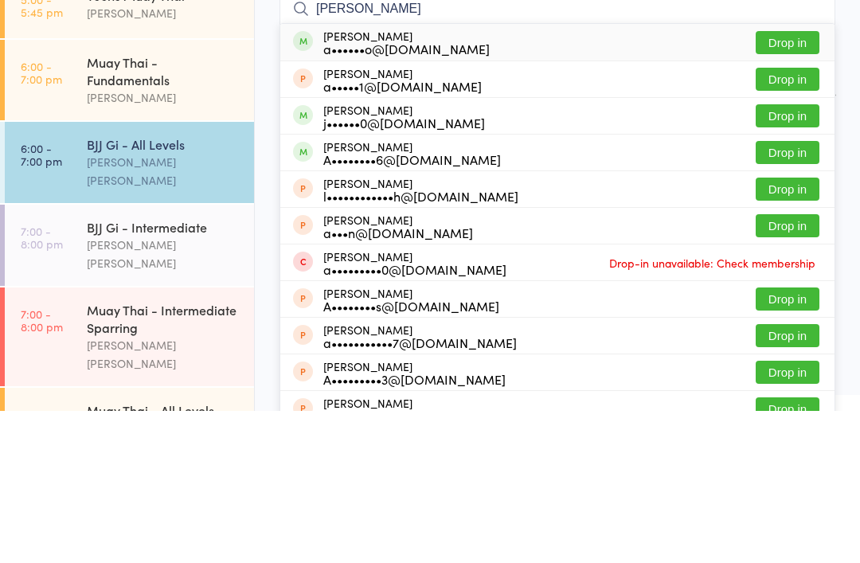
type input "[PERSON_NAME]"
click at [777, 183] on button "Drop in" at bounding box center [788, 194] width 64 height 23
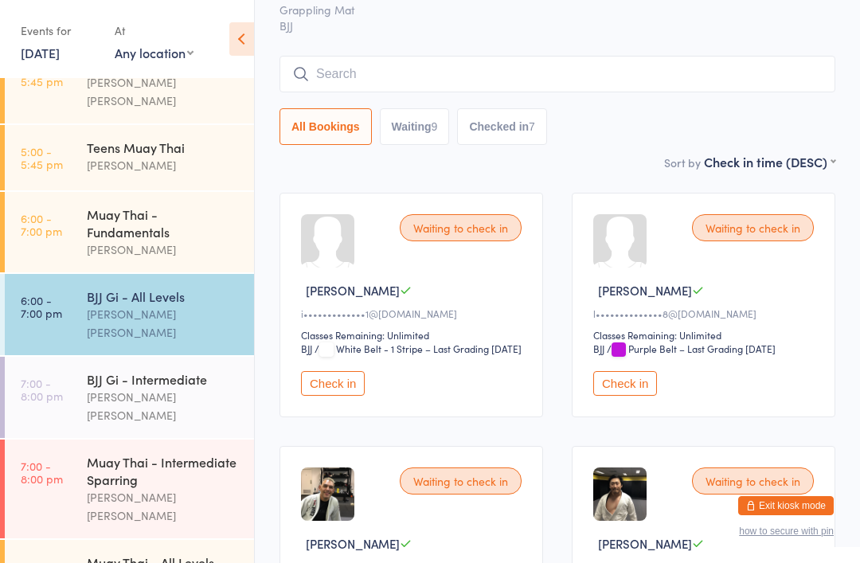
scroll to position [61, 0]
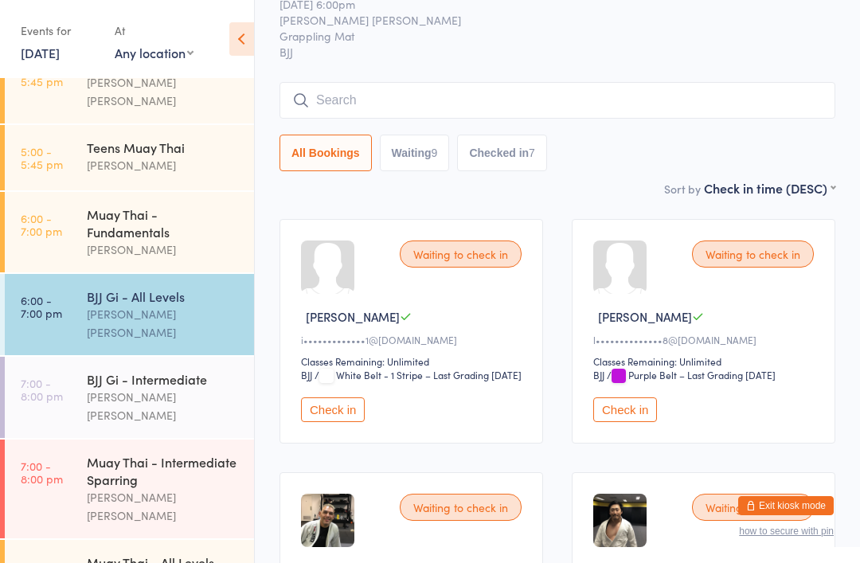
click at [368, 116] on input "search" at bounding box center [558, 100] width 556 height 37
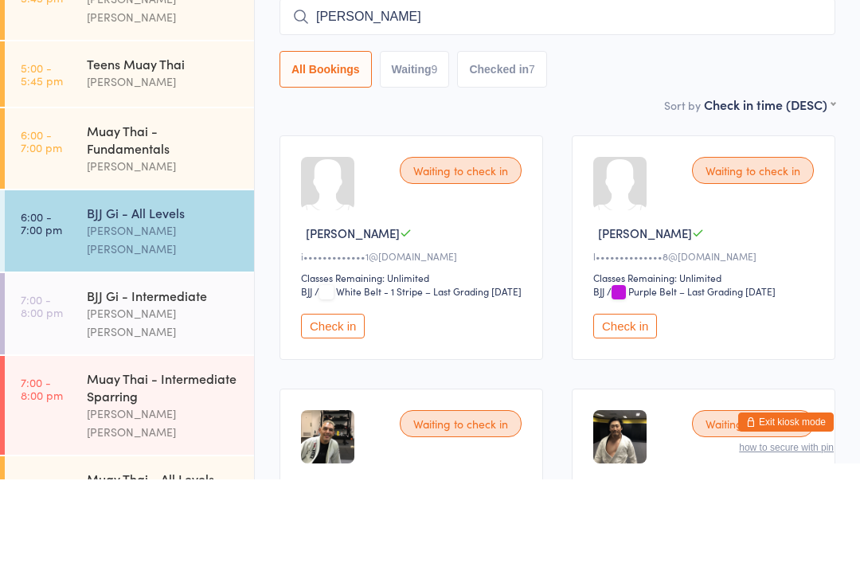
type input "[PERSON_NAME]"
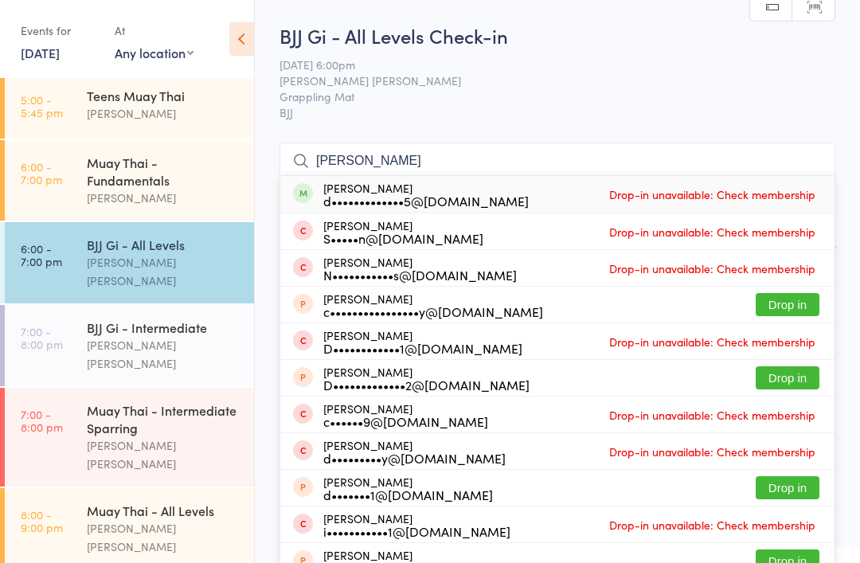
scroll to position [354, 0]
click at [132, 169] on div "Muay Thai - Fundamentals" at bounding box center [164, 171] width 154 height 35
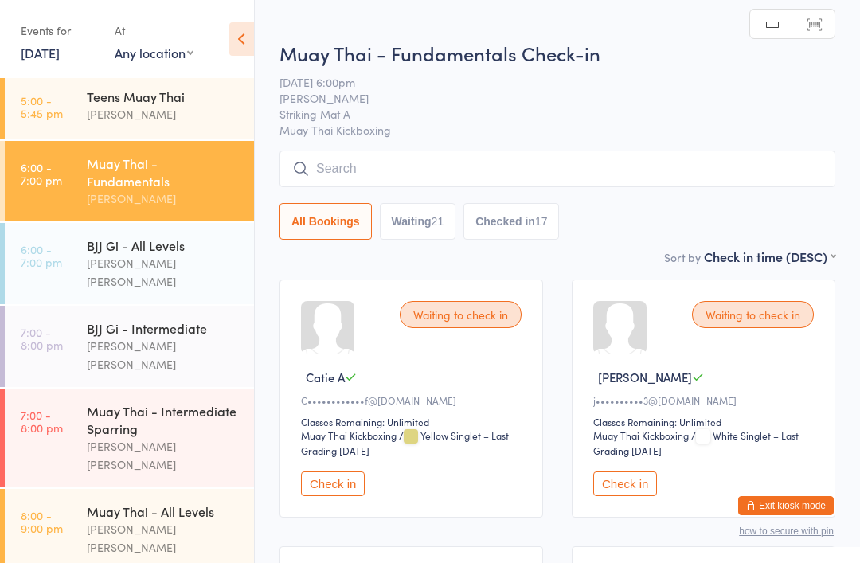
click at [335, 163] on input "search" at bounding box center [558, 169] width 556 height 37
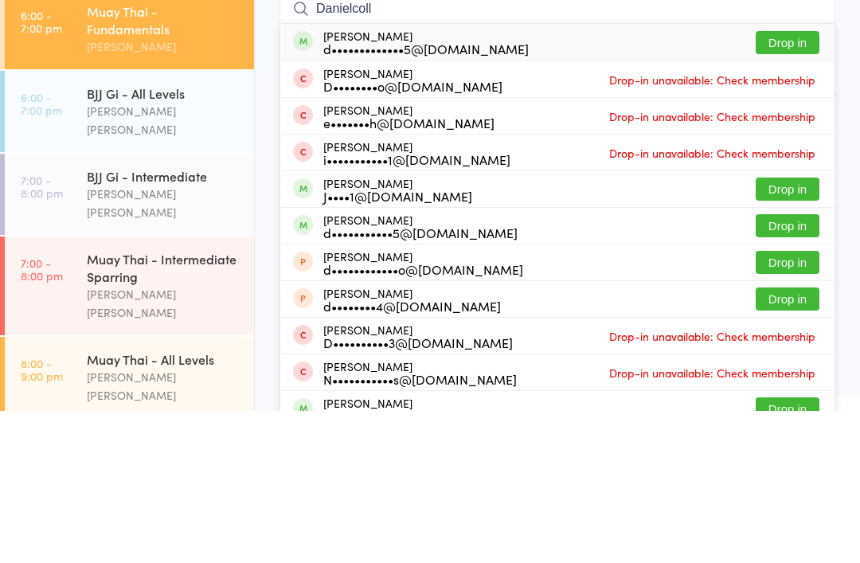
type input "Danielcoll"
click at [765, 183] on button "Drop in" at bounding box center [788, 194] width 64 height 23
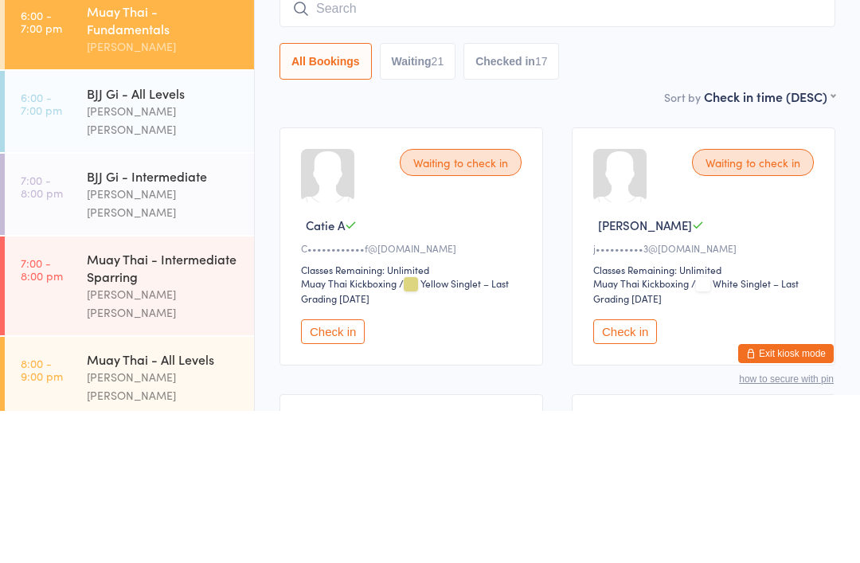
scroll to position [152, 0]
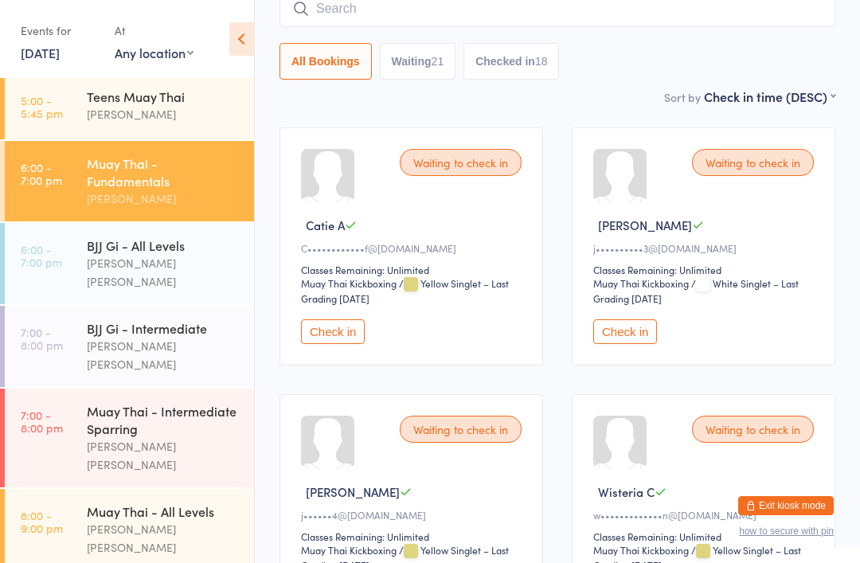
click at [442, 7] on input "search" at bounding box center [558, 8] width 556 height 37
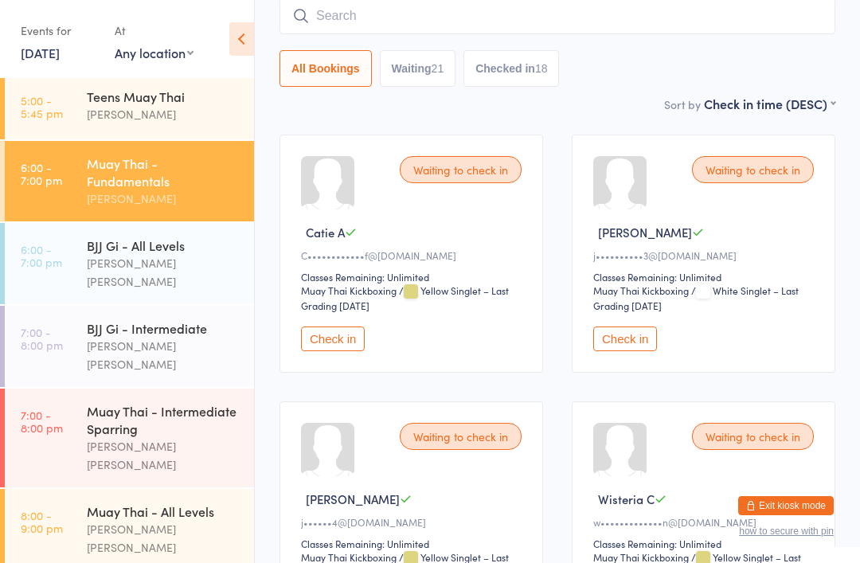
scroll to position [144, 0]
type input "D"
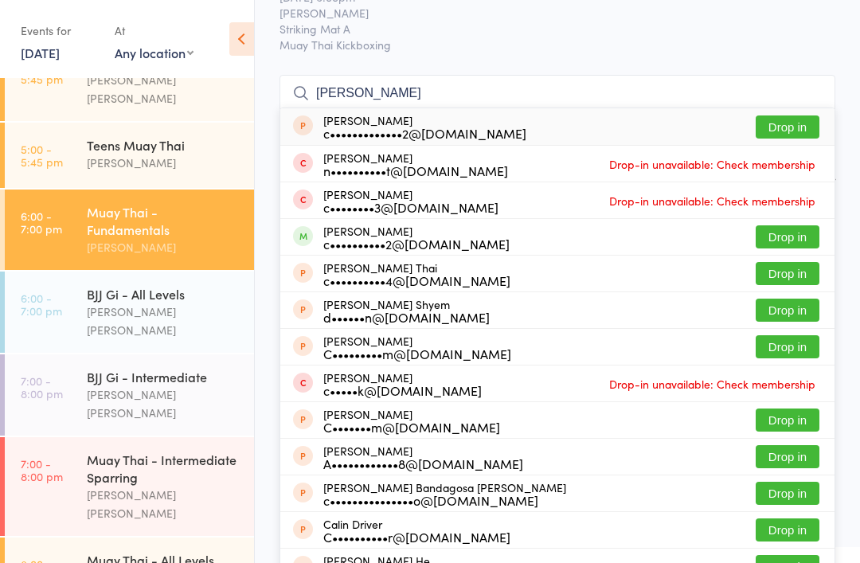
scroll to position [303, 0]
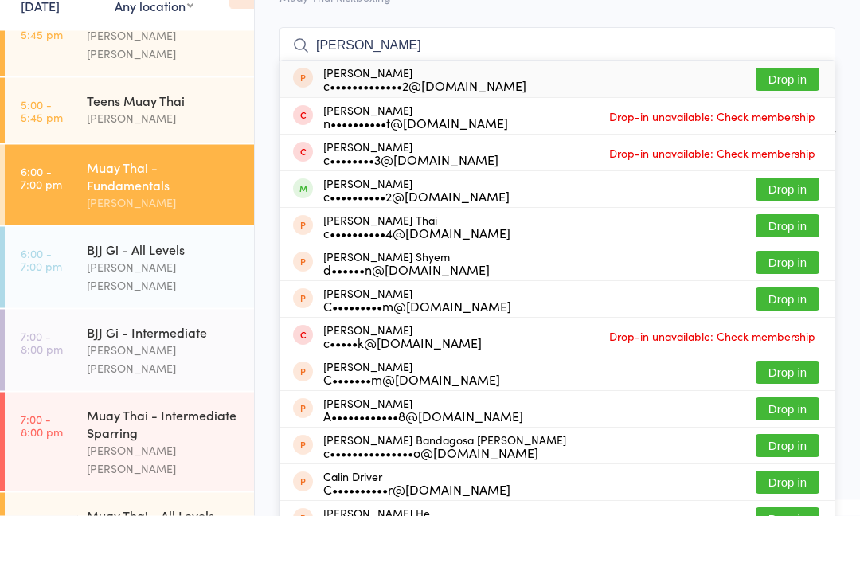
type input "[PERSON_NAME]"
click at [794, 225] on button "Drop in" at bounding box center [788, 236] width 64 height 23
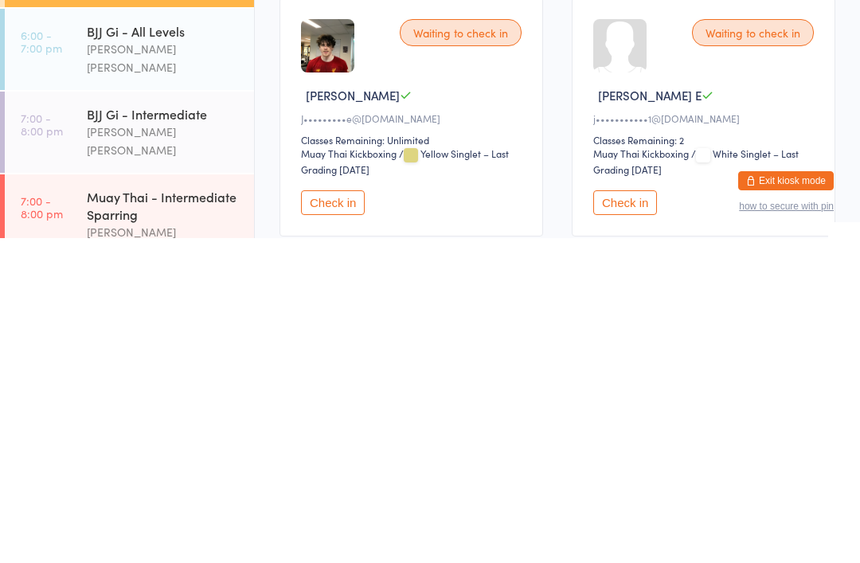
scroll to position [243, 0]
click at [110, 431] on div "BJJ Gi - Intermediate" at bounding box center [164, 440] width 154 height 18
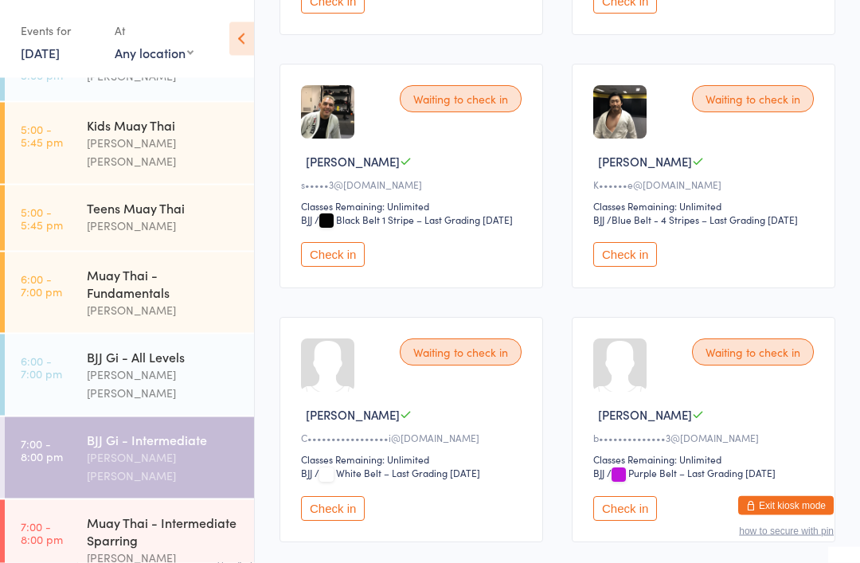
scroll to position [469, 0]
click at [626, 267] on button "Check in" at bounding box center [625, 254] width 64 height 25
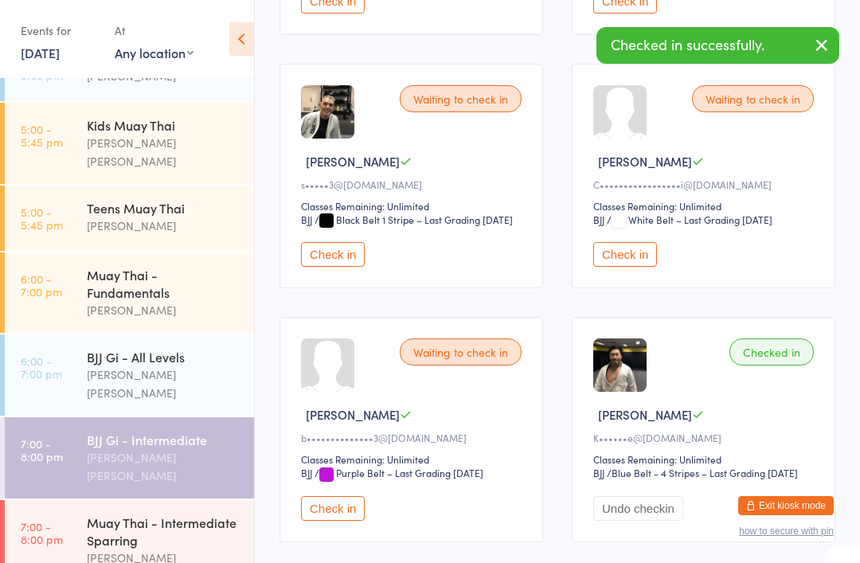
click at [88, 350] on div "BJJ Gi - All Levels" at bounding box center [164, 357] width 154 height 18
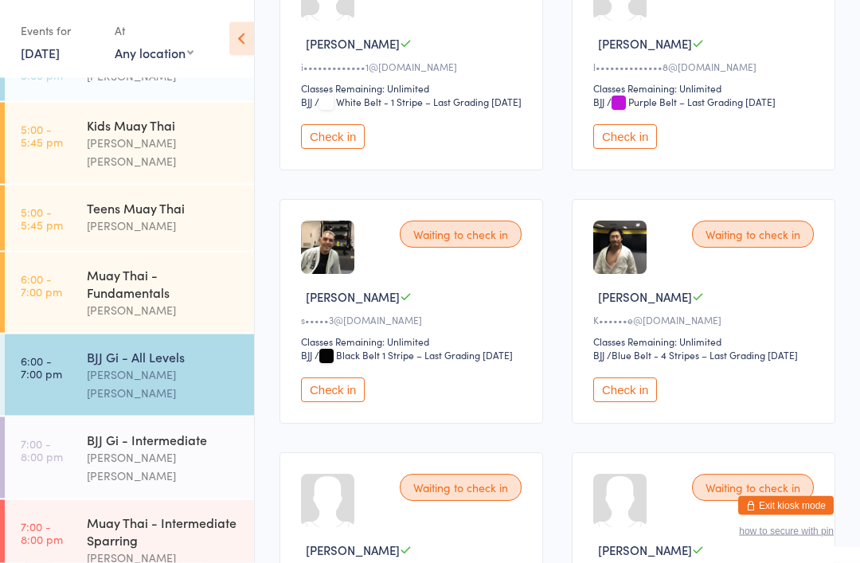
scroll to position [334, 0]
click at [623, 402] on button "Check in" at bounding box center [625, 389] width 64 height 25
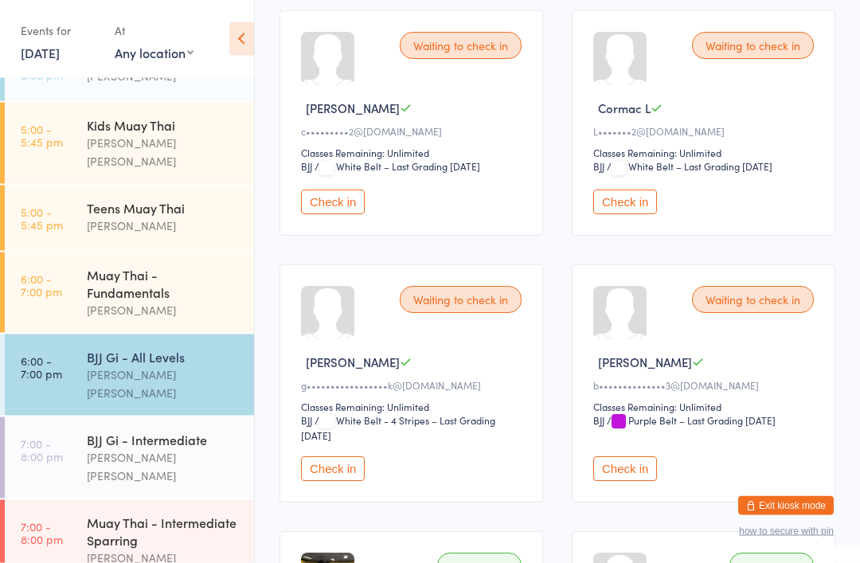
click at [631, 215] on button "Check in" at bounding box center [625, 202] width 64 height 25
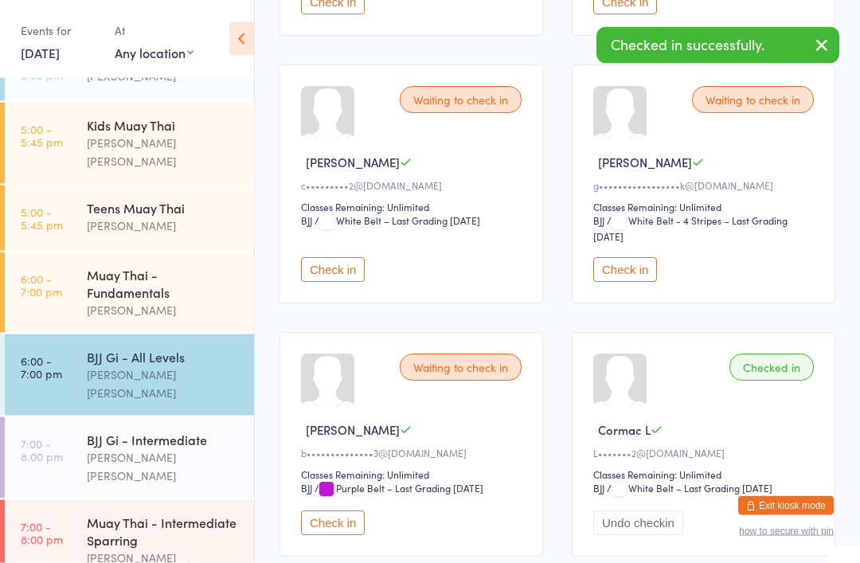
click at [636, 283] on button "Check in" at bounding box center [625, 270] width 64 height 25
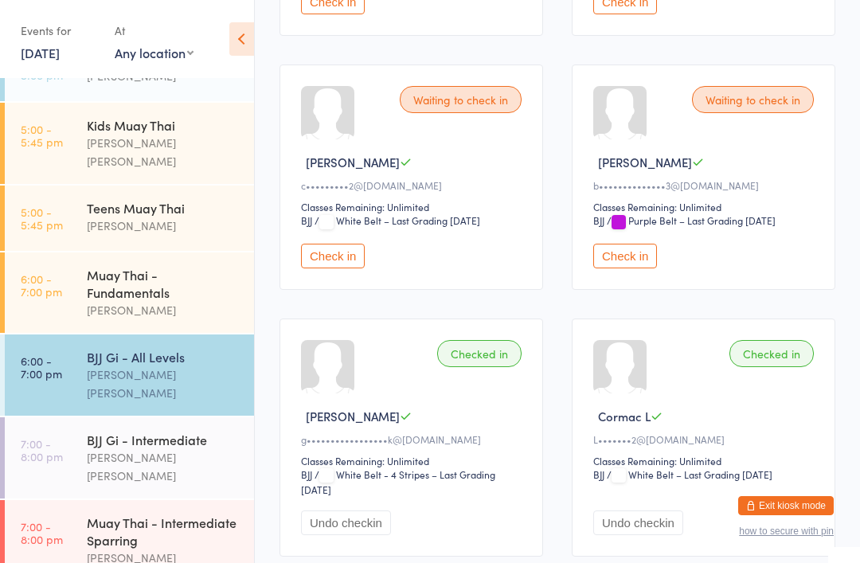
click at [63, 418] on link "7:00 - 8:00 pm BJJ Gi - Intermediate [PERSON_NAME] [PERSON_NAME]" at bounding box center [129, 457] width 249 height 81
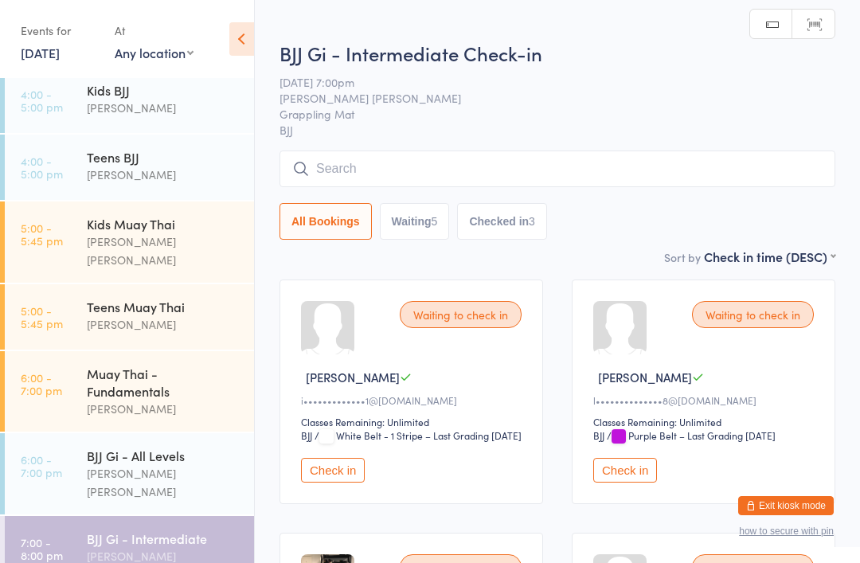
scroll to position [135, 0]
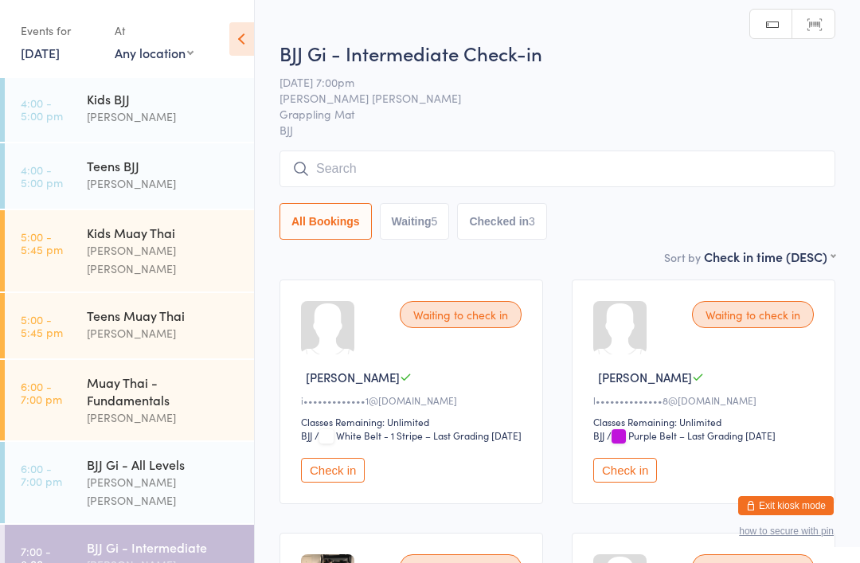
click at [73, 377] on link "6:00 - 7:00 pm Muay Thai - Fundamentals [PERSON_NAME]" at bounding box center [129, 400] width 249 height 80
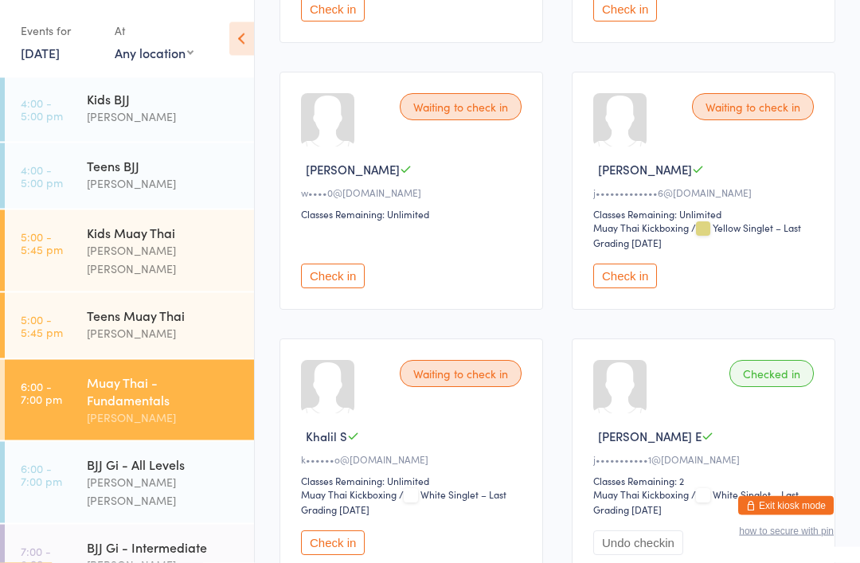
click at [612, 289] on button "Check in" at bounding box center [625, 276] width 64 height 25
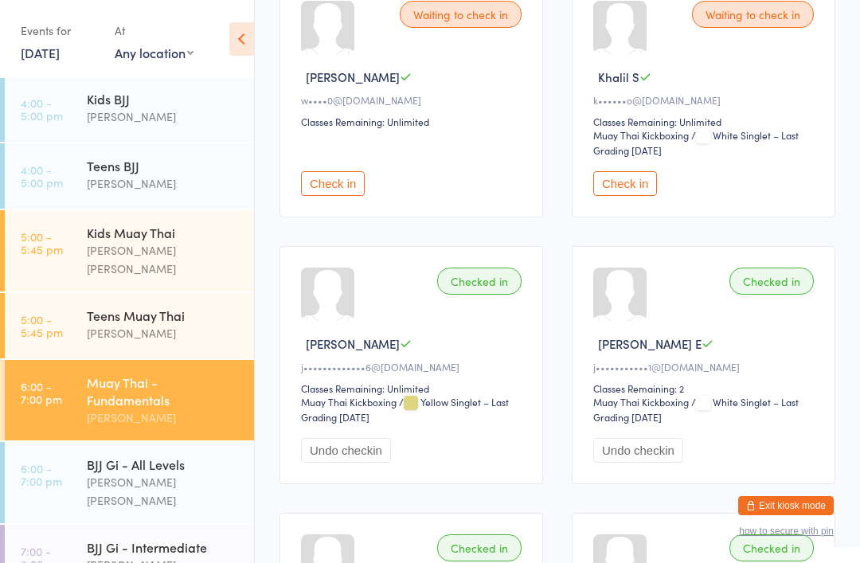
scroll to position [160, 0]
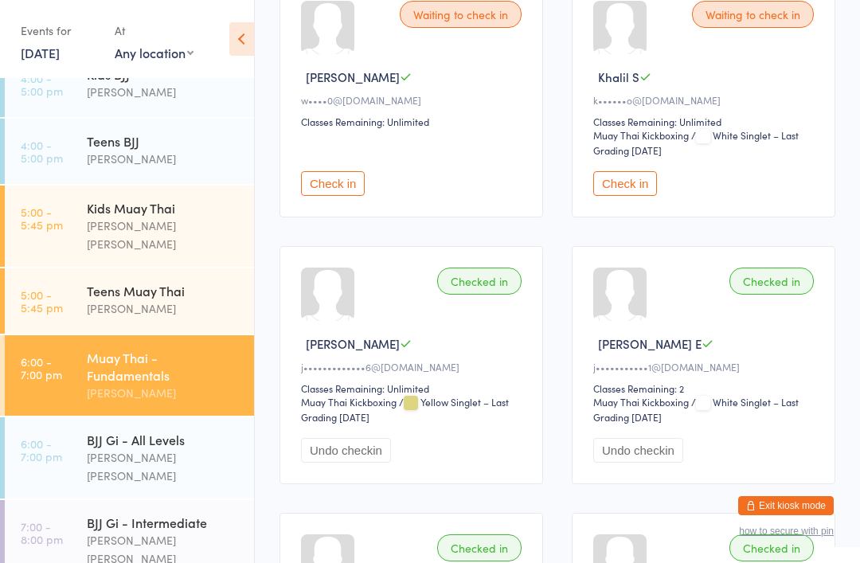
click at [194, 431] on div "BJJ Gi - All Levels" at bounding box center [164, 440] width 154 height 18
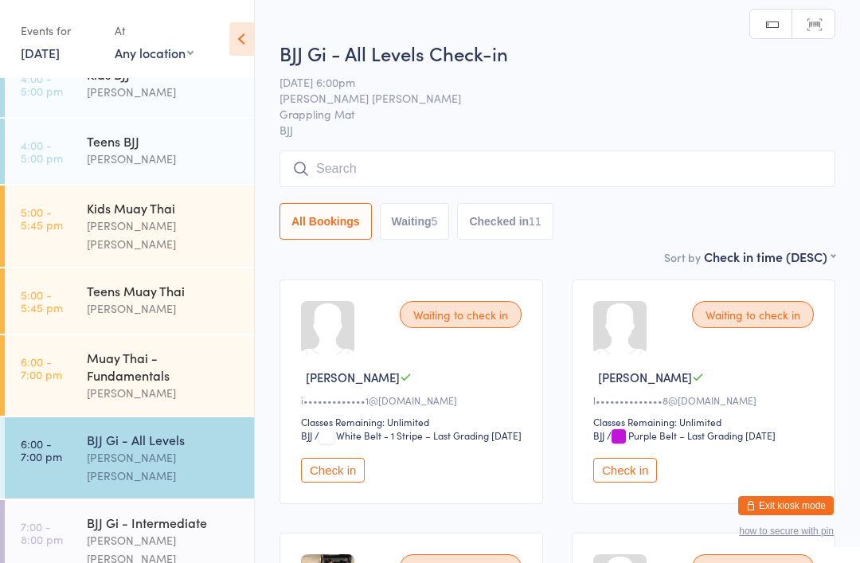
click at [637, 162] on input "search" at bounding box center [558, 169] width 556 height 37
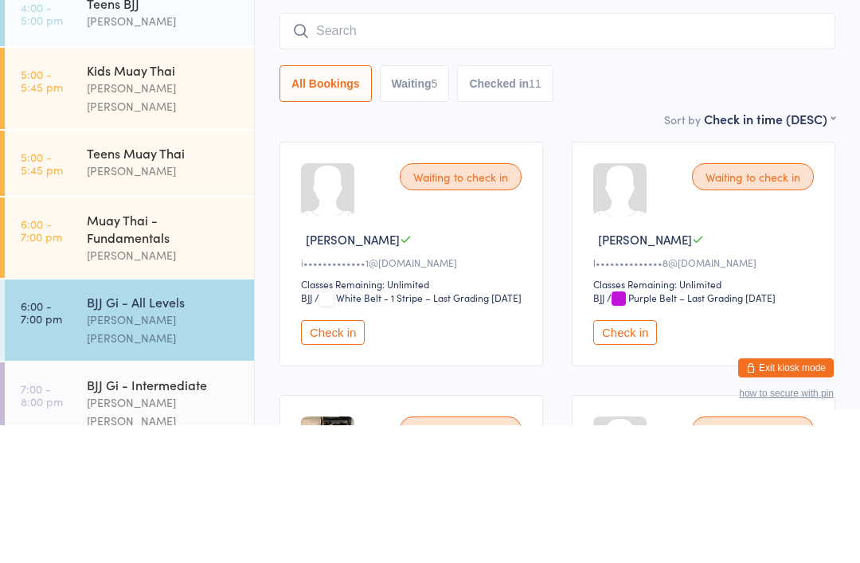
type input "F"
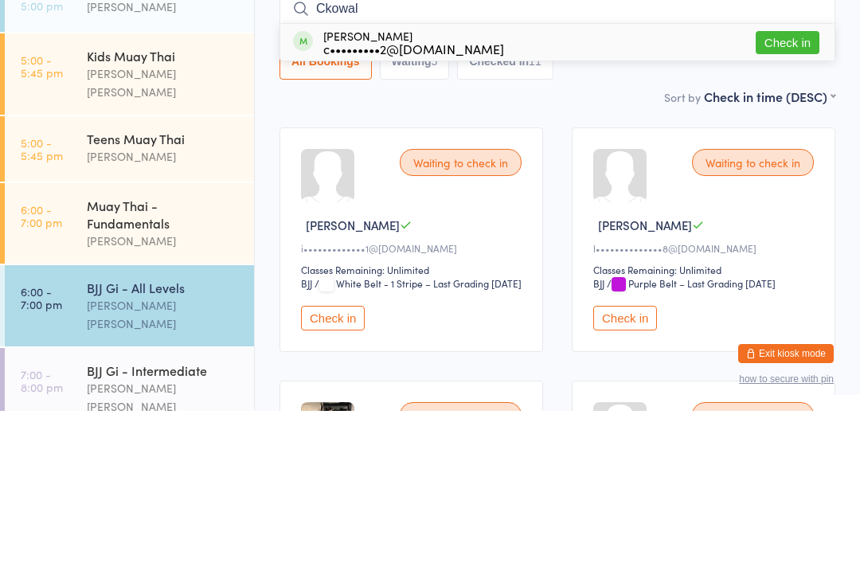
type input "Ckowal"
click at [768, 183] on button "Check in" at bounding box center [788, 194] width 64 height 23
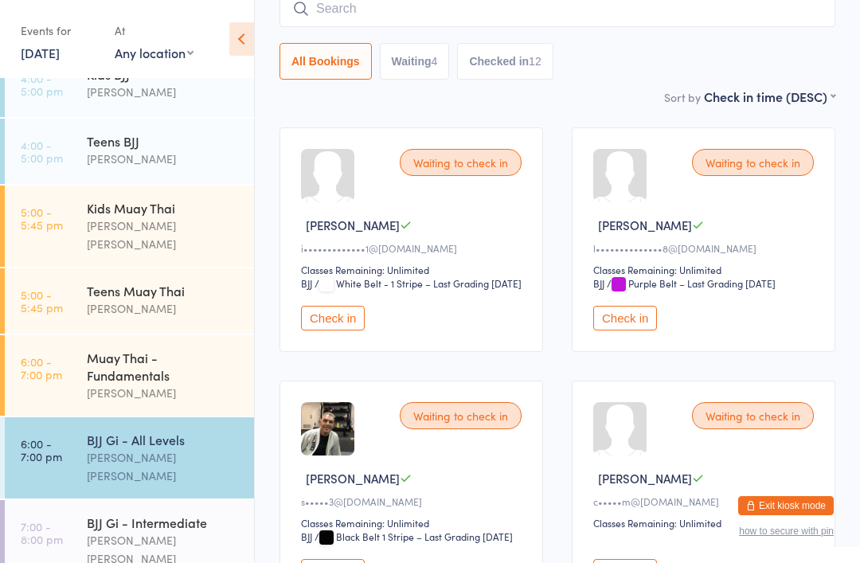
click at [650, 18] on input "search" at bounding box center [558, 8] width 556 height 37
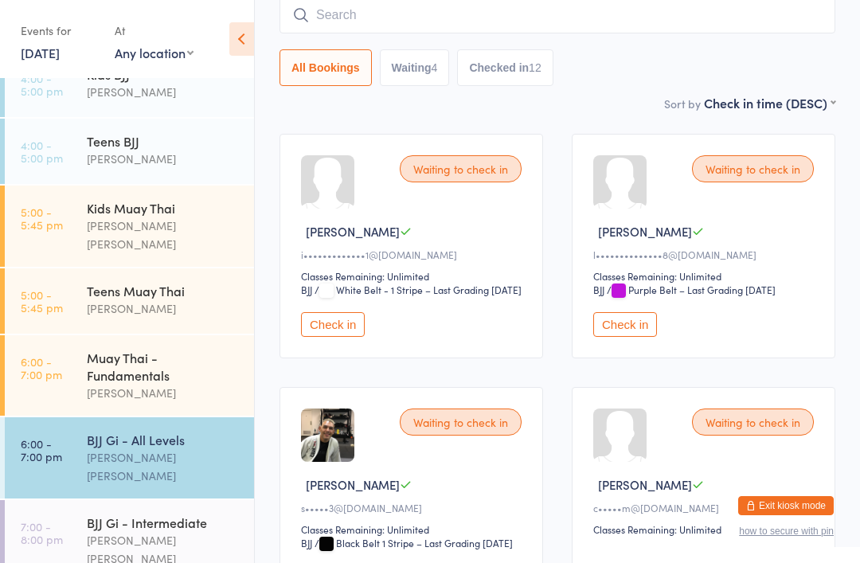
scroll to position [144, 0]
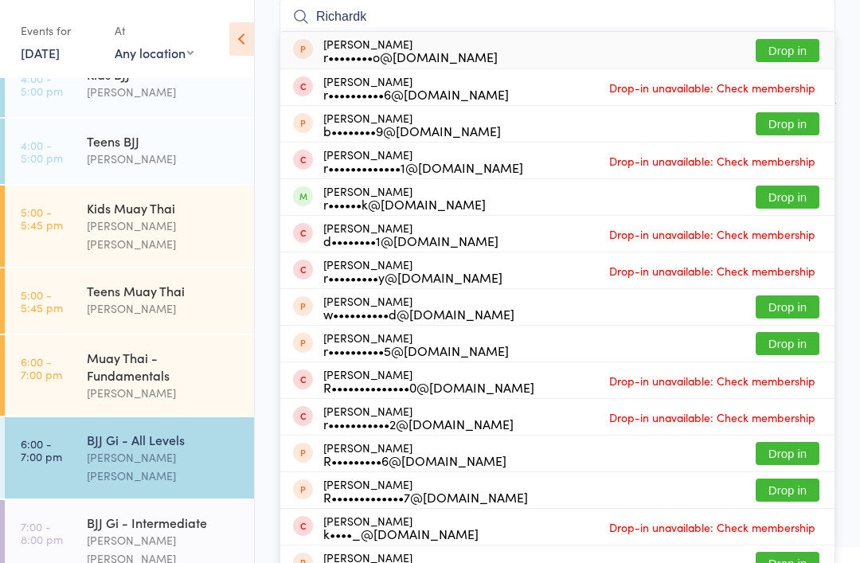
type input "Richardk"
click at [779, 194] on button "Drop in" at bounding box center [788, 197] width 64 height 23
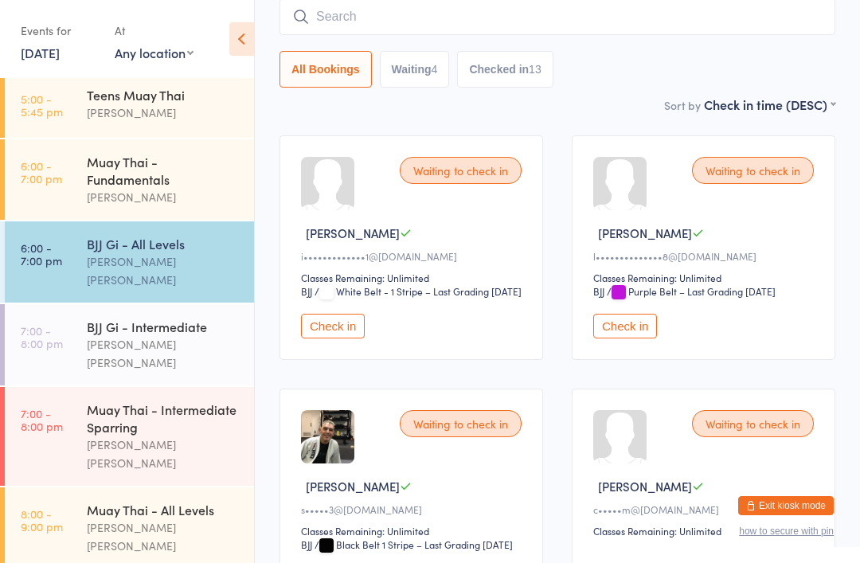
scroll to position [354, 0]
click at [104, 208] on div "Muay Thai - Fundamentals [PERSON_NAME]" at bounding box center [170, 181] width 167 height 80
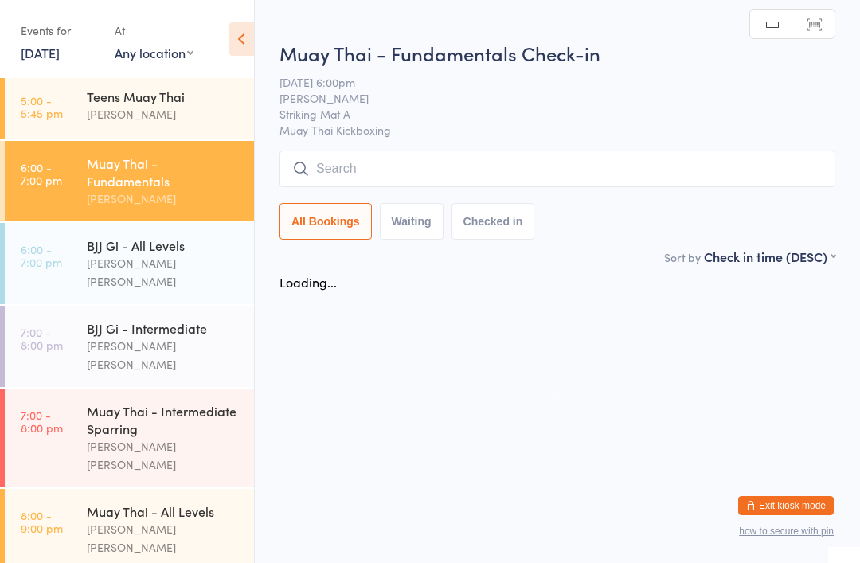
click at [130, 237] on div "BJJ Gi - All Levels" at bounding box center [164, 246] width 154 height 18
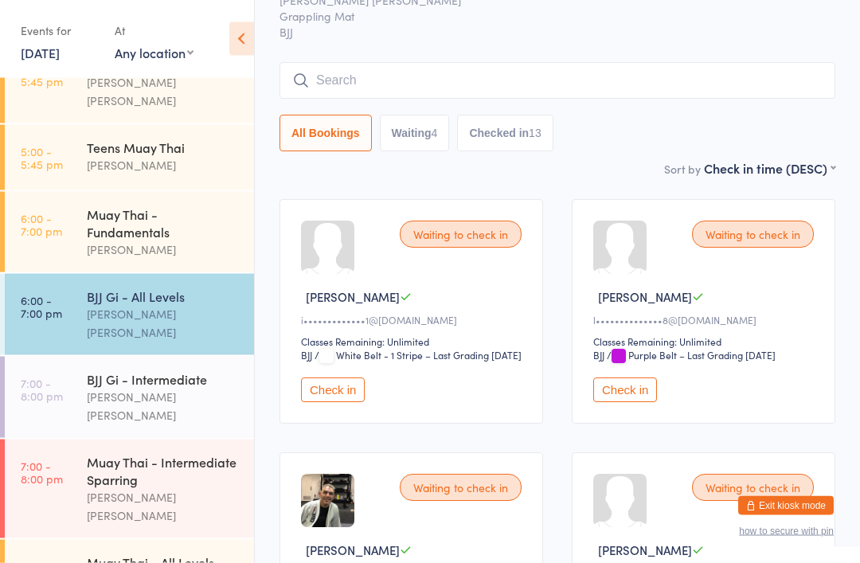
scroll to position [75, 0]
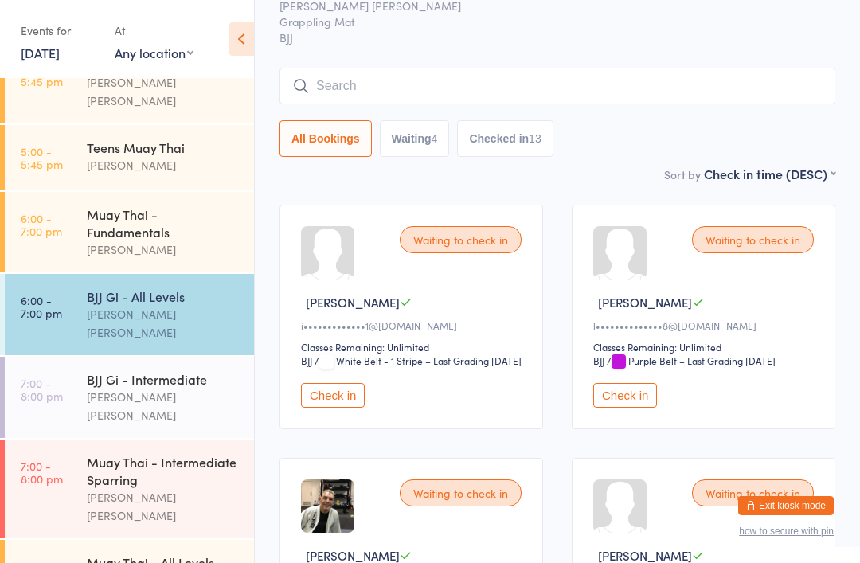
click at [334, 408] on button "Check in" at bounding box center [333, 395] width 64 height 25
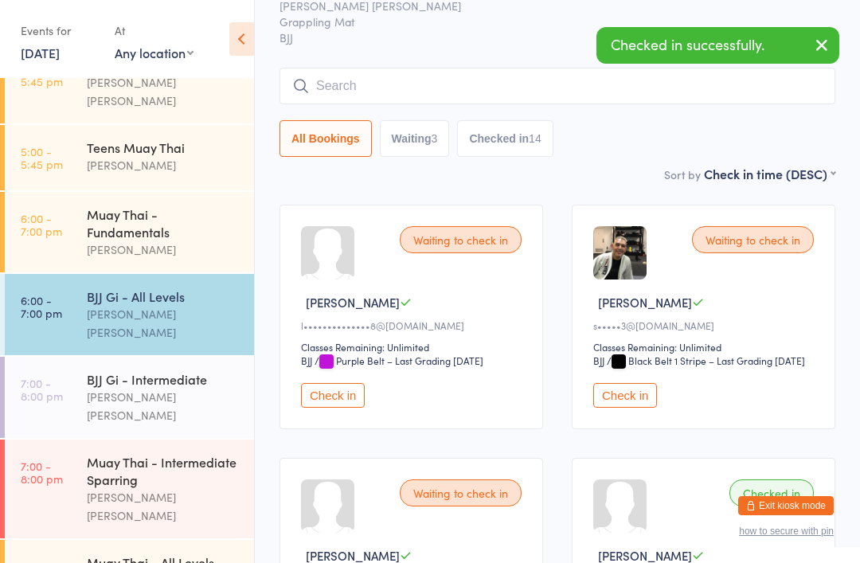
click at [124, 388] on div "[PERSON_NAME] [PERSON_NAME]" at bounding box center [164, 406] width 154 height 37
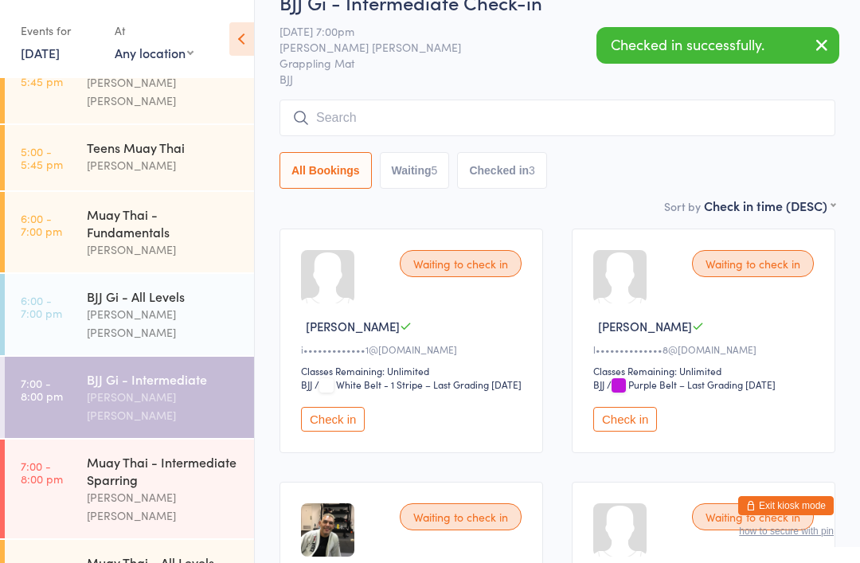
scroll to position [53, 0]
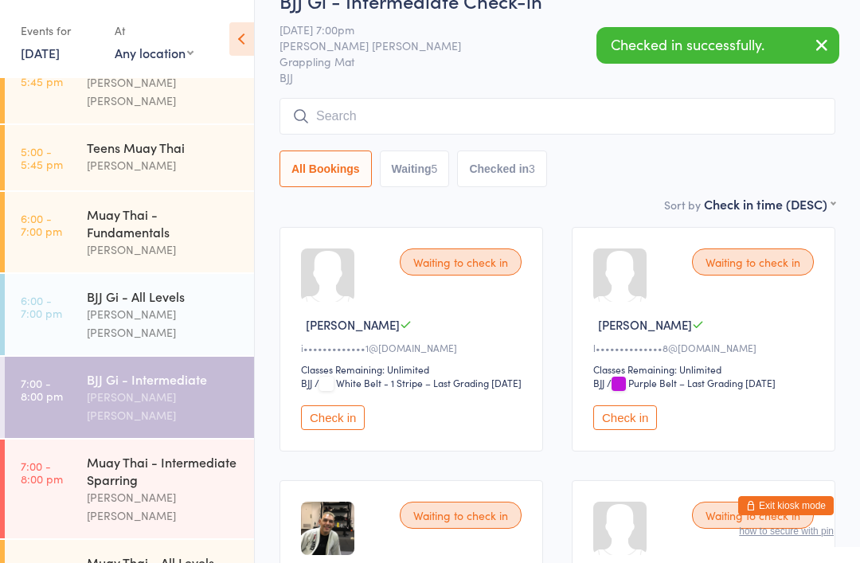
click at [324, 430] on button "Check in" at bounding box center [333, 417] width 64 height 25
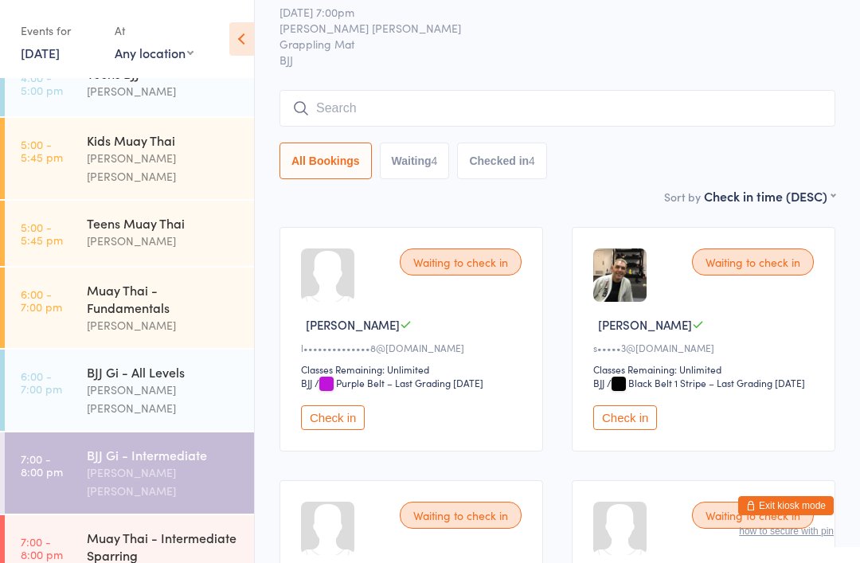
scroll to position [229, 0]
click at [192, 315] on div "[PERSON_NAME]" at bounding box center [164, 324] width 154 height 18
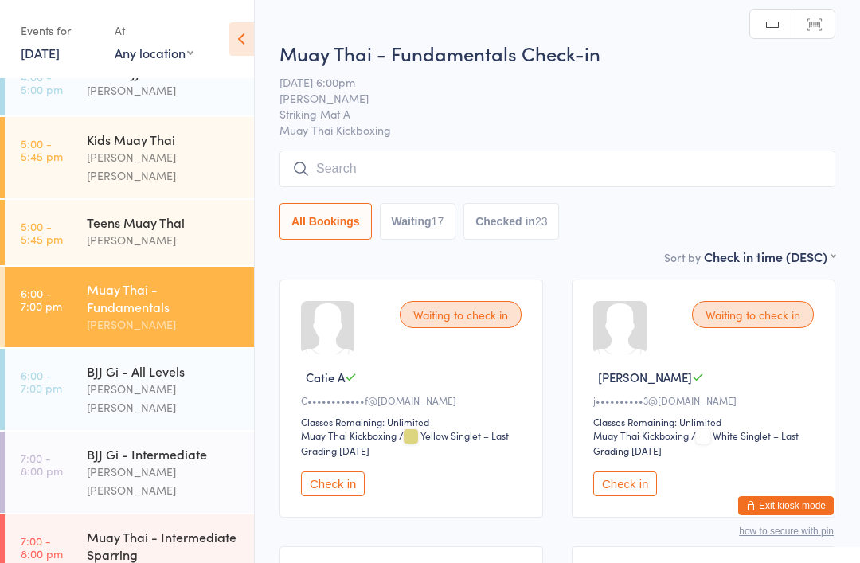
click at [540, 158] on input "search" at bounding box center [558, 169] width 556 height 37
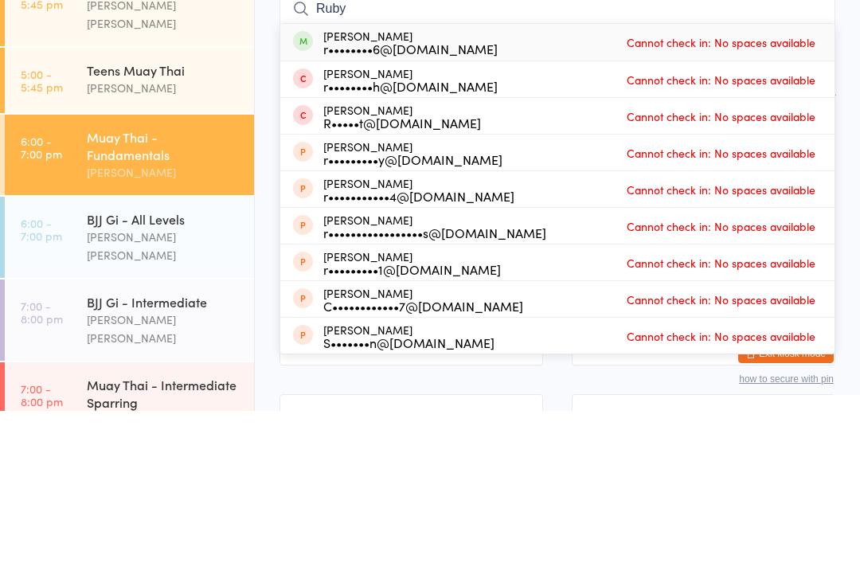
type input "Ruby"
click at [476, 176] on div "[PERSON_NAME] r••••••••6@[DOMAIN_NAME] Cannot check in: No spaces available" at bounding box center [557, 194] width 554 height 37
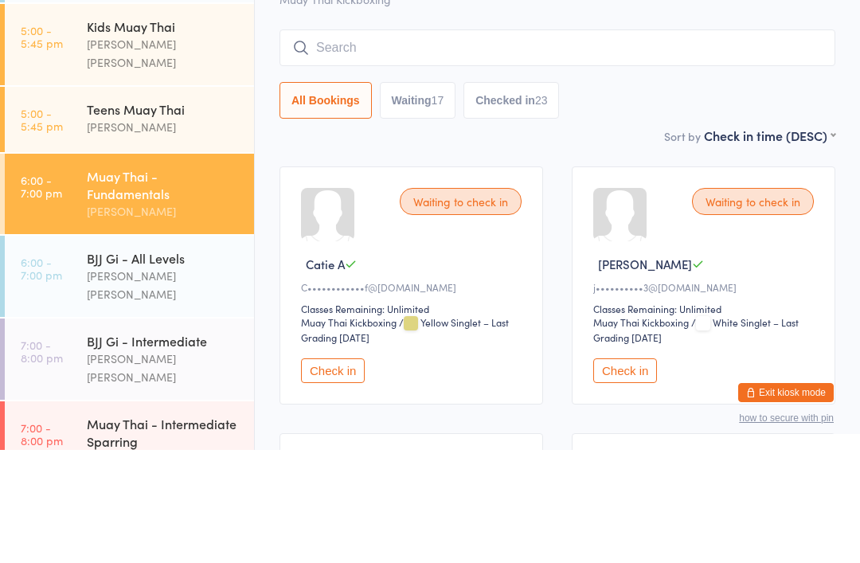
click at [342, 143] on input "search" at bounding box center [558, 161] width 556 height 37
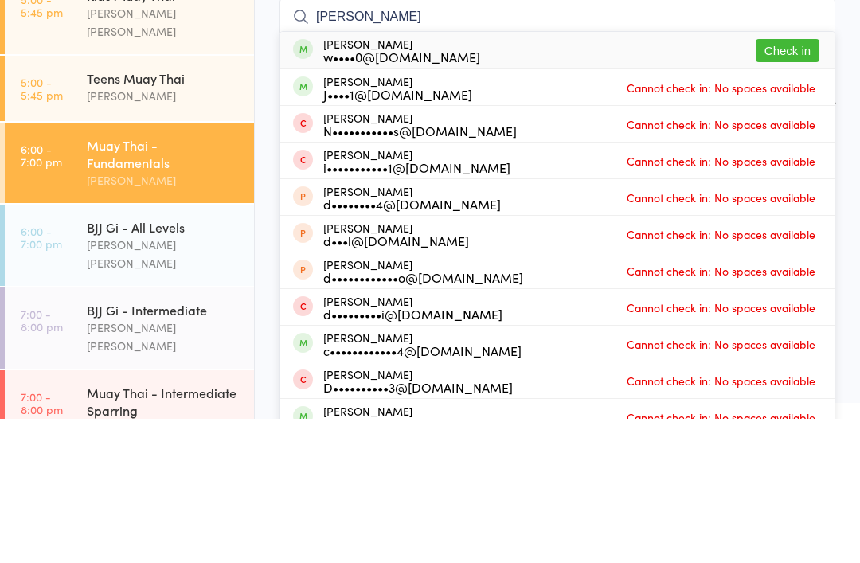
type input "[PERSON_NAME]"
click at [778, 183] on button "Check in" at bounding box center [788, 194] width 64 height 23
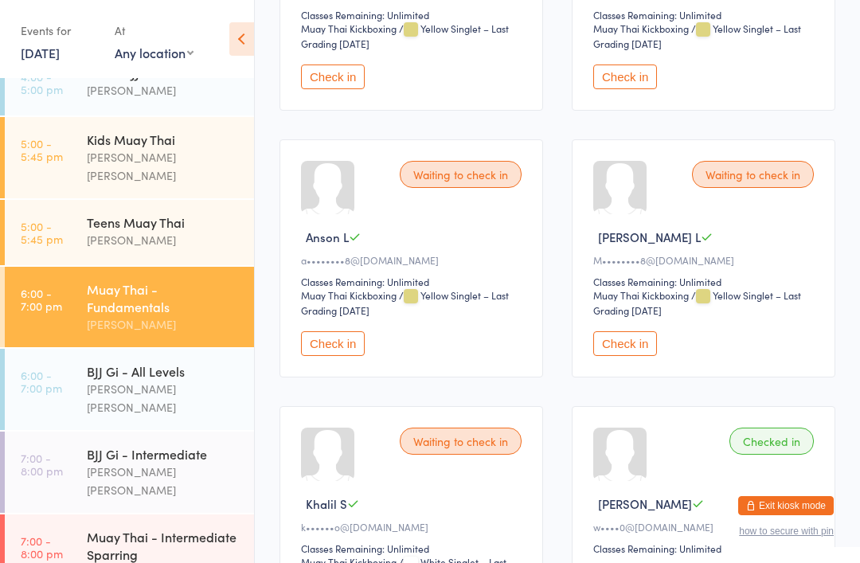
click at [640, 356] on button "Check in" at bounding box center [625, 343] width 64 height 25
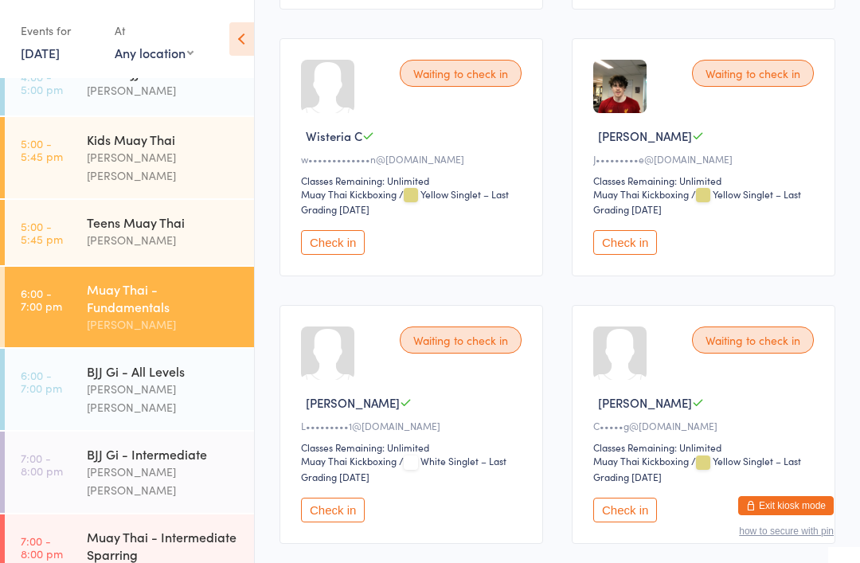
scroll to position [491, 0]
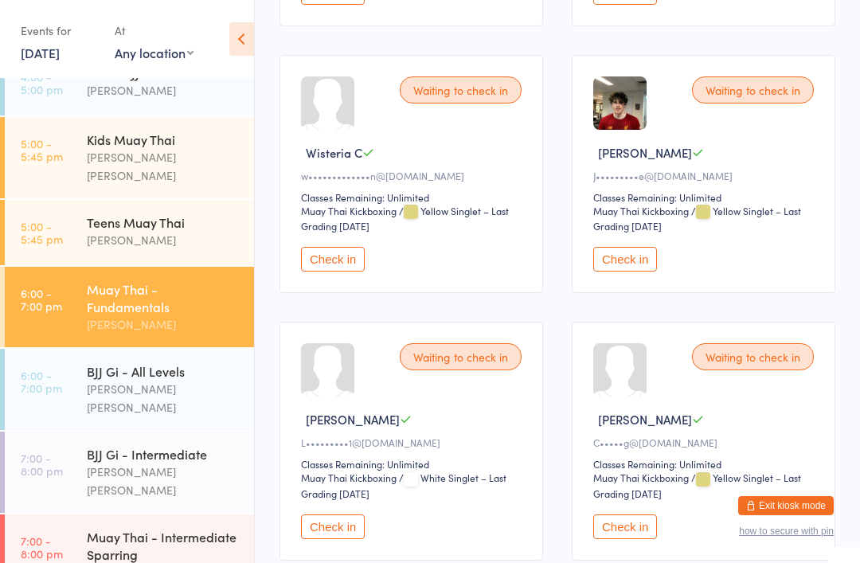
click at [330, 272] on button "Check in" at bounding box center [333, 259] width 64 height 25
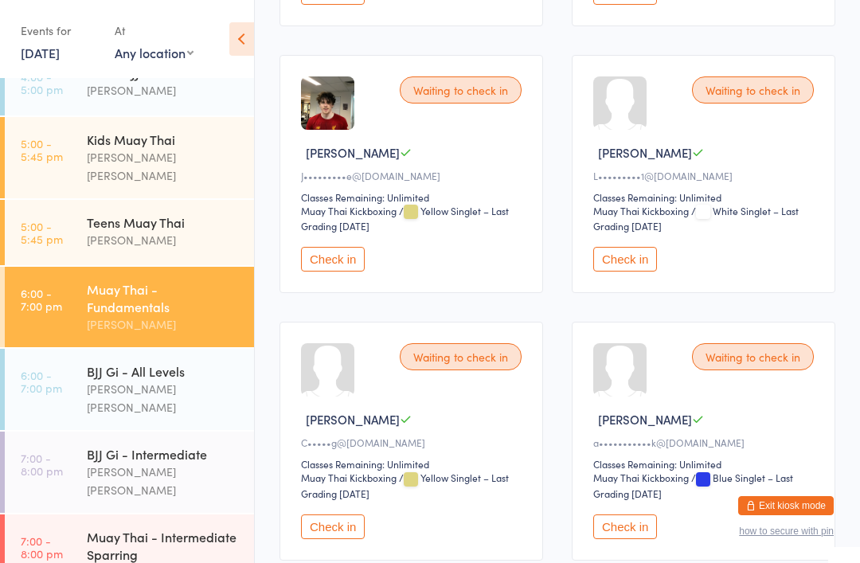
click at [202, 528] on div "Muay Thai - Intermediate Sparring" at bounding box center [164, 545] width 154 height 35
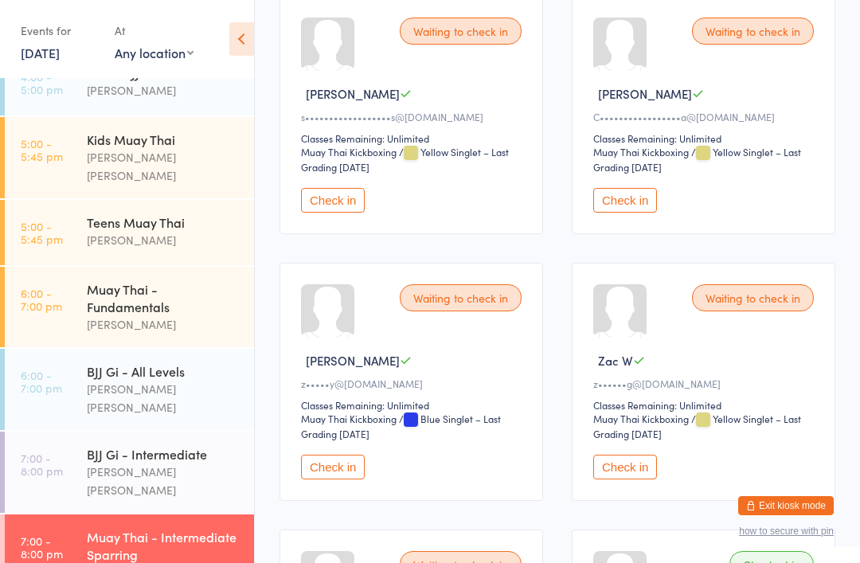
scroll to position [1372, 0]
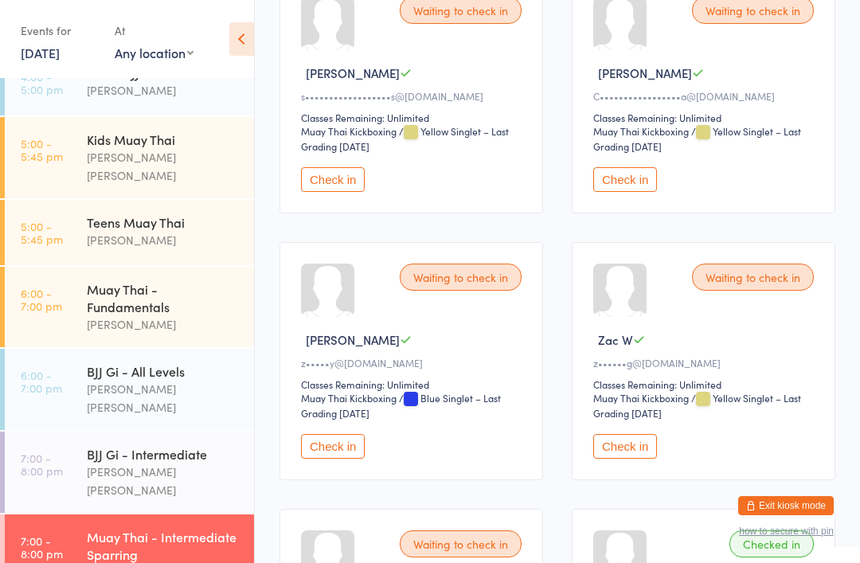
click at [343, 459] on button "Check in" at bounding box center [333, 446] width 64 height 25
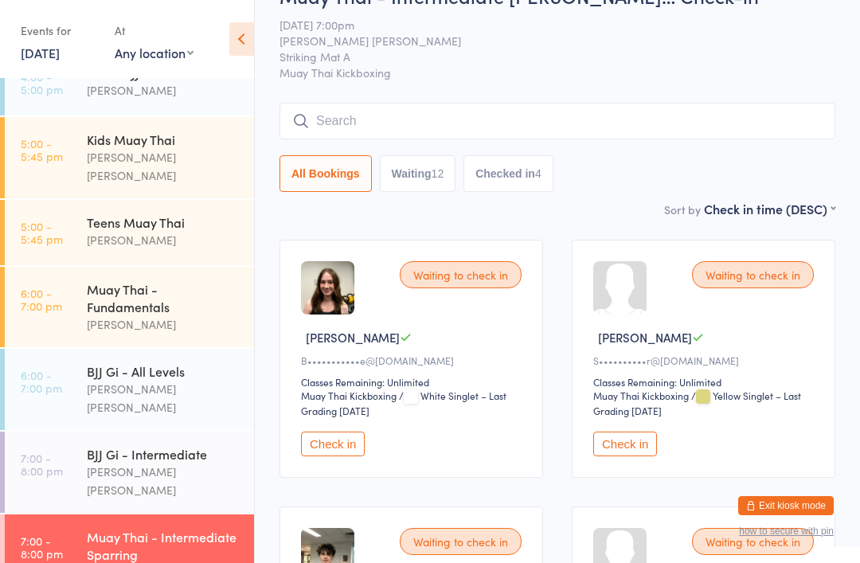
scroll to position [0, 0]
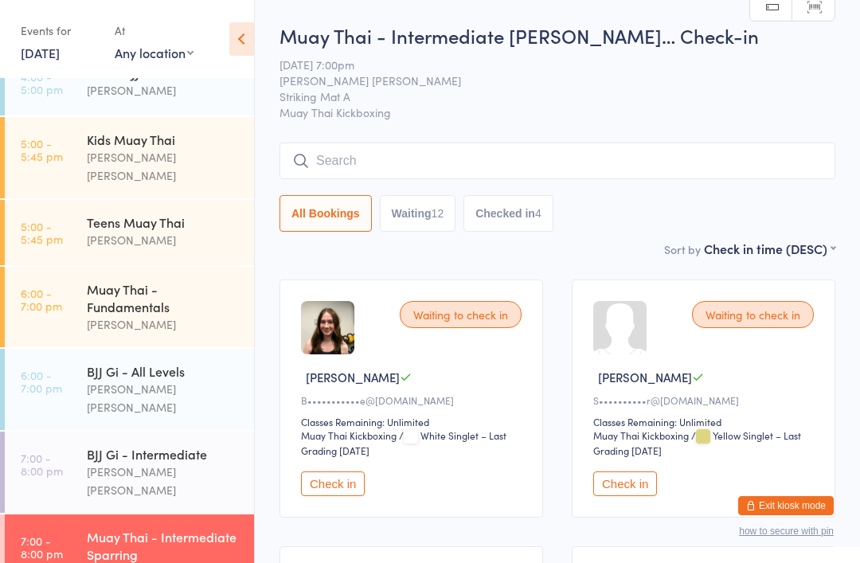
click at [625, 171] on input "search" at bounding box center [558, 161] width 556 height 37
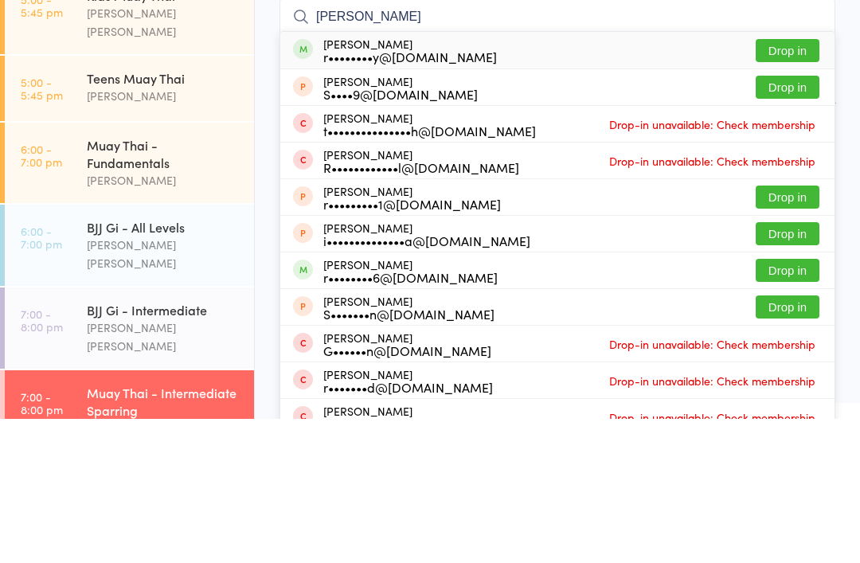
type input "[PERSON_NAME]"
click at [805, 183] on button "Drop in" at bounding box center [788, 194] width 64 height 23
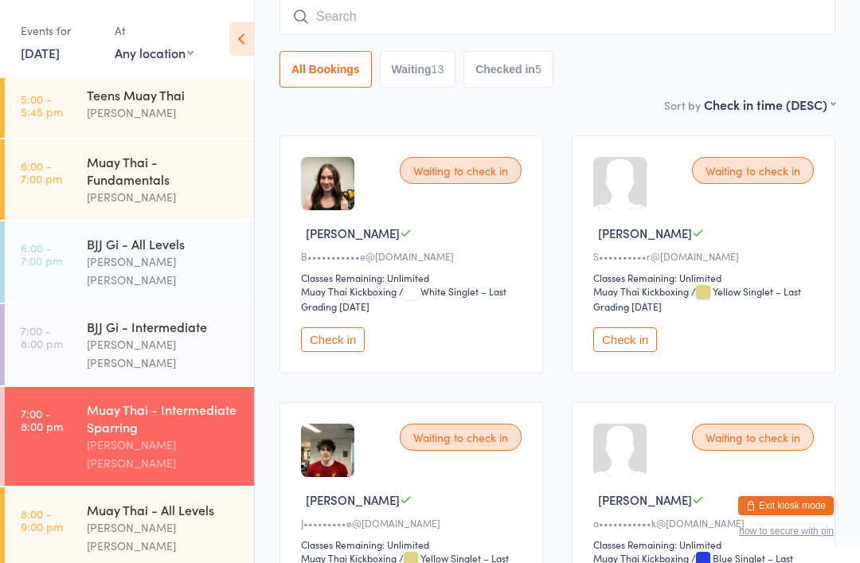
scroll to position [354, 0]
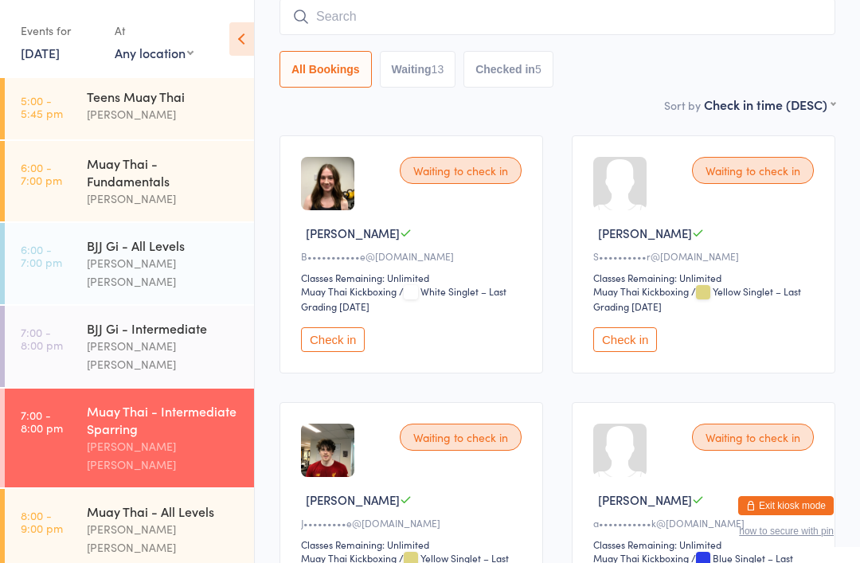
click at [413, 66] on button "Waiting 13" at bounding box center [418, 69] width 76 height 37
select select "0"
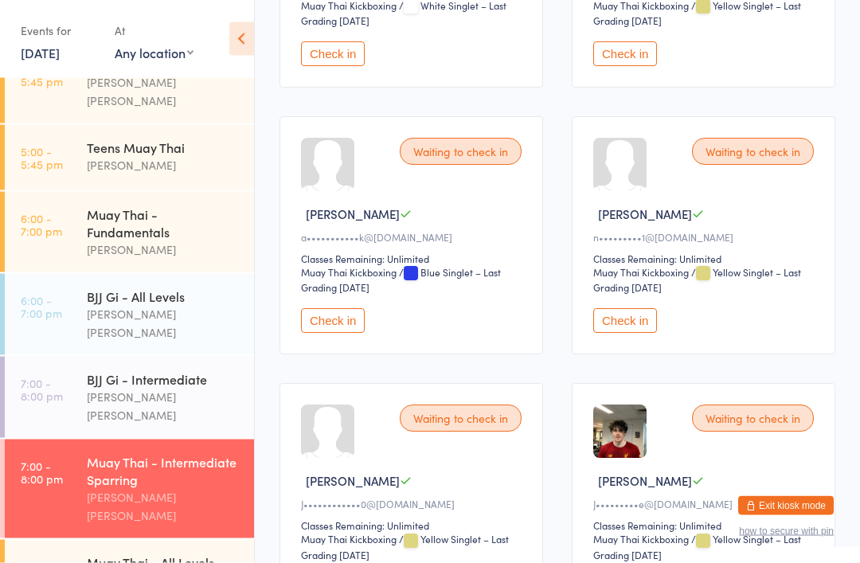
scroll to position [433, 0]
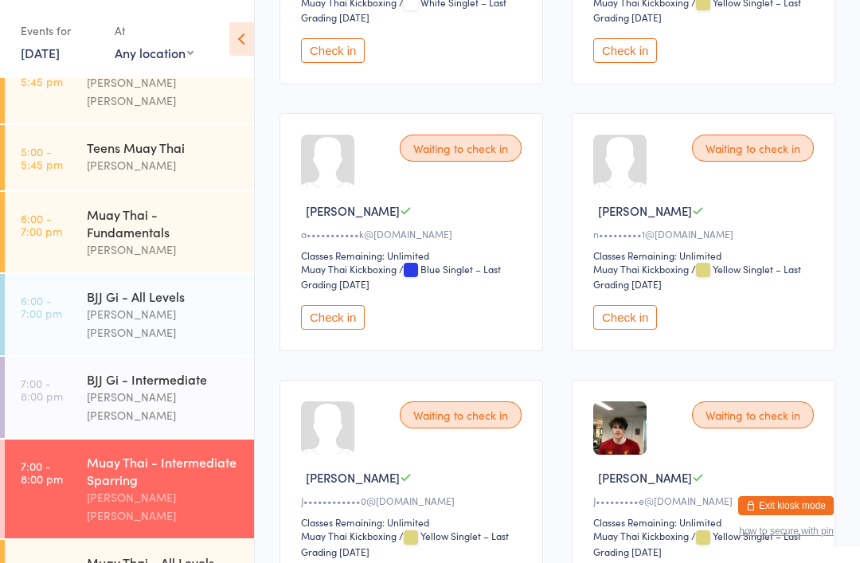
click at [635, 330] on button "Check in" at bounding box center [625, 317] width 64 height 25
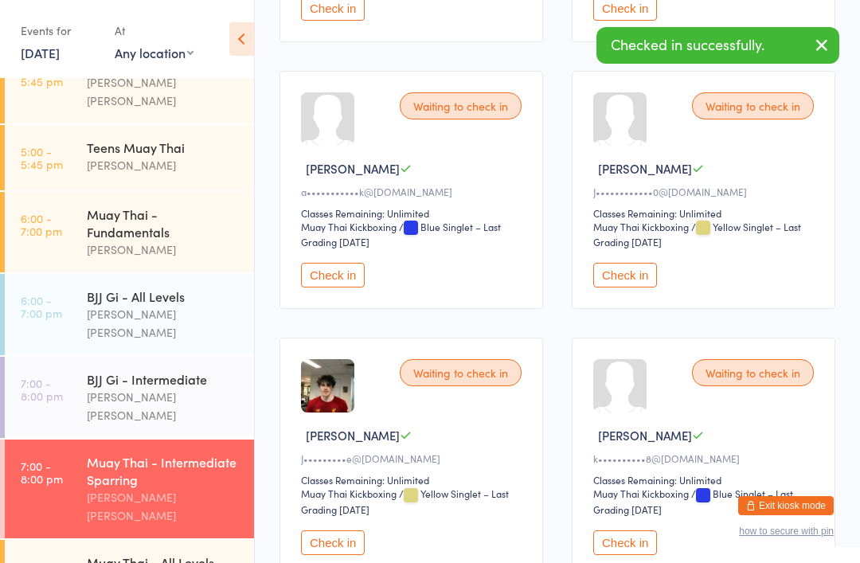
scroll to position [511, 0]
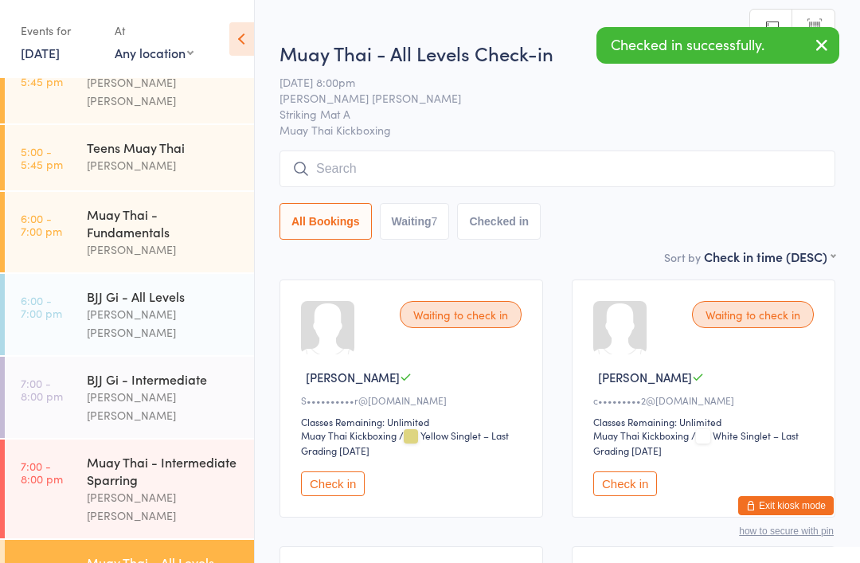
click at [412, 224] on button "Waiting 7" at bounding box center [415, 221] width 70 height 37
select select "0"
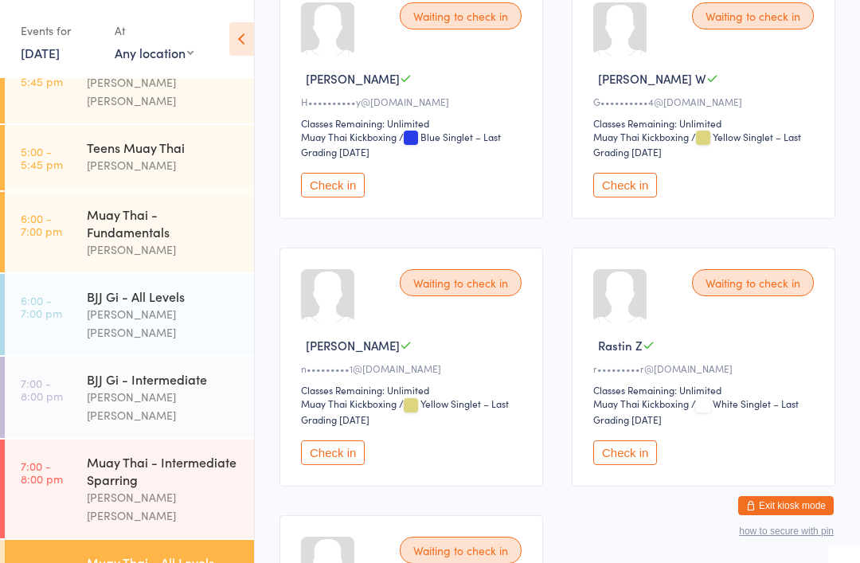
scroll to position [563, 0]
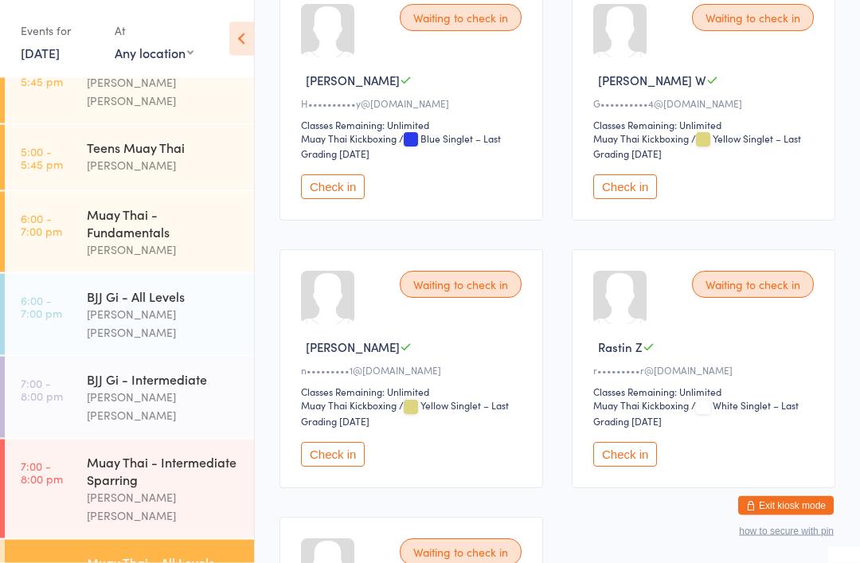
click at [331, 467] on button "Check in" at bounding box center [333, 455] width 64 height 25
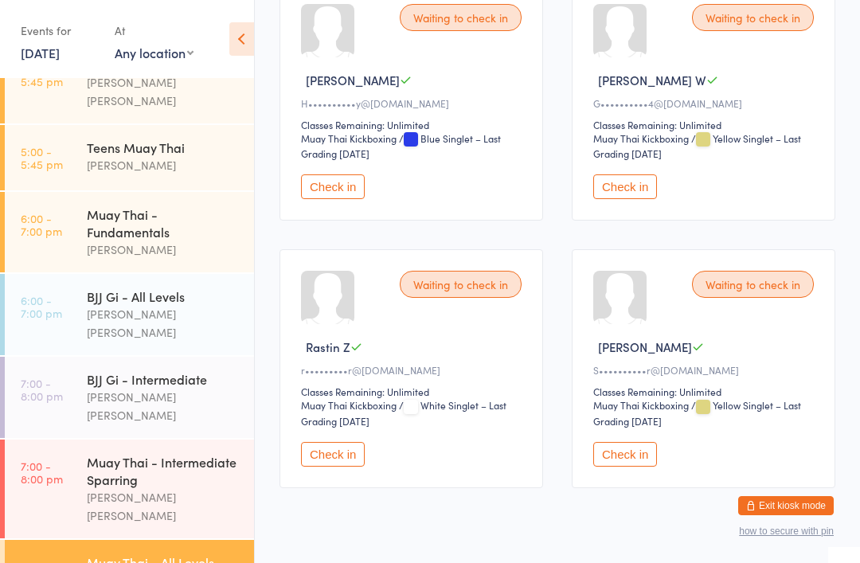
scroll to position [581, 0]
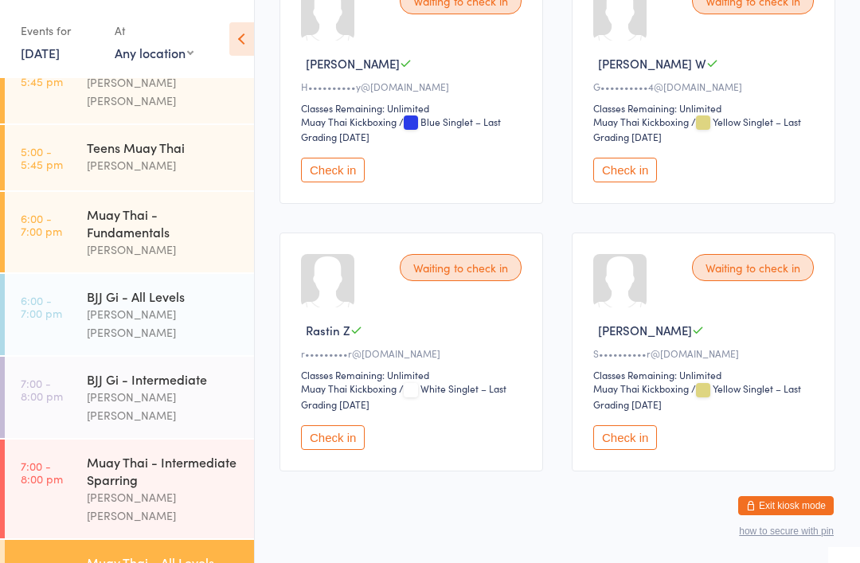
click at [187, 453] on div "Muay Thai - Intermediate Sparring" at bounding box center [164, 470] width 154 height 35
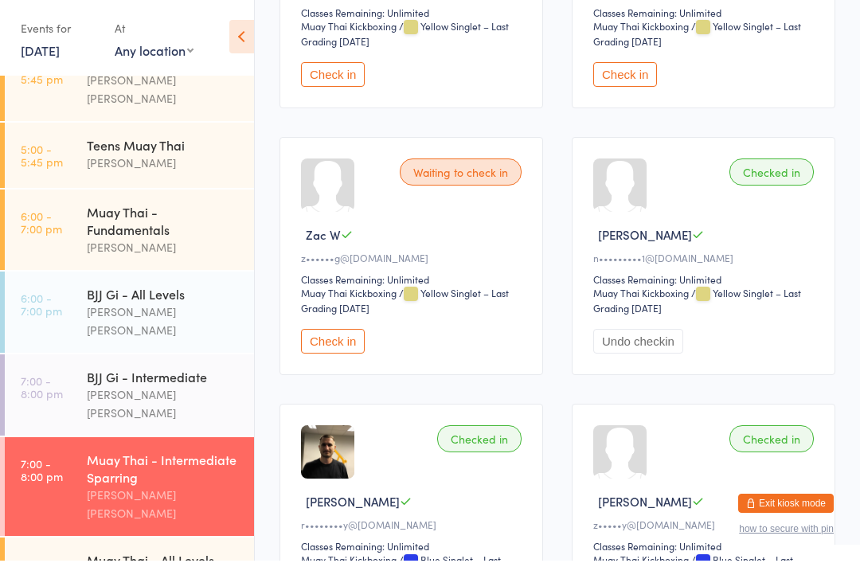
click at [338, 356] on button "Check in" at bounding box center [333, 343] width 64 height 25
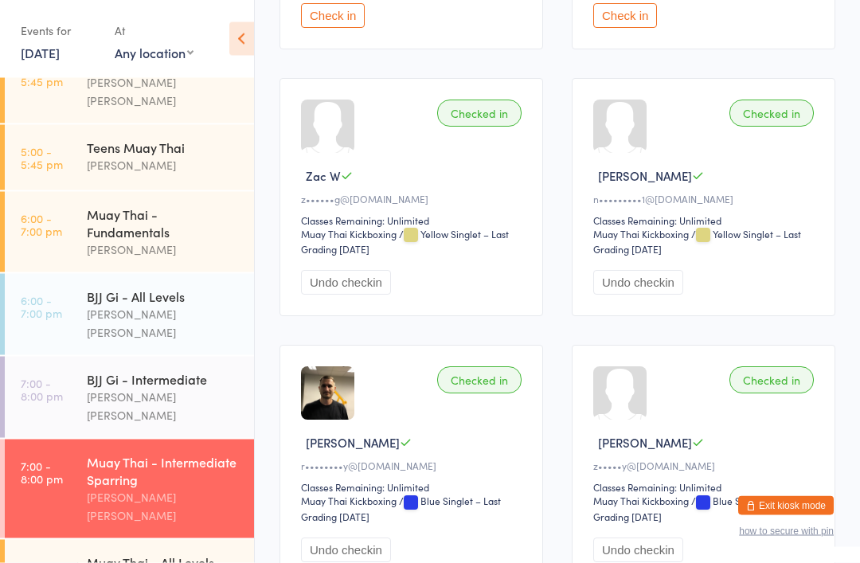
scroll to position [268, 0]
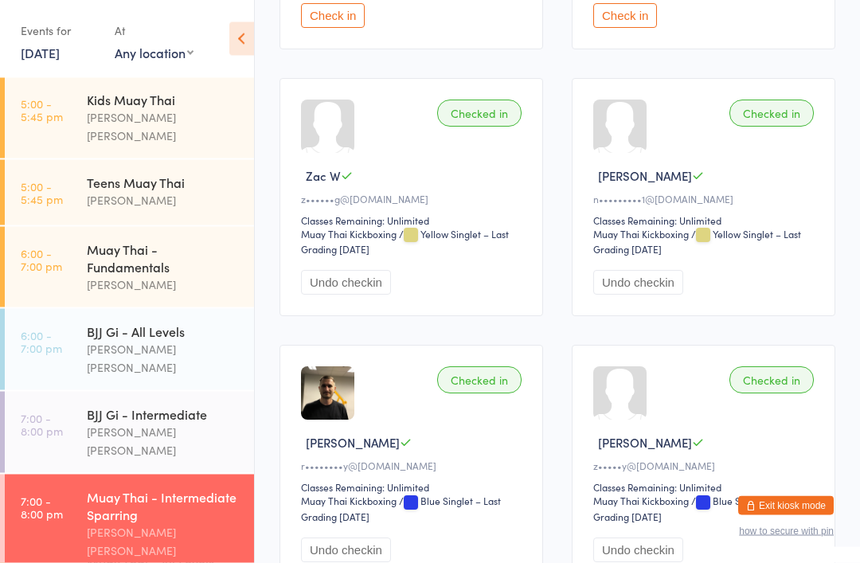
click at [91, 405] on div "BJJ Gi - Intermediate" at bounding box center [164, 414] width 154 height 18
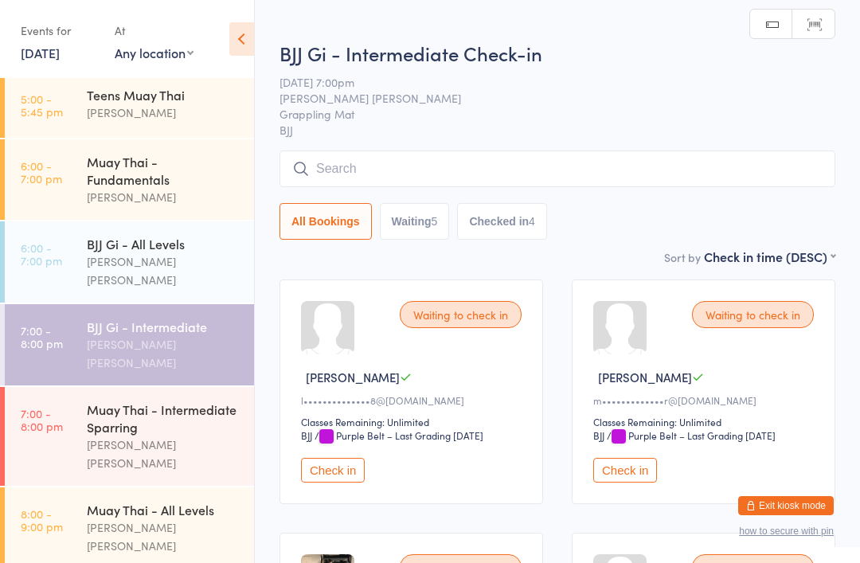
scroll to position [354, 0]
click at [92, 402] on div "Muay Thai - Intermediate Sparring" at bounding box center [164, 419] width 154 height 35
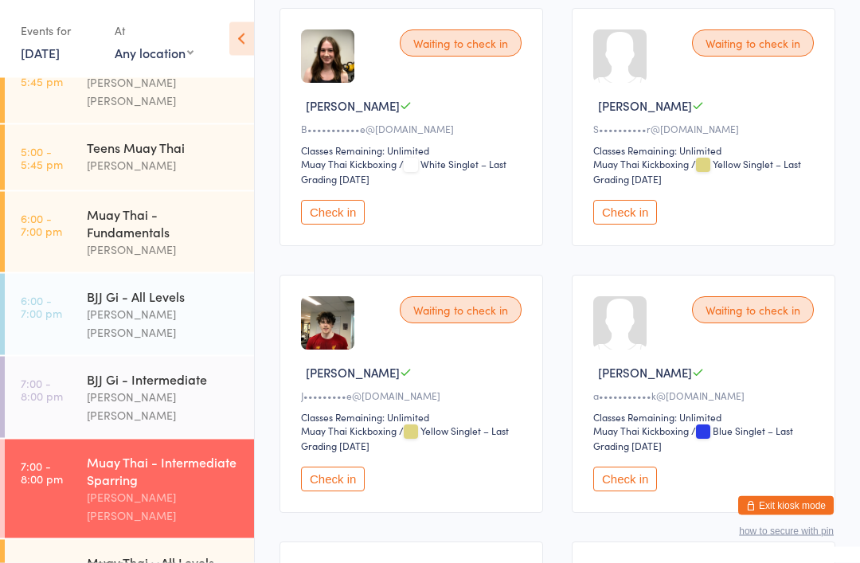
scroll to position [272, 0]
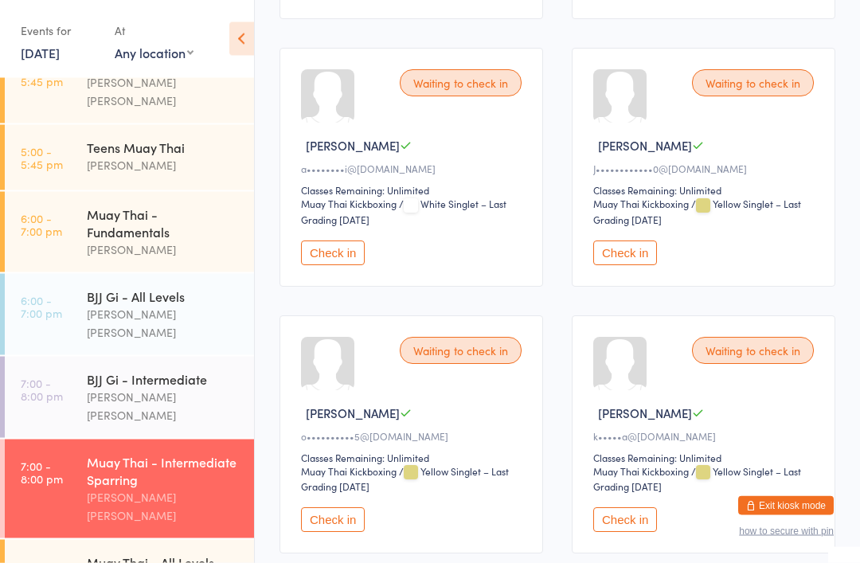
click at [616, 266] on button "Check in" at bounding box center [625, 253] width 64 height 25
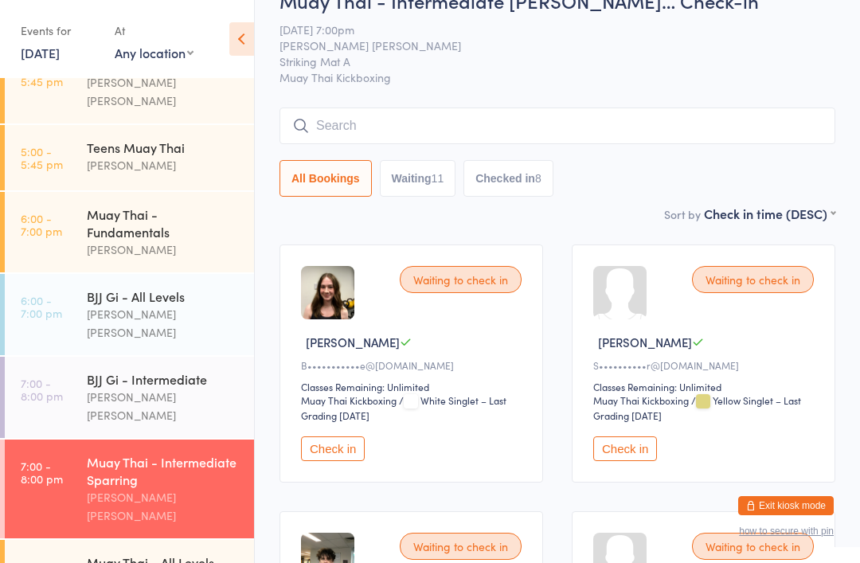
scroll to position [0, 0]
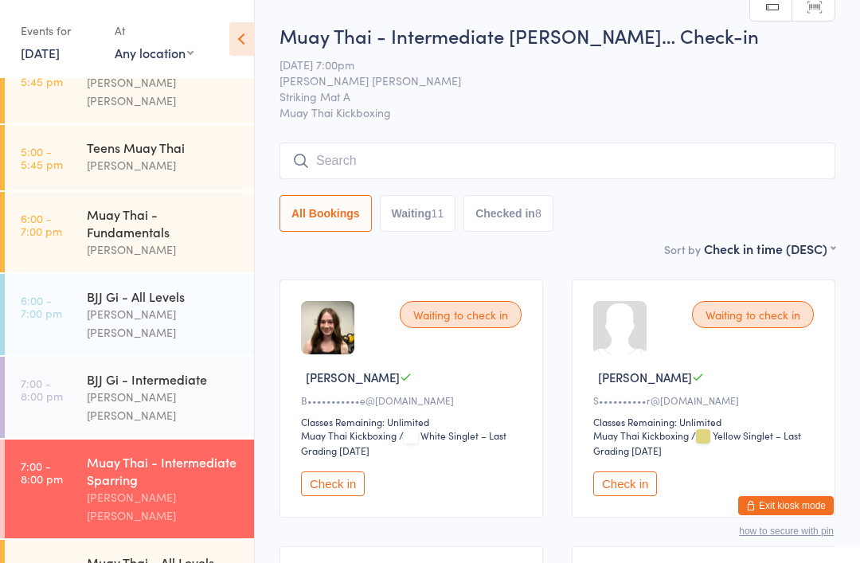
click at [407, 224] on button "Waiting 11" at bounding box center [418, 213] width 76 height 37
select select "0"
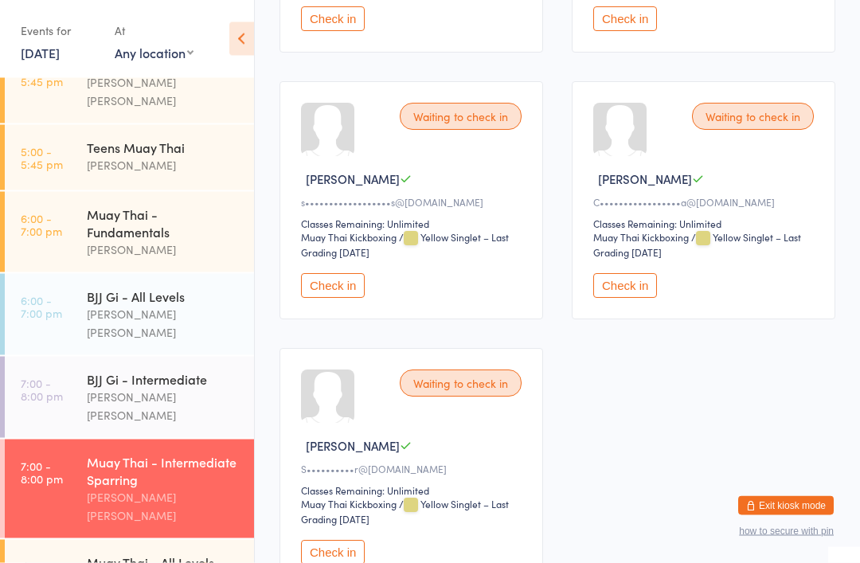
click at [346, 299] on button "Check in" at bounding box center [333, 286] width 64 height 25
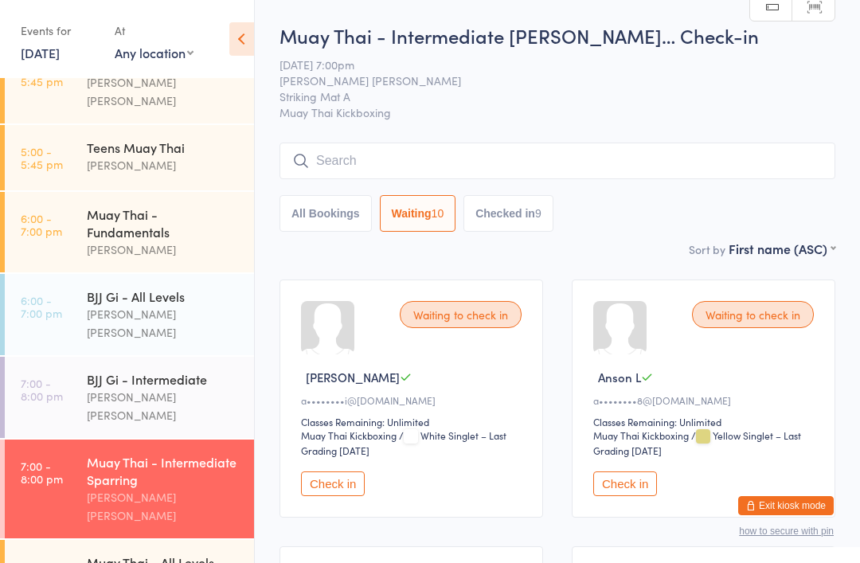
click at [669, 141] on div "Muay Thai - Intermediate [PERSON_NAME]… Check-in [DATE] 7:00pm [PERSON_NAME] [P…" at bounding box center [558, 130] width 556 height 217
click at [609, 157] on input "search" at bounding box center [558, 161] width 556 height 37
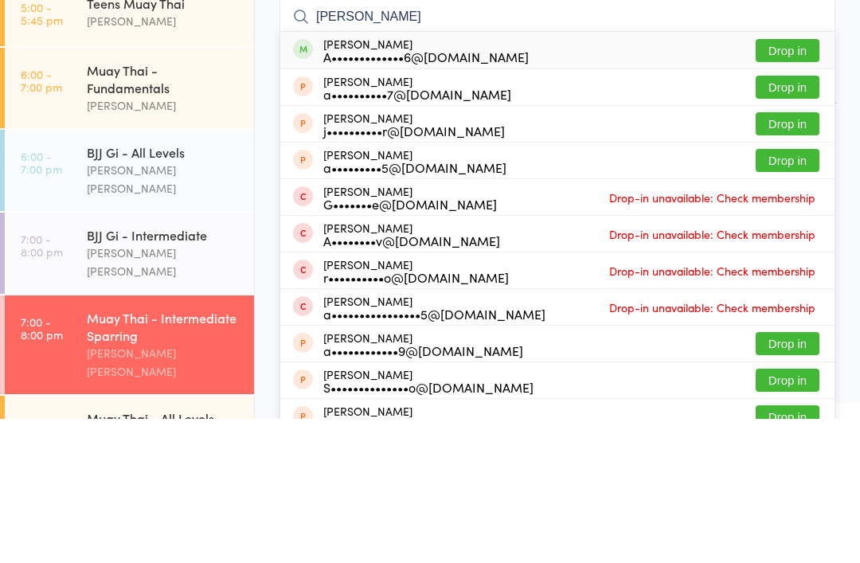
type input "[PERSON_NAME]"
click at [796, 183] on button "Drop in" at bounding box center [788, 194] width 64 height 23
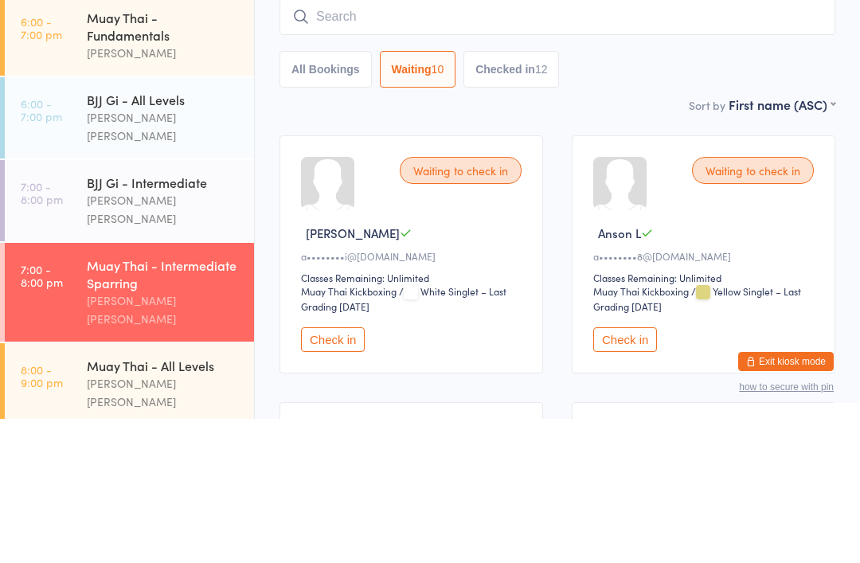
scroll to position [354, 0]
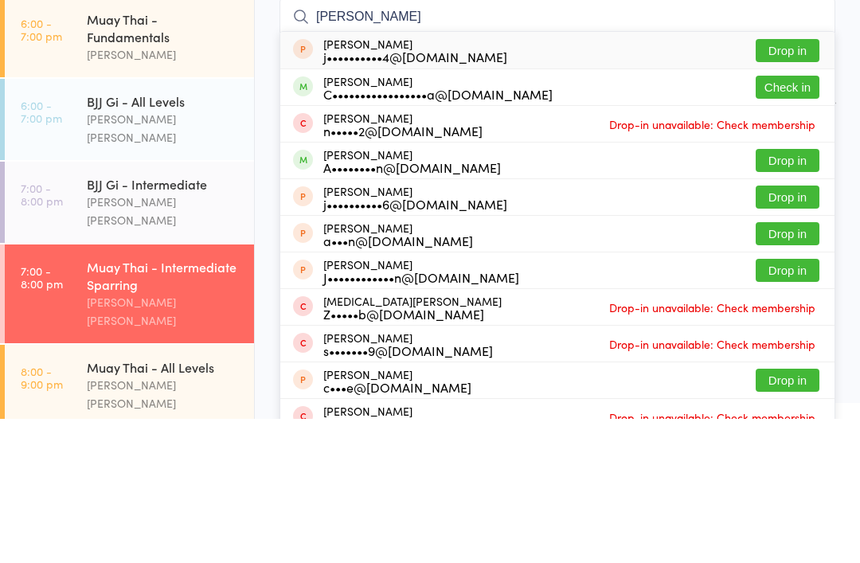
type input "[PERSON_NAME]"
click at [792, 220] on button "Check in" at bounding box center [788, 231] width 64 height 23
